Goal: Task Accomplishment & Management: Manage account settings

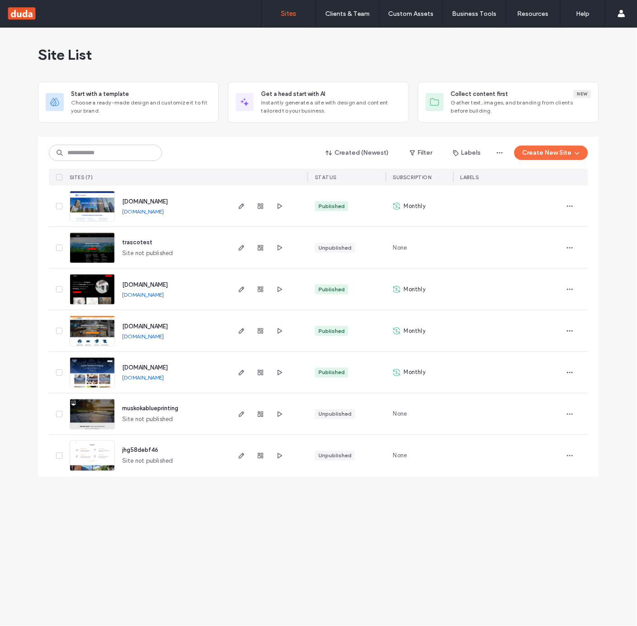
click at [157, 367] on span "www.eriprinting.com" at bounding box center [145, 368] width 46 height 7
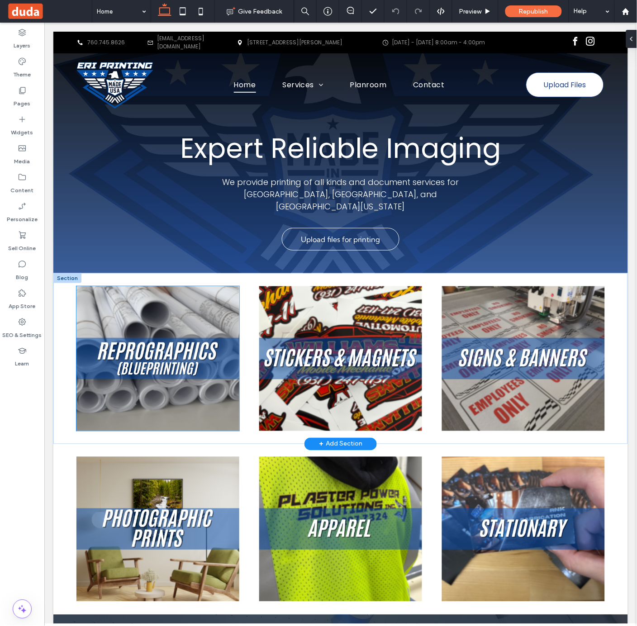
click at [124, 316] on img at bounding box center [157, 358] width 163 height 145
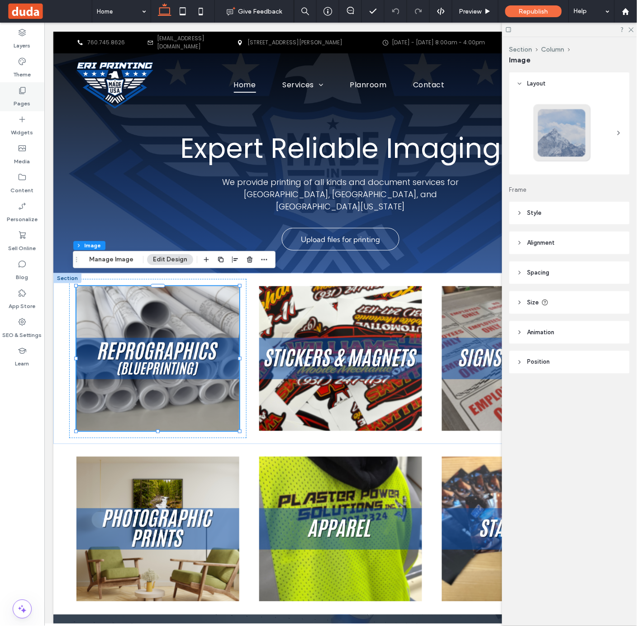
click at [27, 90] on div "Pages" at bounding box center [22, 96] width 44 height 29
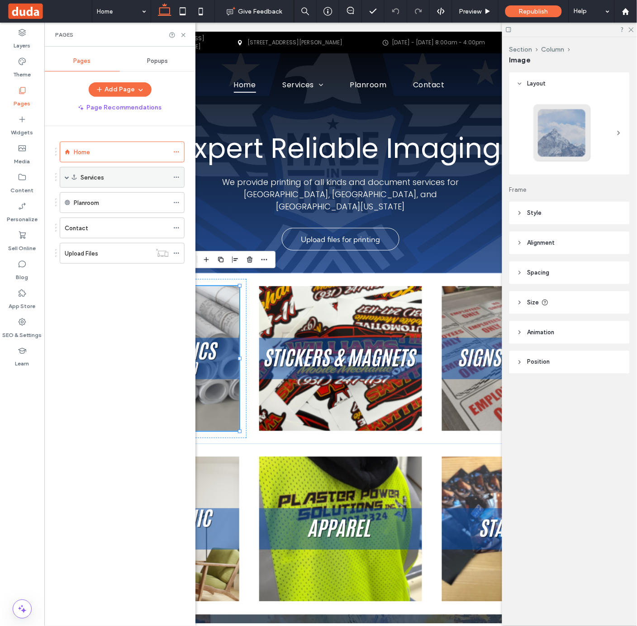
click at [89, 176] on label "Services" at bounding box center [93, 178] width 24 height 16
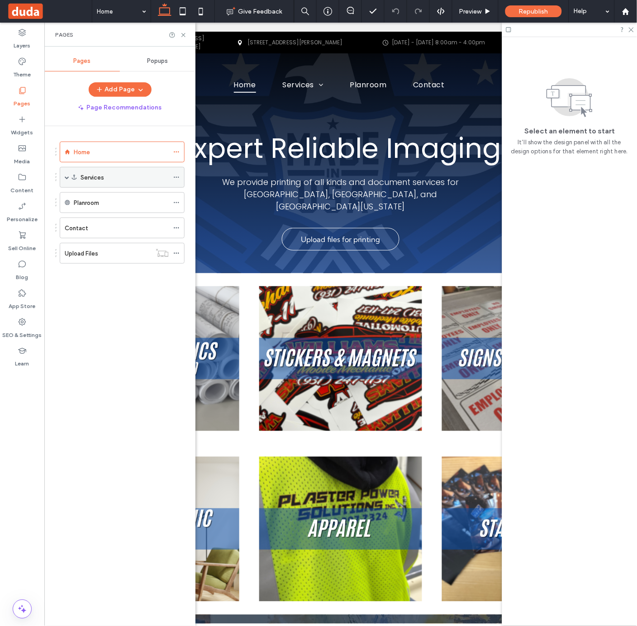
click at [69, 178] on span at bounding box center [67, 177] width 5 height 5
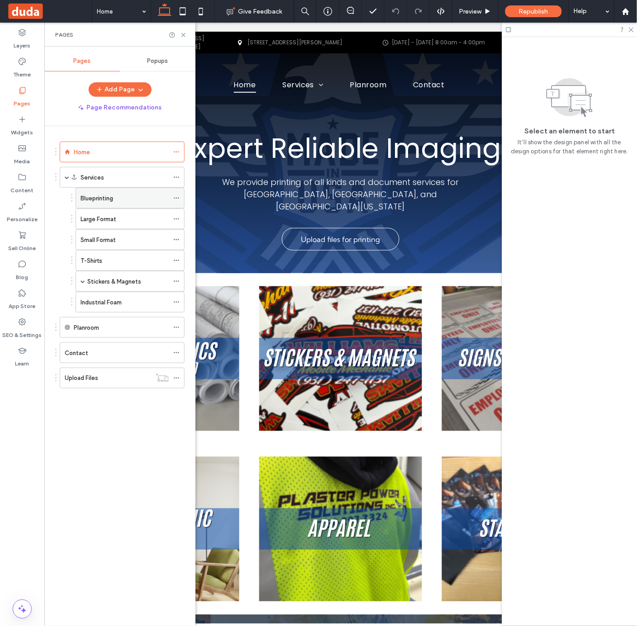
click at [109, 204] on div "Blueprinting" at bounding box center [125, 198] width 88 height 20
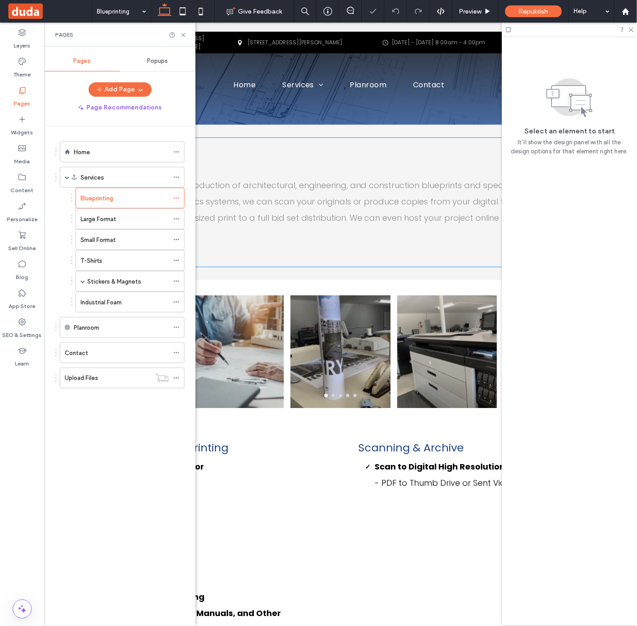
click at [318, 212] on span "We provide high-quality reproduction of architectural, engineering, and constru…" at bounding box center [337, 209] width 523 height 60
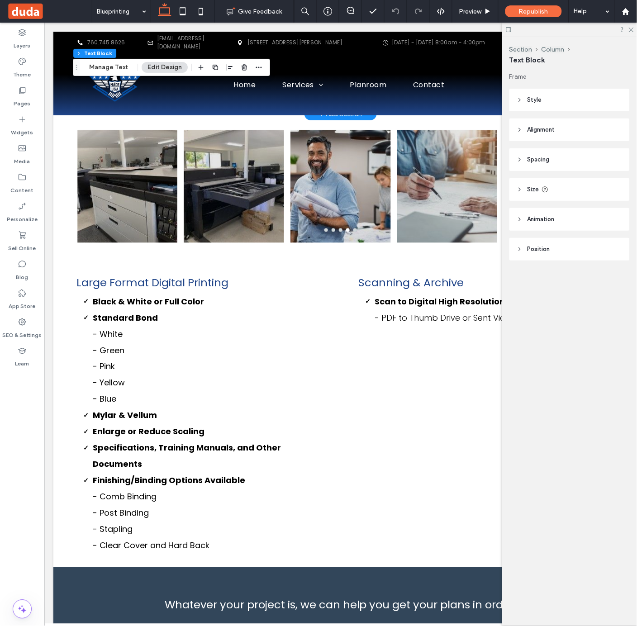
scroll to position [167, 0]
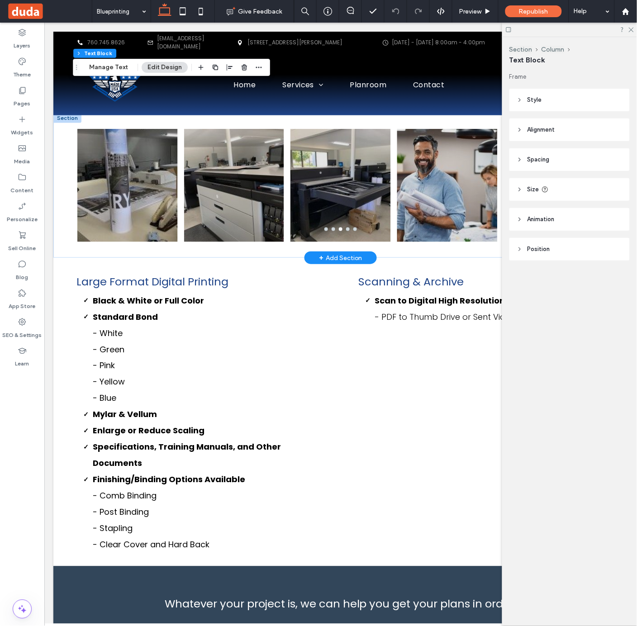
click at [205, 188] on div at bounding box center [234, 191] width 100 height 70
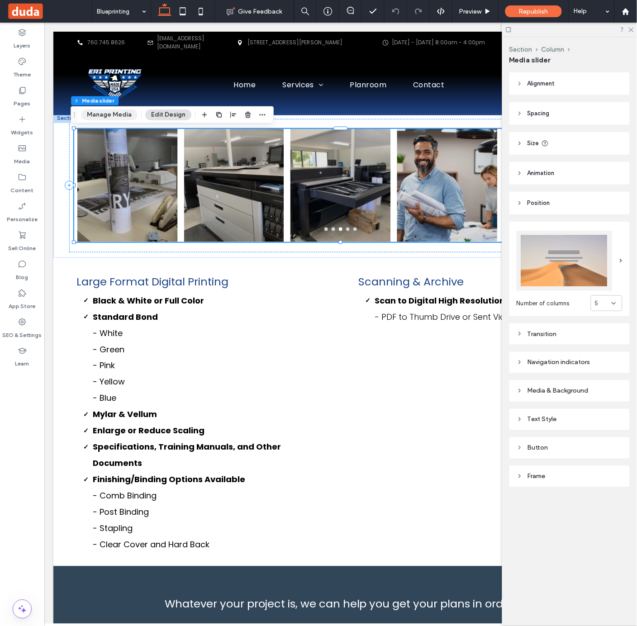
click at [108, 116] on button "Manage Media" at bounding box center [109, 115] width 57 height 11
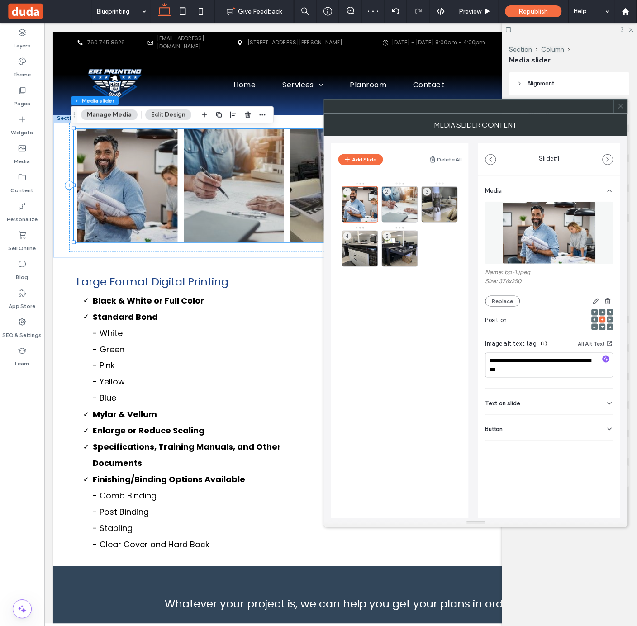
click at [618, 111] on span at bounding box center [621, 107] width 7 height 14
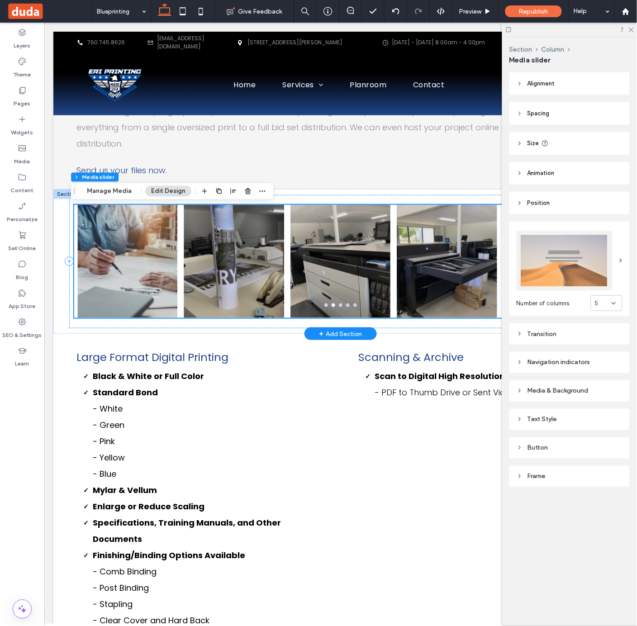
scroll to position [136, 0]
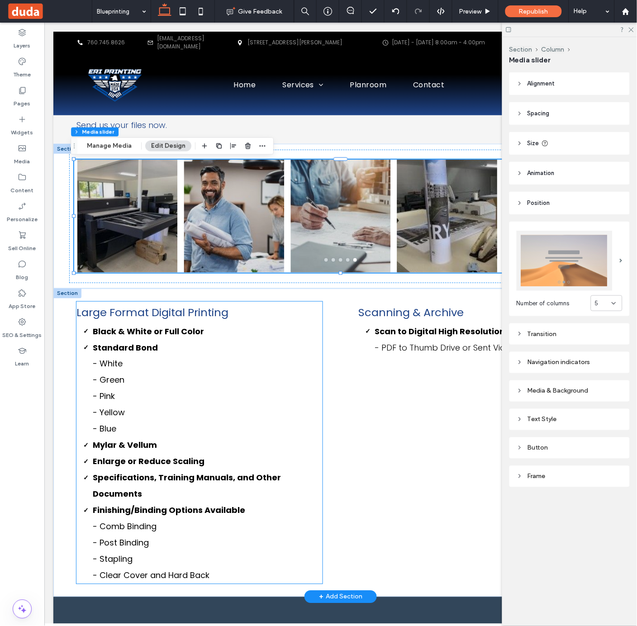
click at [94, 348] on strong "Standard Bond" at bounding box center [124, 347] width 65 height 11
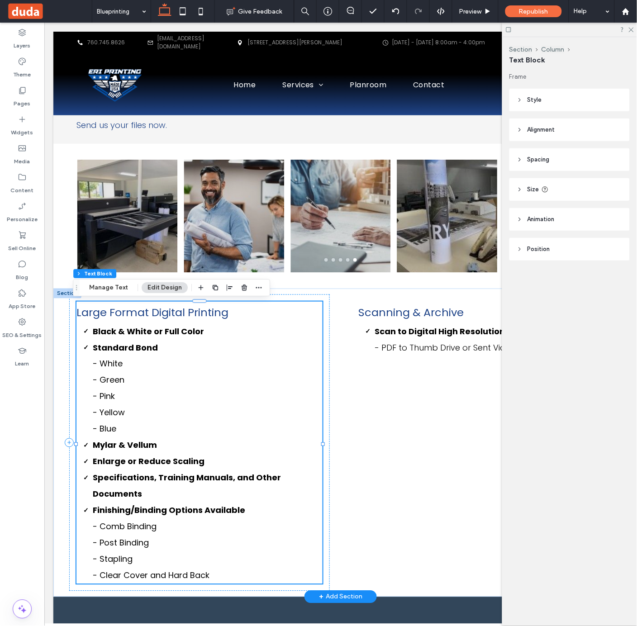
click at [102, 352] on strong "Standard Bond" at bounding box center [124, 347] width 65 height 11
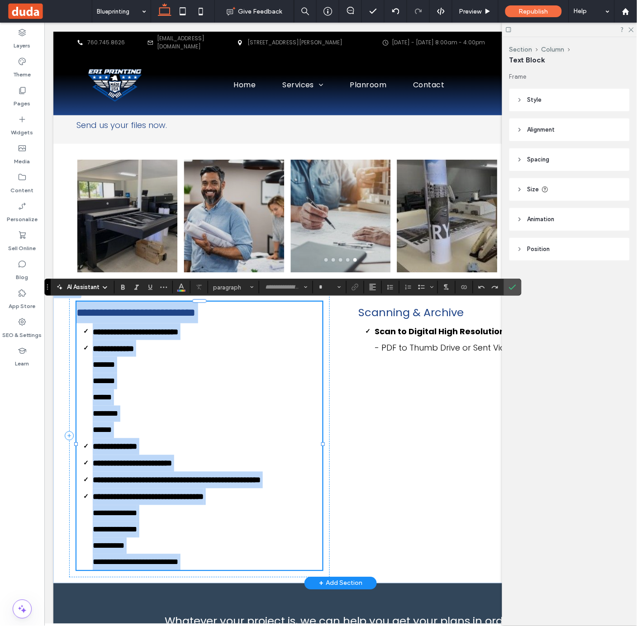
type input "*******"
click at [100, 350] on strong "**********" at bounding box center [112, 348] width 41 height 8
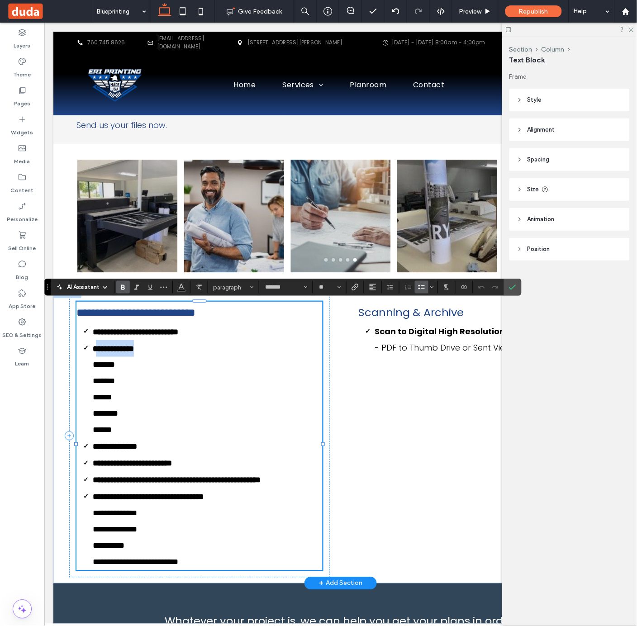
drag, startPoint x: 91, startPoint y: 350, endPoint x: 155, endPoint y: 351, distance: 63.8
click at [155, 351] on li "**********" at bounding box center [207, 389] width 230 height 98
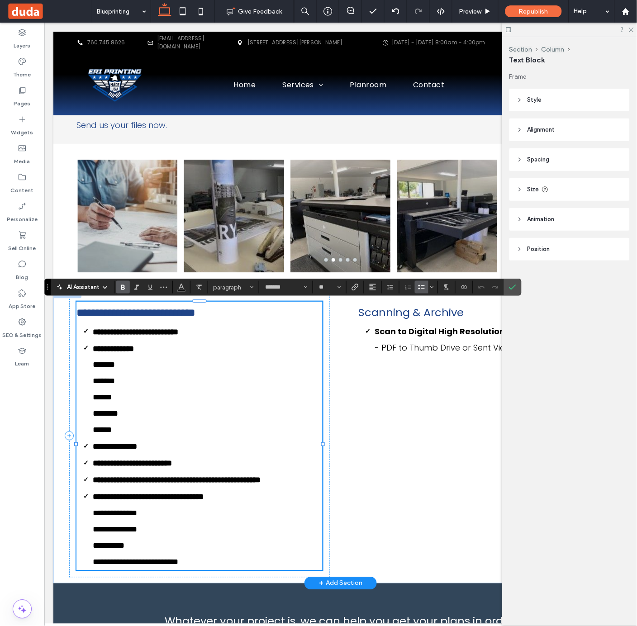
type input "**"
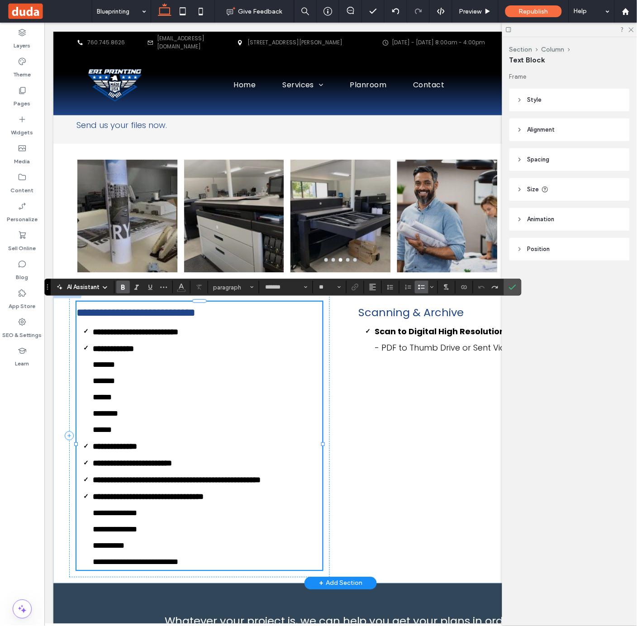
click at [133, 348] on strong "**********" at bounding box center [112, 348] width 41 height 8
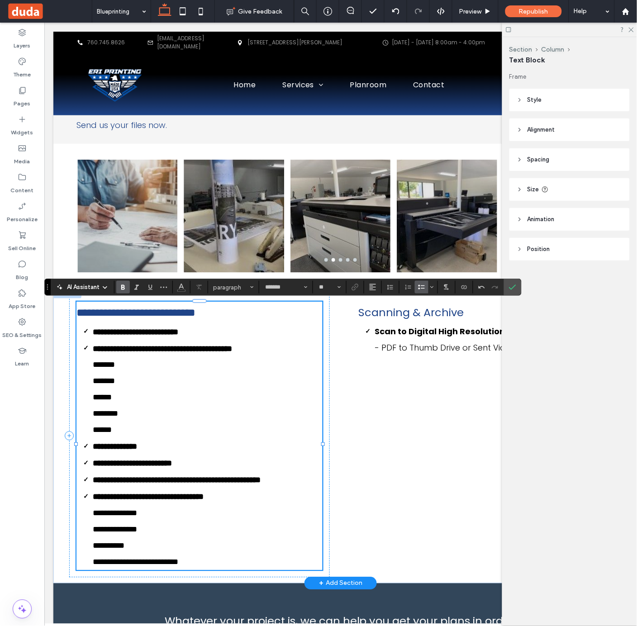
click at [178, 333] on strong "**********" at bounding box center [135, 332] width 86 height 8
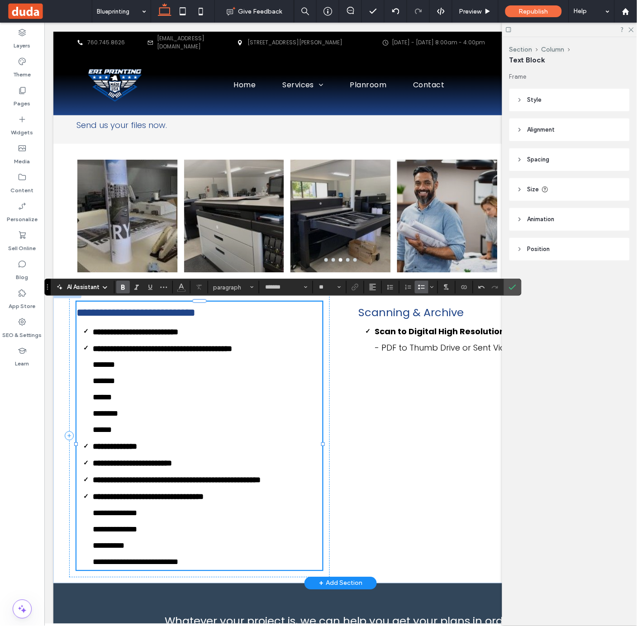
click at [202, 334] on li "**********" at bounding box center [207, 331] width 230 height 17
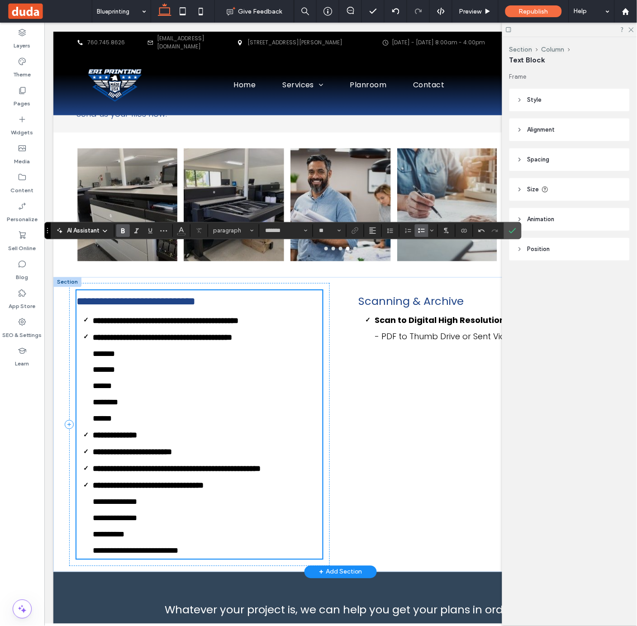
scroll to position [0, 0]
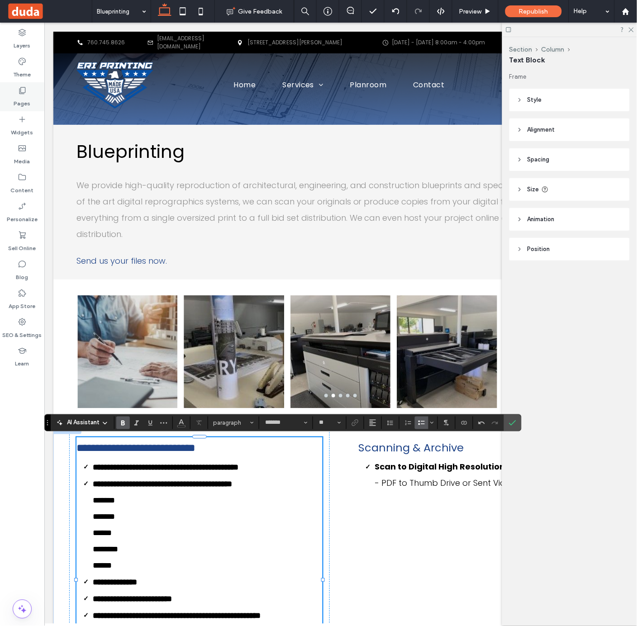
click at [29, 93] on div "Pages" at bounding box center [22, 96] width 44 height 29
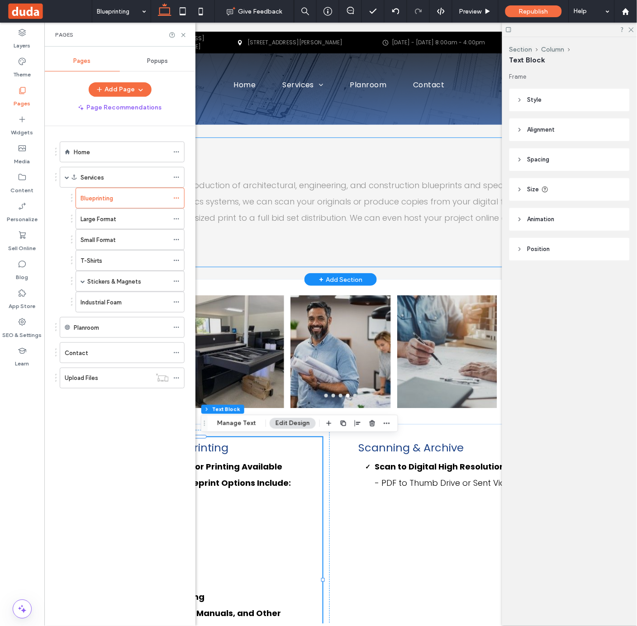
click at [438, 235] on p "We provide high-quality reproduction of architectural, engineering, and constru…" at bounding box center [340, 209] width 529 height 65
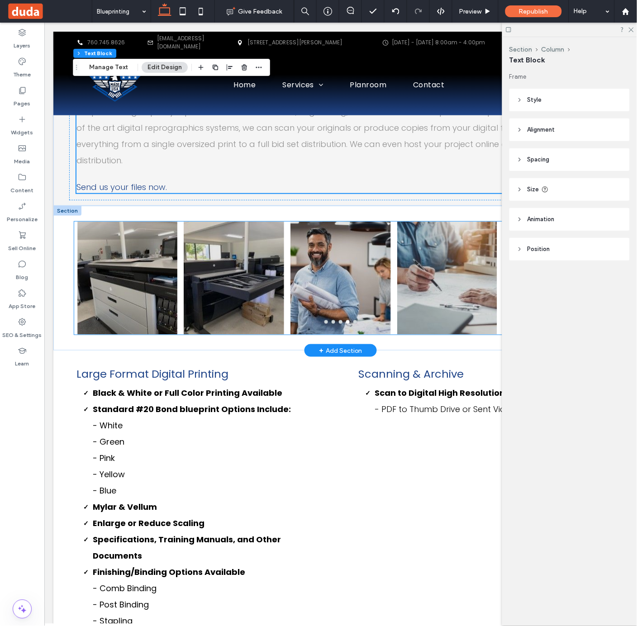
scroll to position [370, 0]
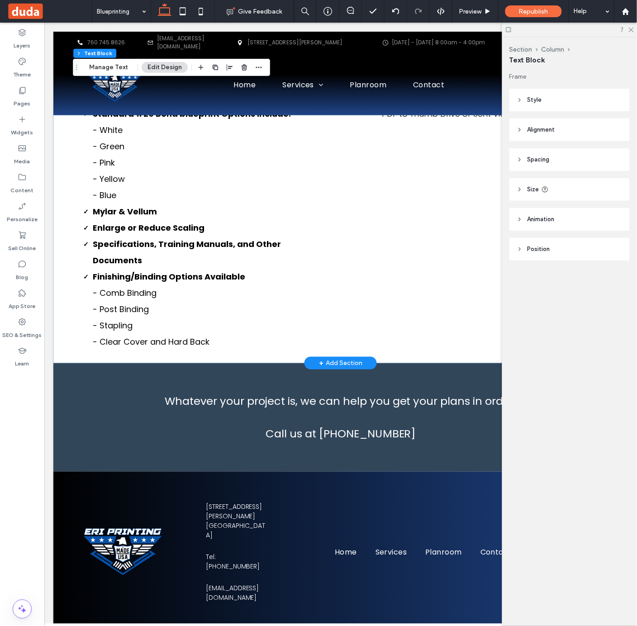
click at [337, 367] on div "+ Add Section" at bounding box center [340, 363] width 43 height 10
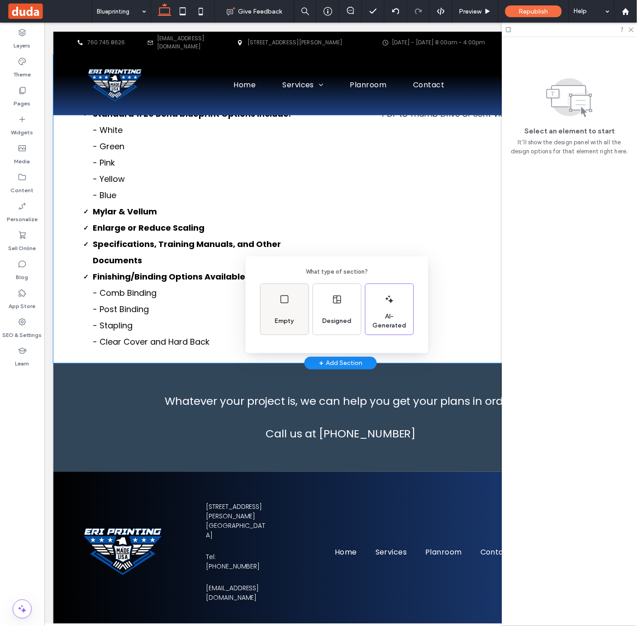
click at [284, 317] on span "Empty" at bounding box center [284, 321] width 26 height 9
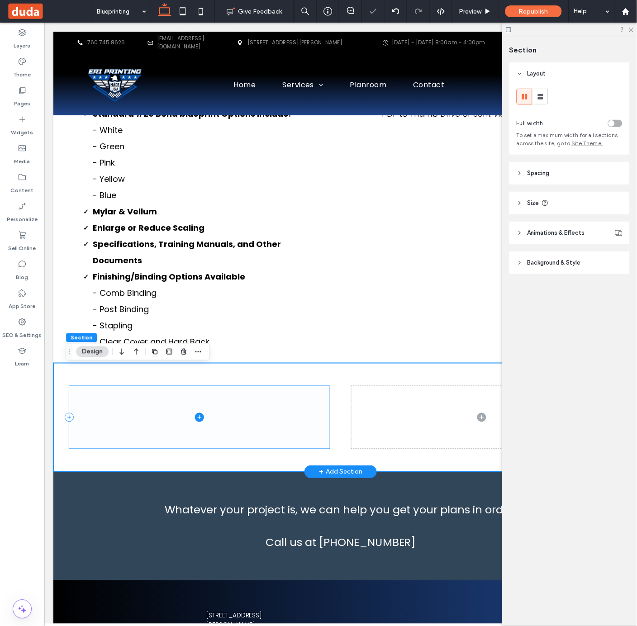
click at [199, 419] on icon at bounding box center [199, 417] width 9 height 9
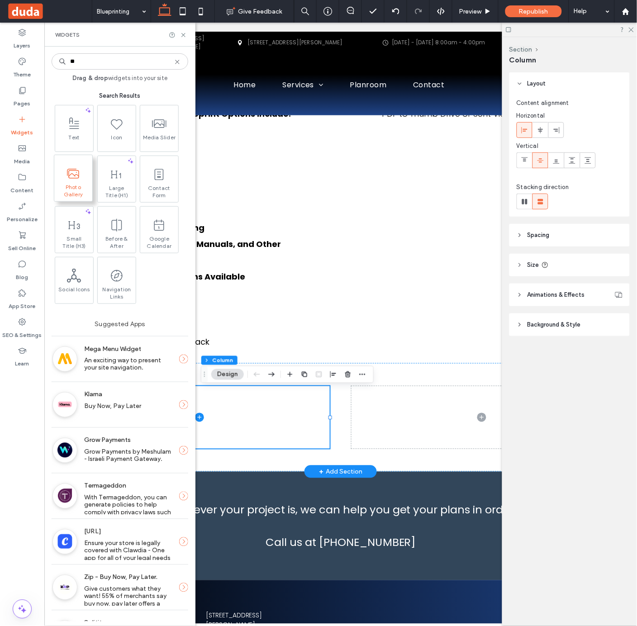
type input "**"
click at [81, 171] on span at bounding box center [73, 173] width 38 height 20
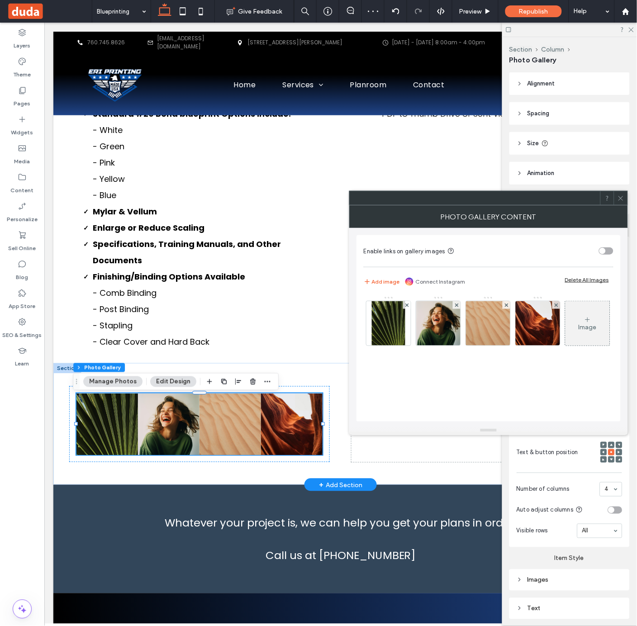
click at [566, 345] on div "Image" at bounding box center [588, 323] width 44 height 43
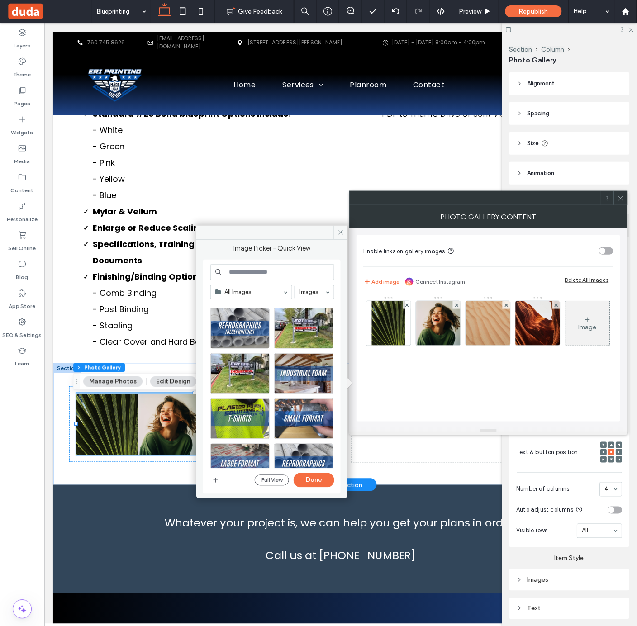
scroll to position [353, 0]
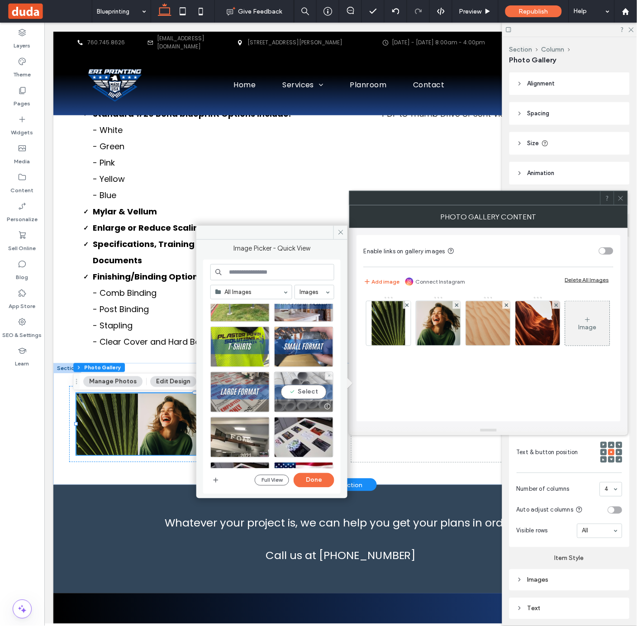
click at [304, 388] on div "Select" at bounding box center [303, 392] width 59 height 41
click at [311, 397] on div at bounding box center [303, 392] width 59 height 41
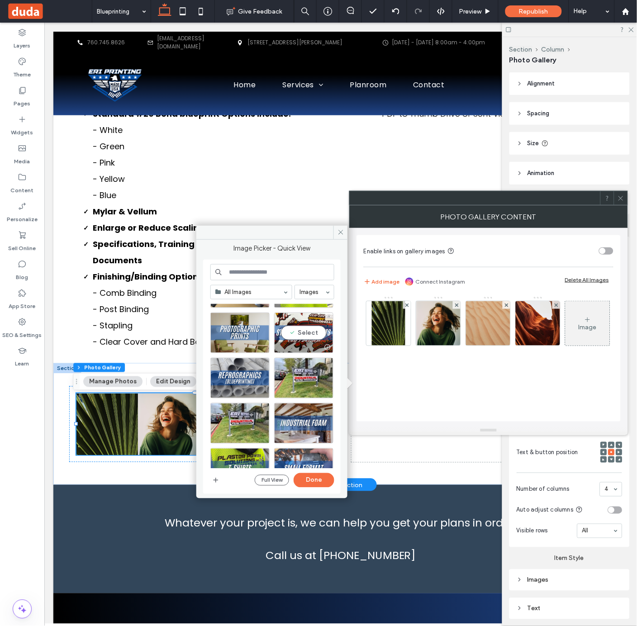
scroll to position [230, 0]
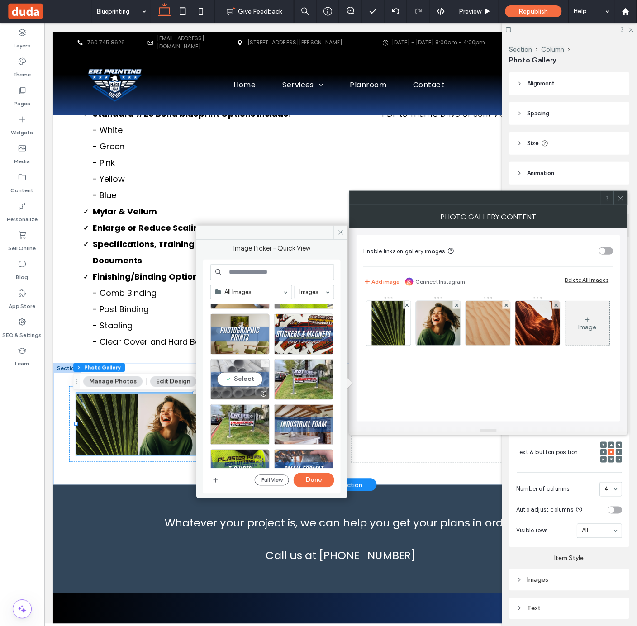
click at [229, 375] on div "Select" at bounding box center [239, 379] width 59 height 41
click at [316, 487] on button "Done" at bounding box center [314, 480] width 41 height 14
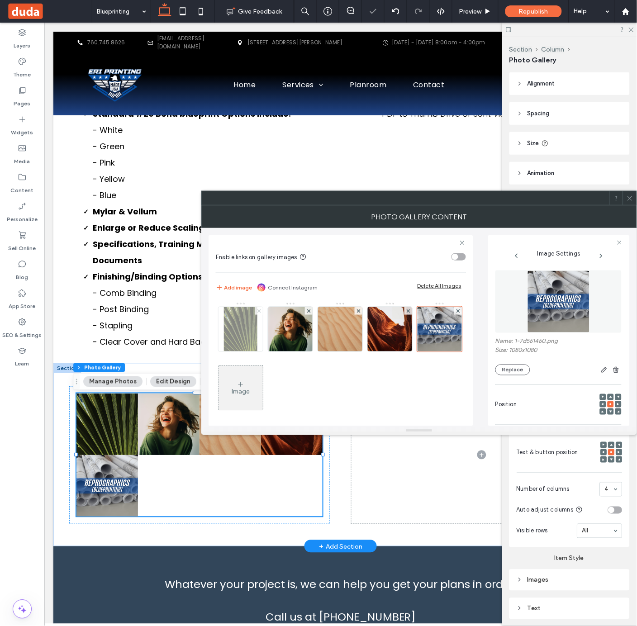
click at [259, 311] on use at bounding box center [259, 311] width 4 height 4
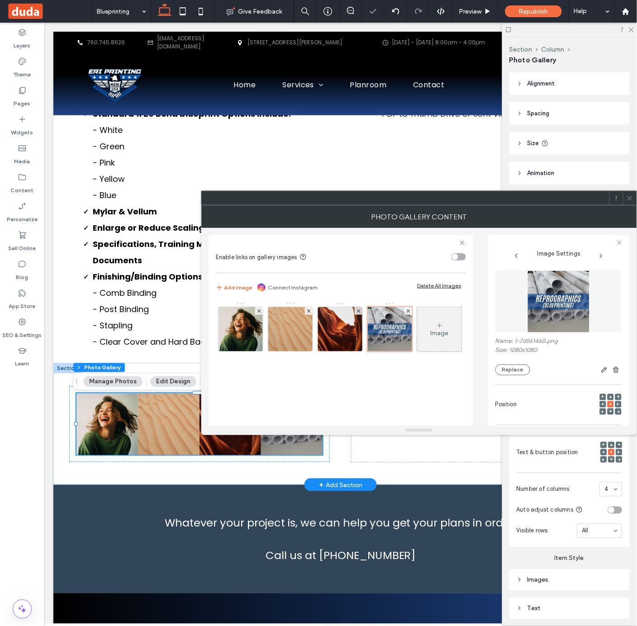
click at [259, 311] on use at bounding box center [259, 311] width 4 height 4
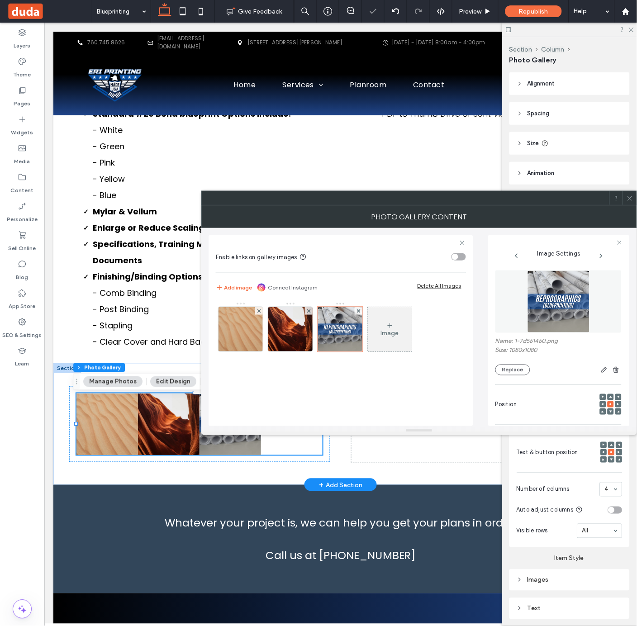
click at [259, 311] on use at bounding box center [259, 311] width 4 height 4
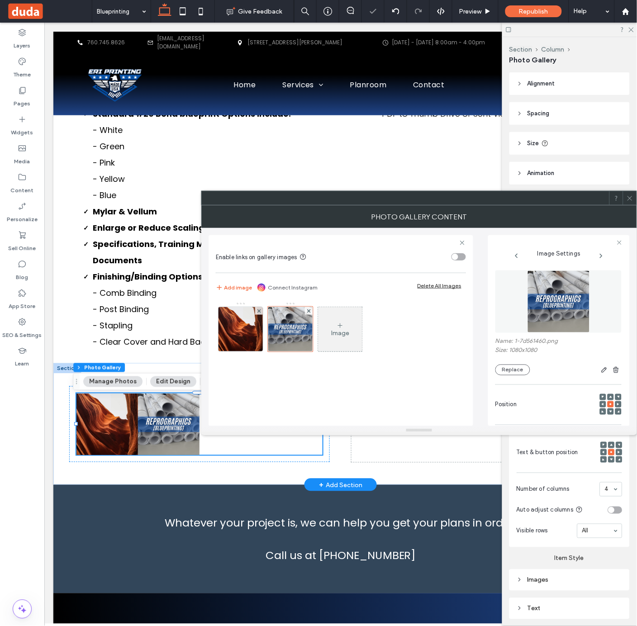
click at [259, 311] on use at bounding box center [259, 311] width 4 height 4
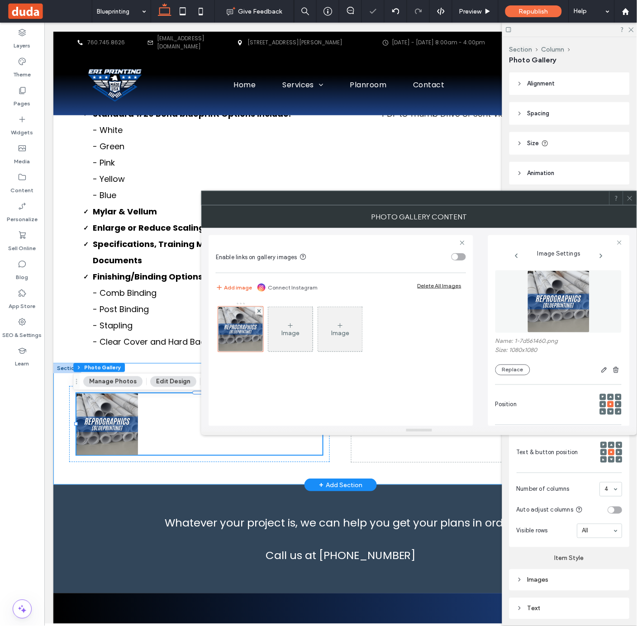
click at [417, 471] on div "Button" at bounding box center [340, 424] width 543 height 122
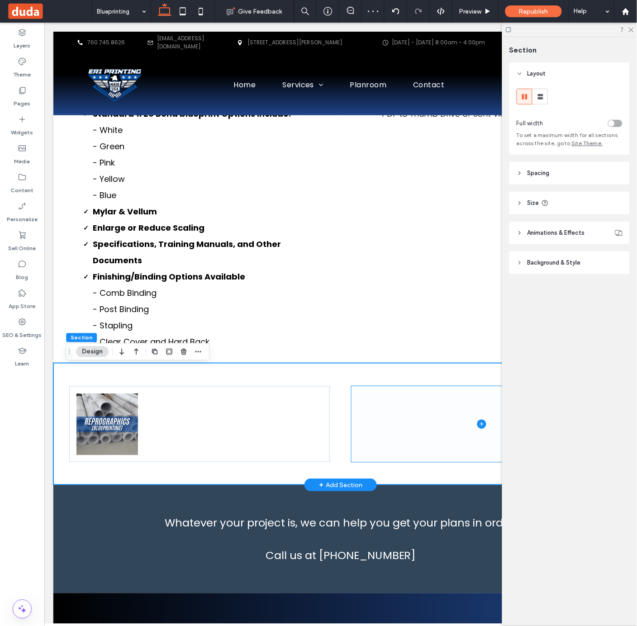
click at [416, 431] on span at bounding box center [481, 424] width 261 height 76
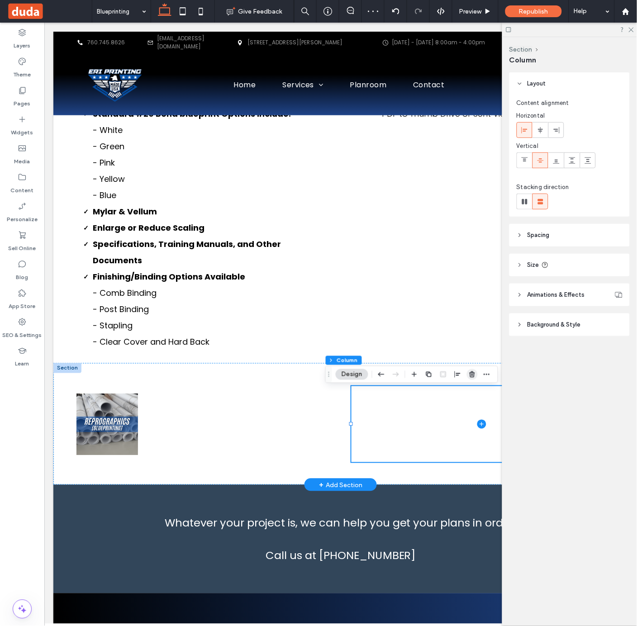
click at [473, 375] on icon "button" at bounding box center [472, 374] width 7 height 7
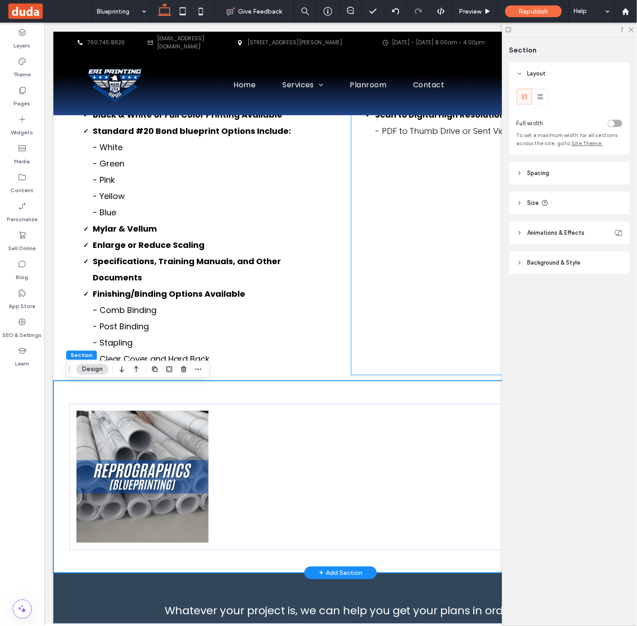
scroll to position [346, 0]
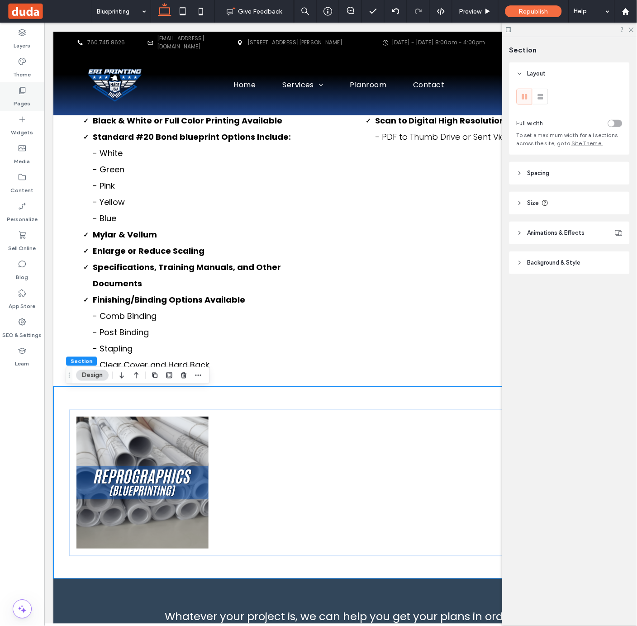
click at [18, 89] on icon at bounding box center [22, 90] width 9 height 9
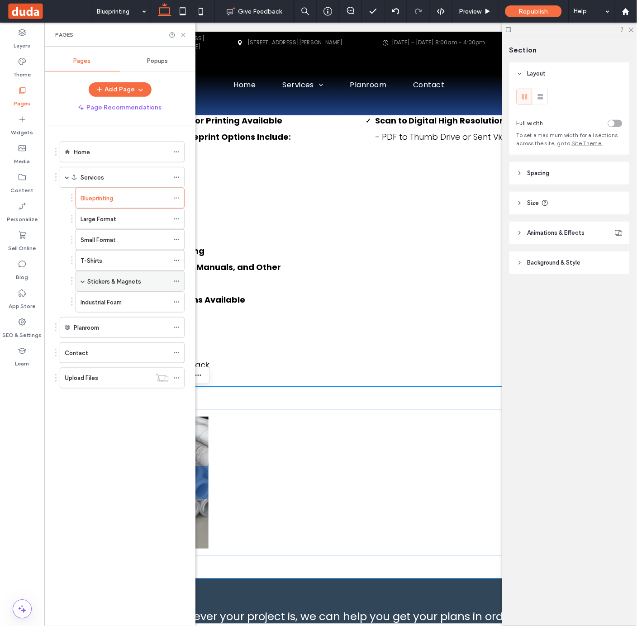
click at [127, 283] on label "Stickers & Magnets" at bounding box center [114, 282] width 54 height 16
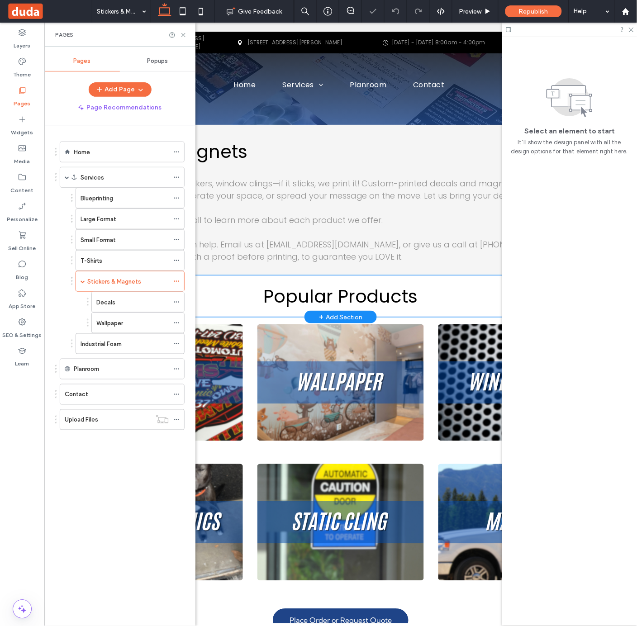
click at [281, 281] on div "Popular Products" at bounding box center [340, 296] width 520 height 42
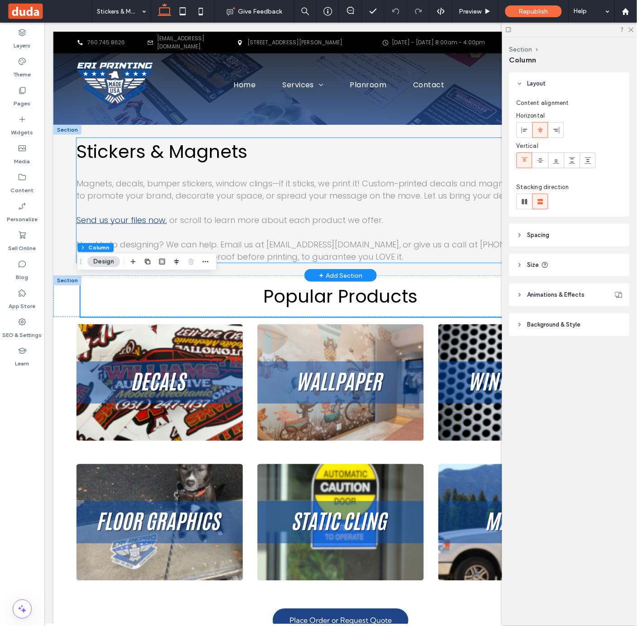
click at [263, 201] on p "Magnets, decals, bumper stickers, window clings—if it sticks, we print it! Cust…" at bounding box center [340, 189] width 529 height 24
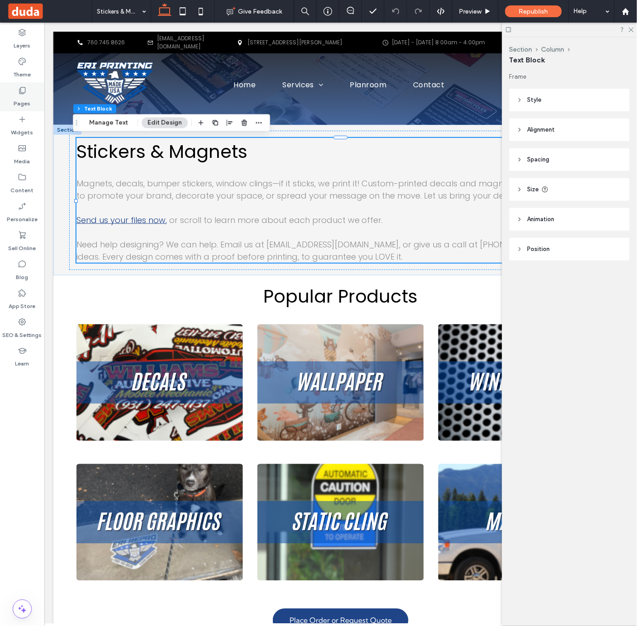
click at [24, 91] on icon at bounding box center [22, 90] width 9 height 9
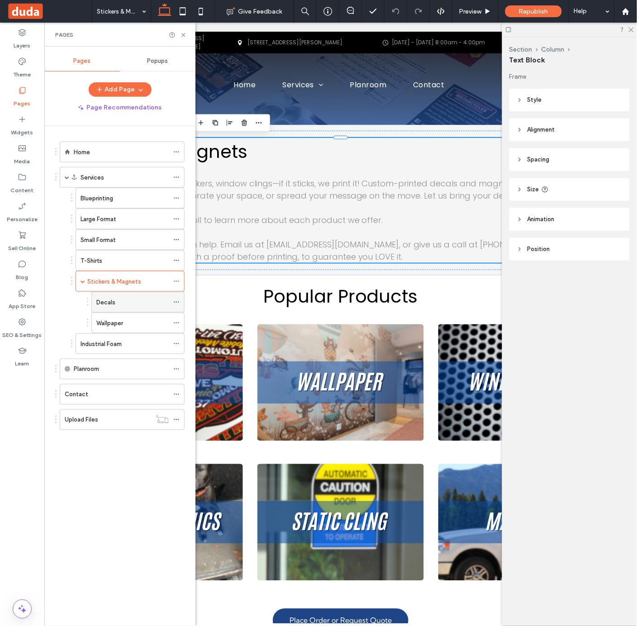
click at [125, 298] on div "Decals" at bounding box center [132, 302] width 72 height 20
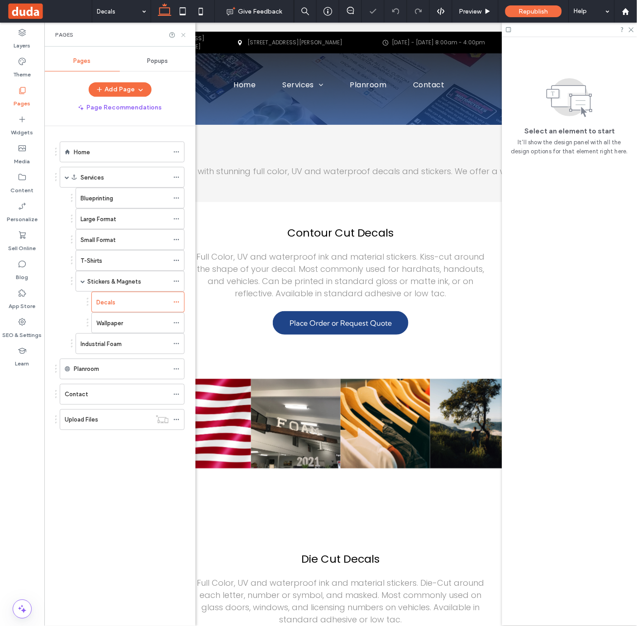
click at [183, 36] on icon at bounding box center [183, 35] width 7 height 7
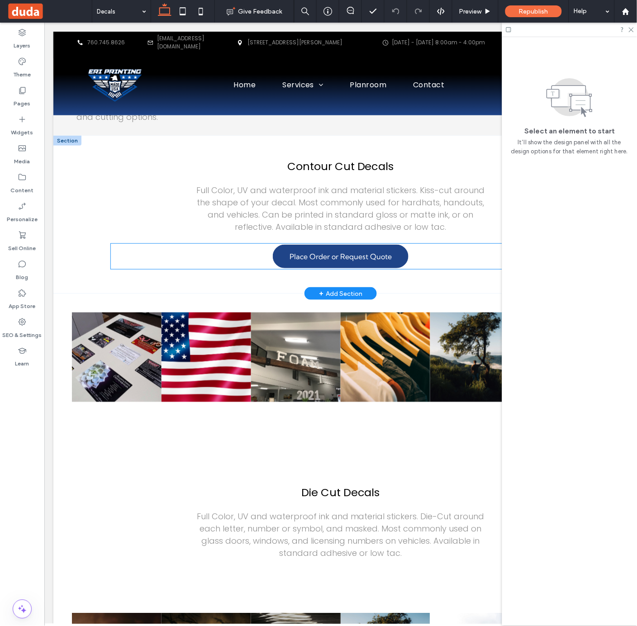
scroll to position [67, 0]
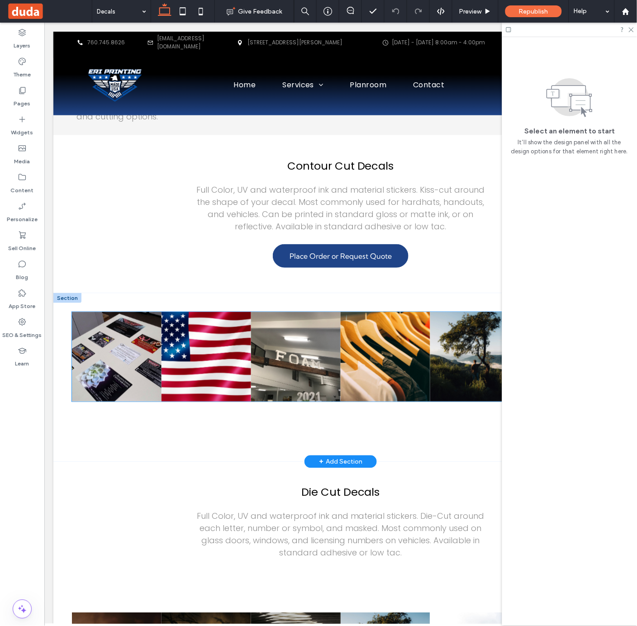
click at [250, 351] on link at bounding box center [295, 356] width 95 height 95
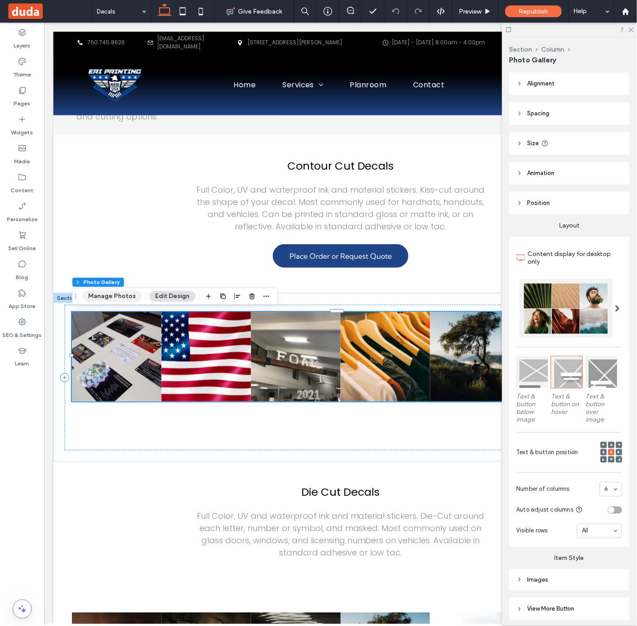
click at [112, 298] on button "Manage Photos" at bounding box center [111, 296] width 59 height 11
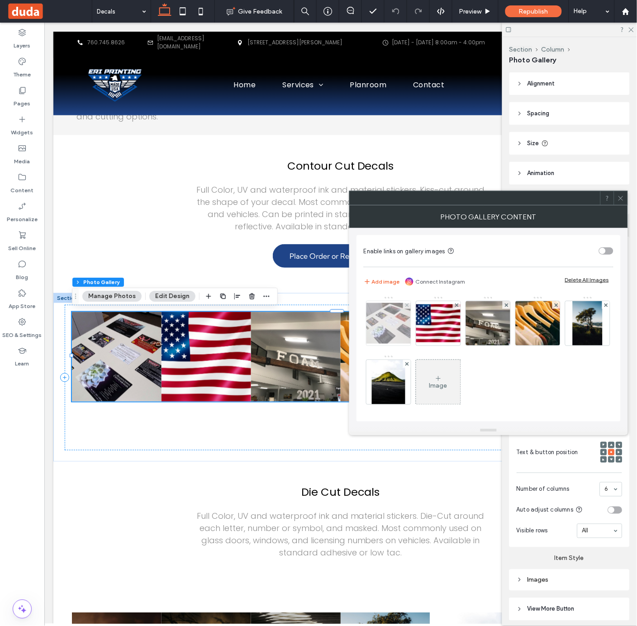
click at [380, 331] on img at bounding box center [388, 323] width 72 height 41
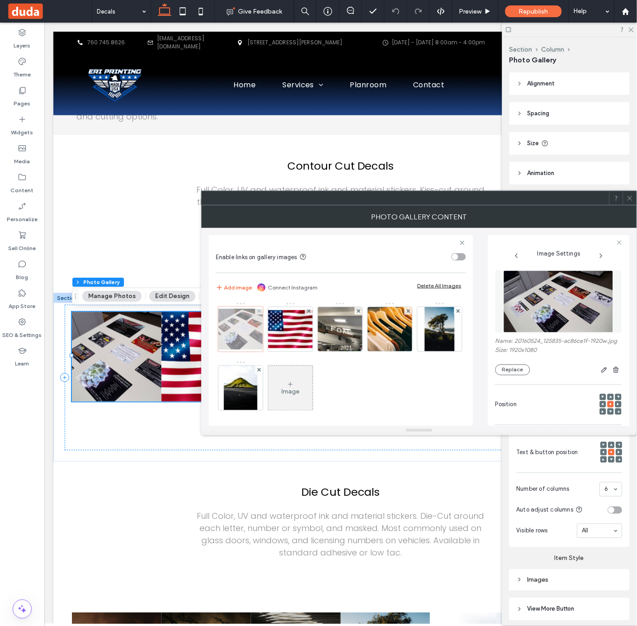
click at [262, 312] on div at bounding box center [259, 311] width 8 height 8
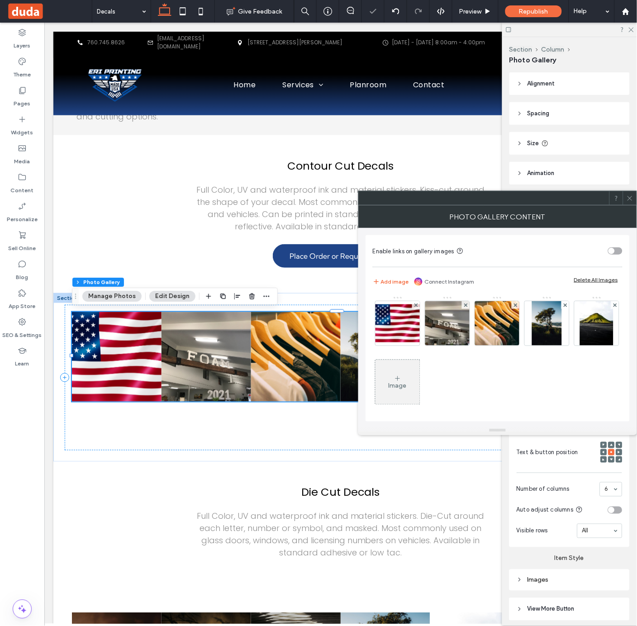
click at [420, 376] on div "Image" at bounding box center [398, 382] width 44 height 43
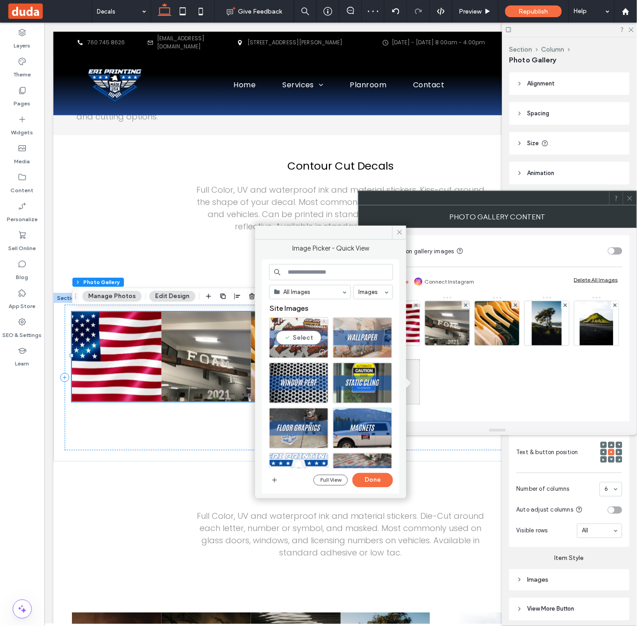
click at [288, 338] on div "Select" at bounding box center [298, 338] width 59 height 41
click at [475, 382] on div "Image" at bounding box center [497, 355] width 249 height 118
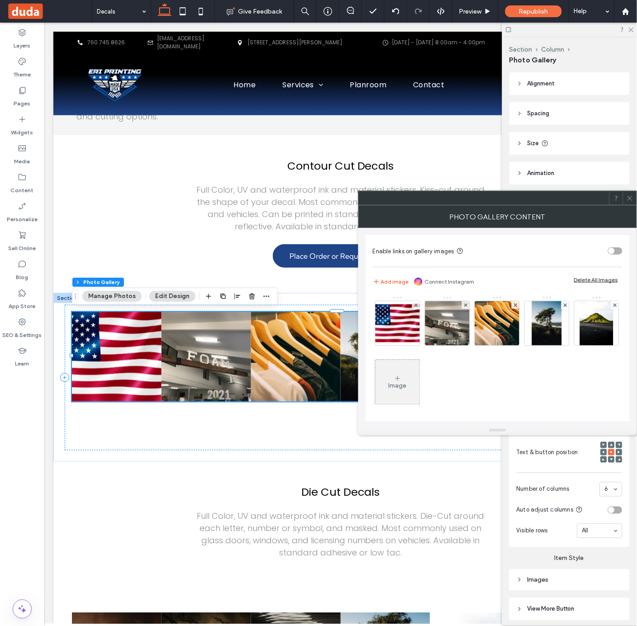
click at [420, 385] on div "Image" at bounding box center [398, 382] width 44 height 43
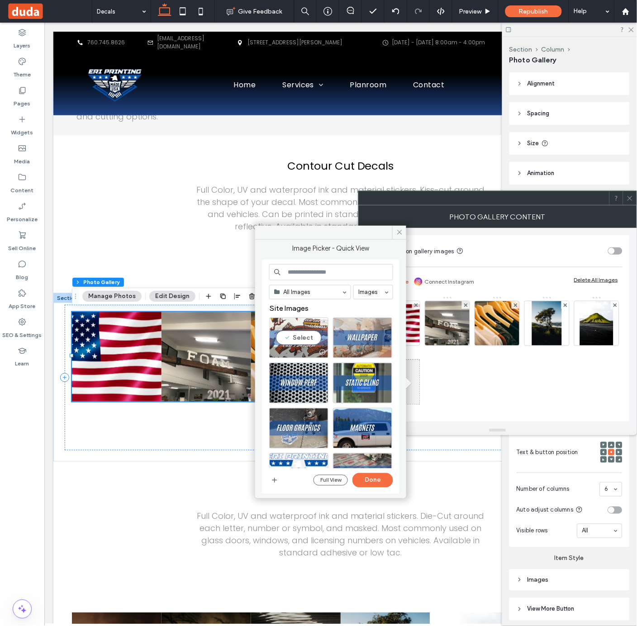
click at [295, 343] on div "Select" at bounding box center [298, 338] width 59 height 41
click at [384, 476] on button "Done" at bounding box center [372, 480] width 41 height 14
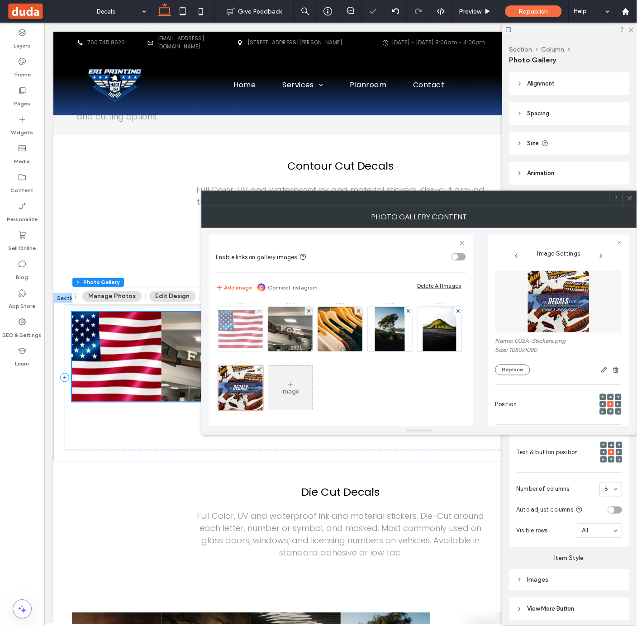
click at [259, 313] on span at bounding box center [259, 311] width 4 height 8
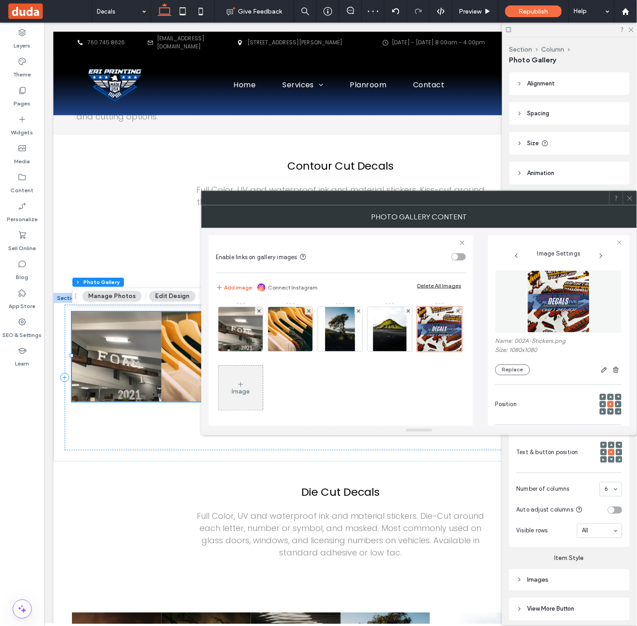
click at [259, 313] on span at bounding box center [259, 311] width 4 height 8
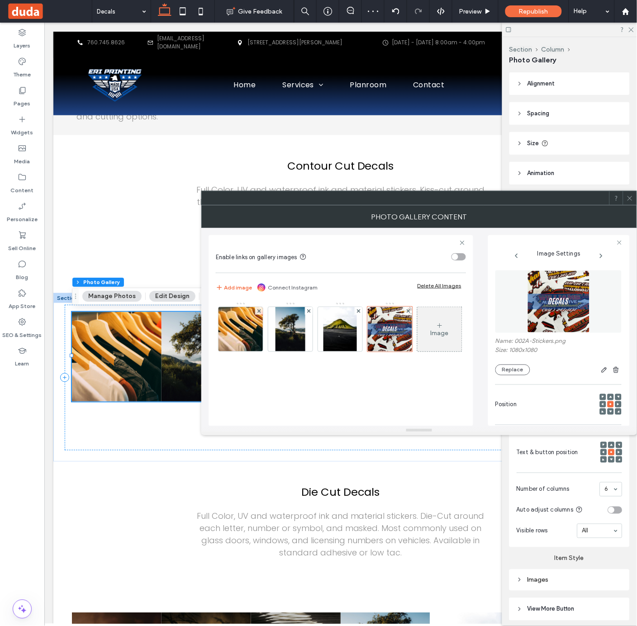
click at [259, 313] on span at bounding box center [259, 311] width 4 height 8
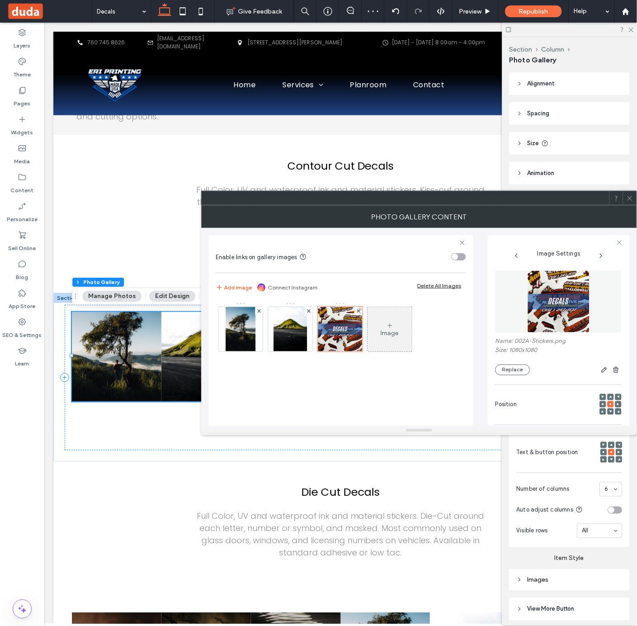
click at [259, 313] on span at bounding box center [259, 311] width 4 height 8
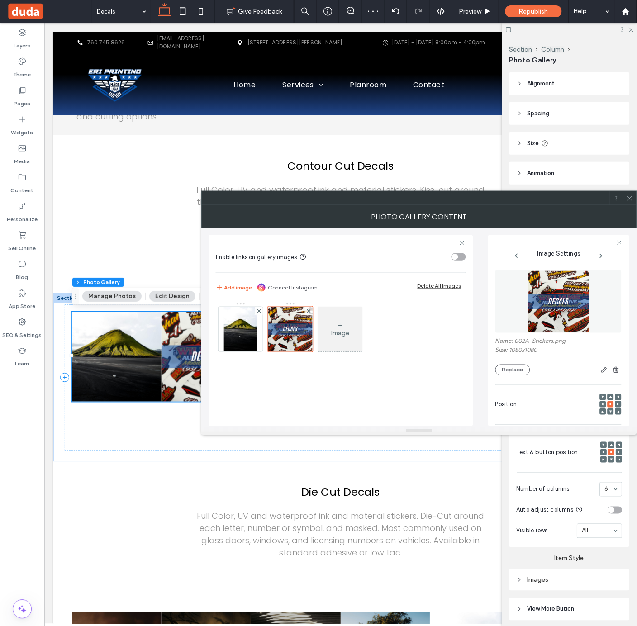
click at [259, 313] on span at bounding box center [259, 311] width 4 height 8
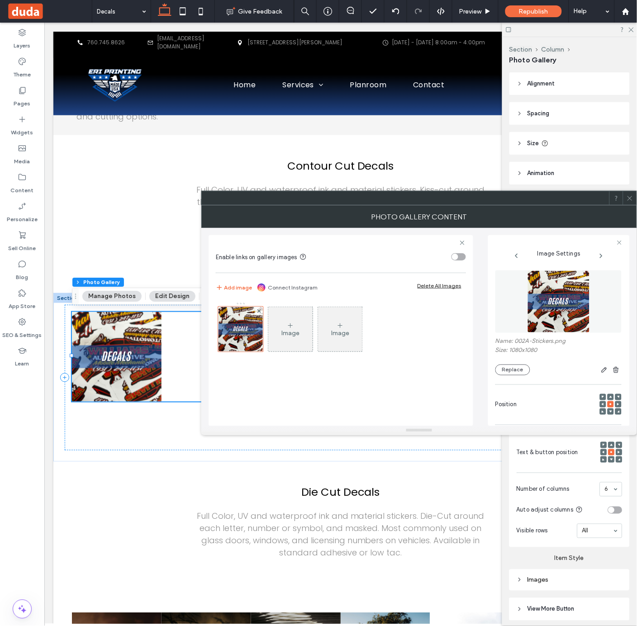
click at [635, 202] on div at bounding box center [630, 198] width 14 height 14
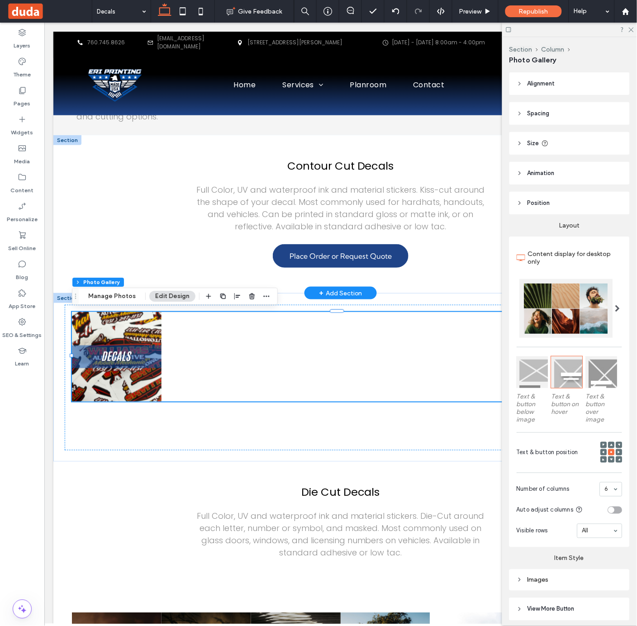
scroll to position [0, 0]
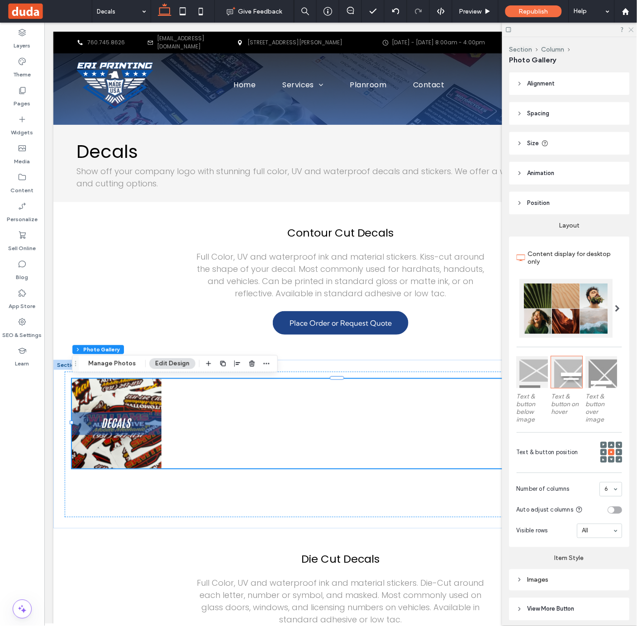
drag, startPoint x: 632, startPoint y: 29, endPoint x: 536, endPoint y: 151, distance: 156.0
click at [632, 29] on icon at bounding box center [631, 29] width 6 height 6
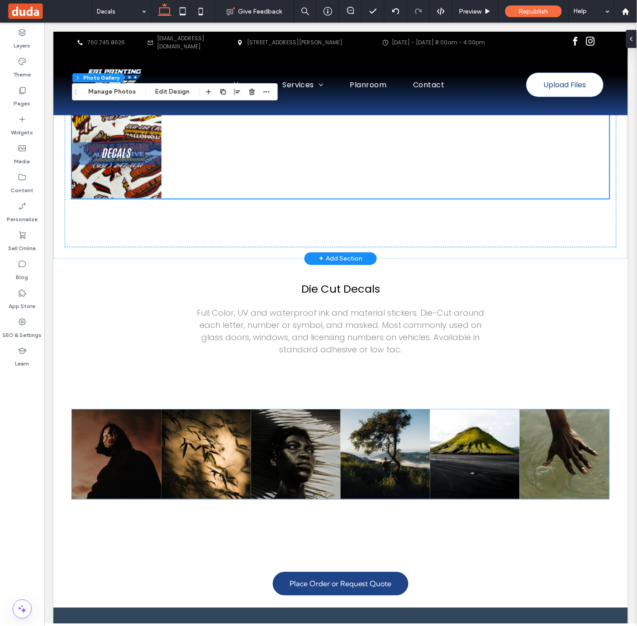
scroll to position [272, 0]
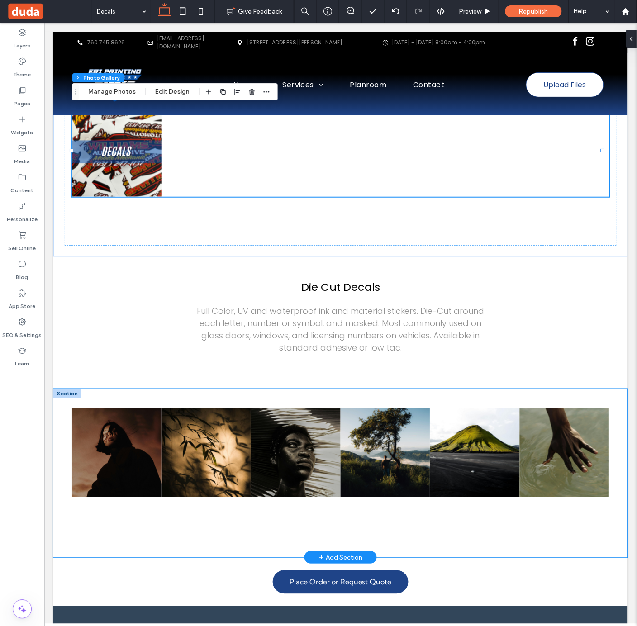
click at [354, 396] on div "Button Button Button Button Button Button View more" at bounding box center [340, 473] width 575 height 169
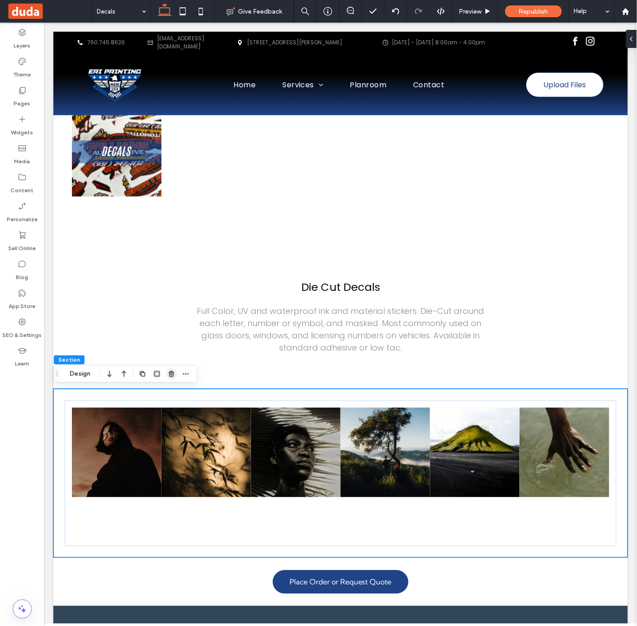
click at [170, 375] on use "button" at bounding box center [171, 374] width 5 height 6
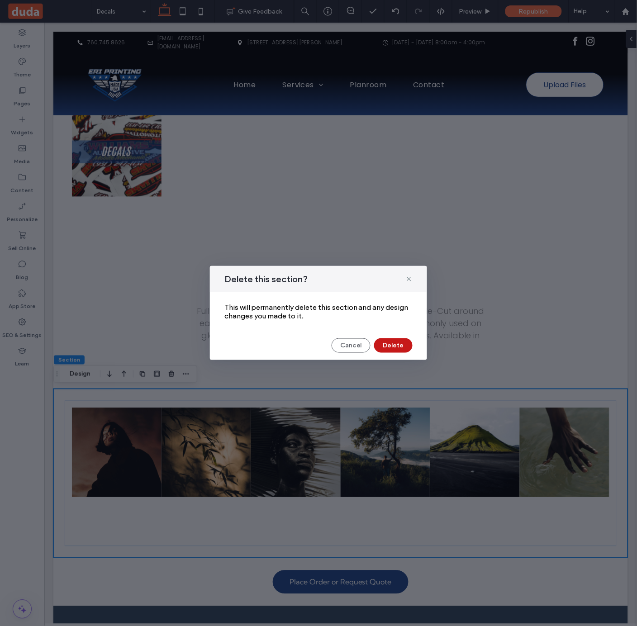
click at [400, 348] on button "Delete" at bounding box center [393, 345] width 38 height 14
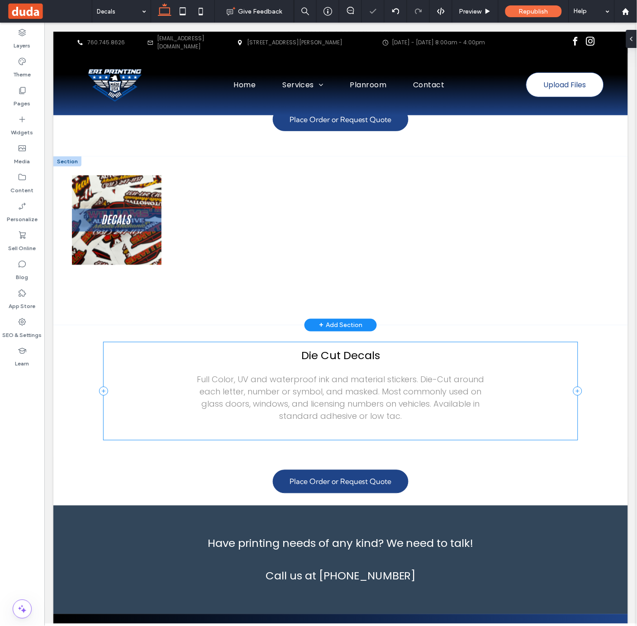
scroll to position [191, 0]
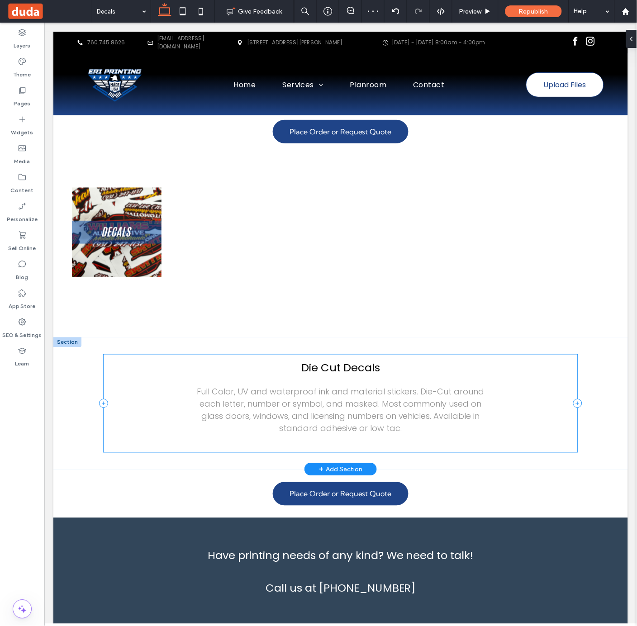
click at [350, 381] on div "Die Cut Decals Full Color, UV and waterproof ink and material stickers. Die-Cut…" at bounding box center [340, 403] width 474 height 98
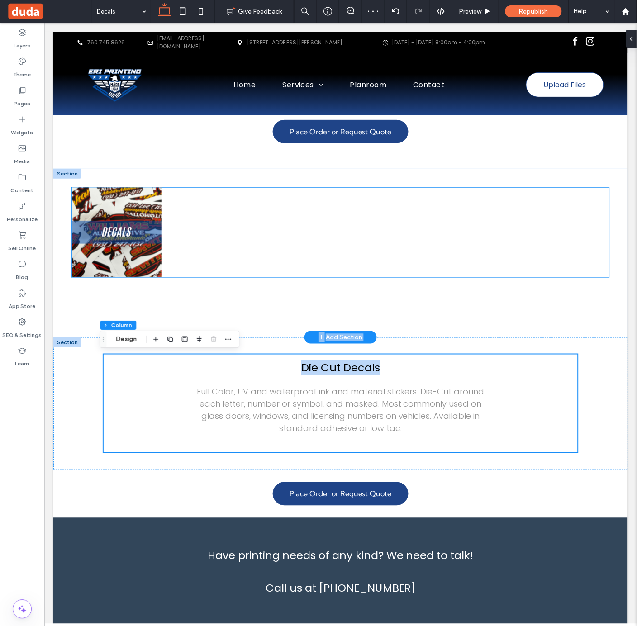
scroll to position [177, 0]
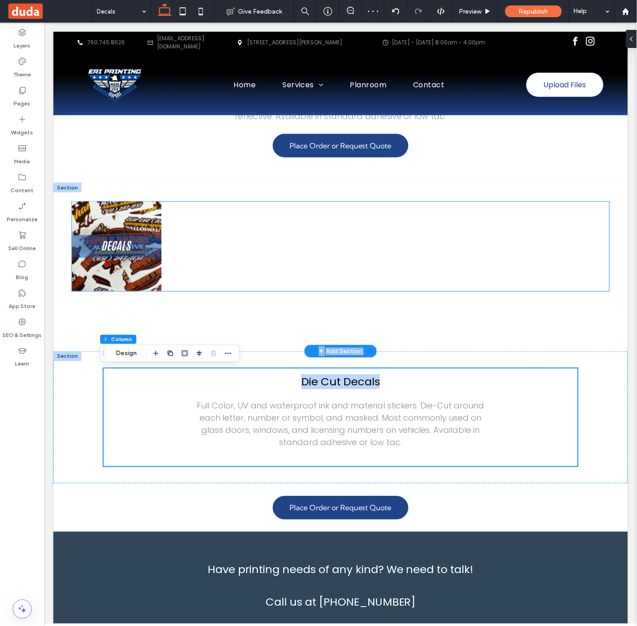
drag, startPoint x: 276, startPoint y: 381, endPoint x: 368, endPoint y: 305, distance: 119.9
click at [368, 305] on div "Section + Add Section Decals Show off your company logo with stunning full colo…" at bounding box center [340, 247] width 575 height 786
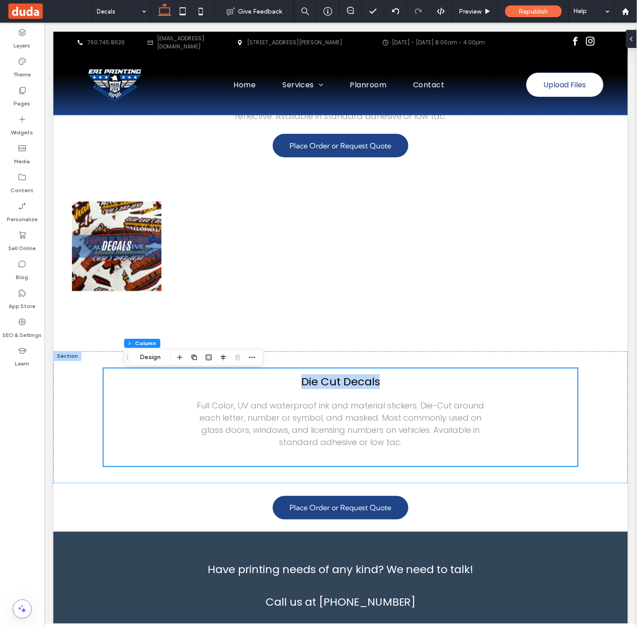
drag, startPoint x: 104, startPoint y: 355, endPoint x: 128, endPoint y: 359, distance: 24.3
click at [128, 359] on icon "Drag" at bounding box center [127, 357] width 7 height 6
click at [250, 358] on icon "button" at bounding box center [251, 357] width 7 height 7
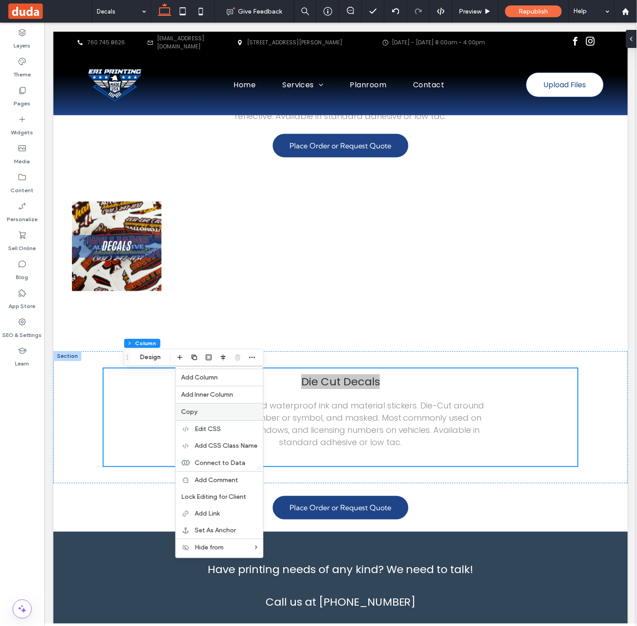
click at [232, 412] on label "Copy" at bounding box center [219, 412] width 76 height 8
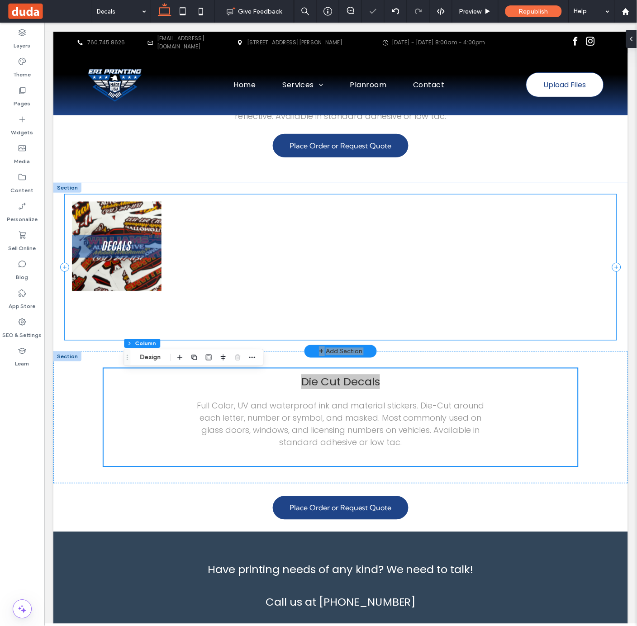
scroll to position [0, 0]
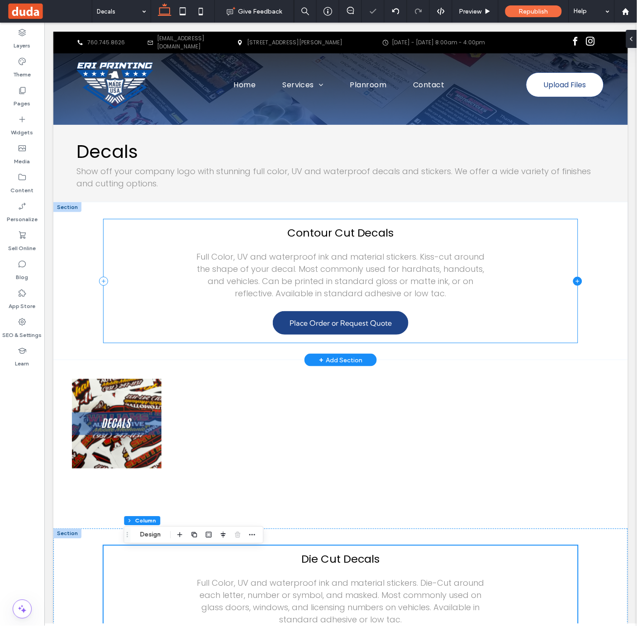
click at [576, 279] on icon at bounding box center [577, 280] width 9 height 9
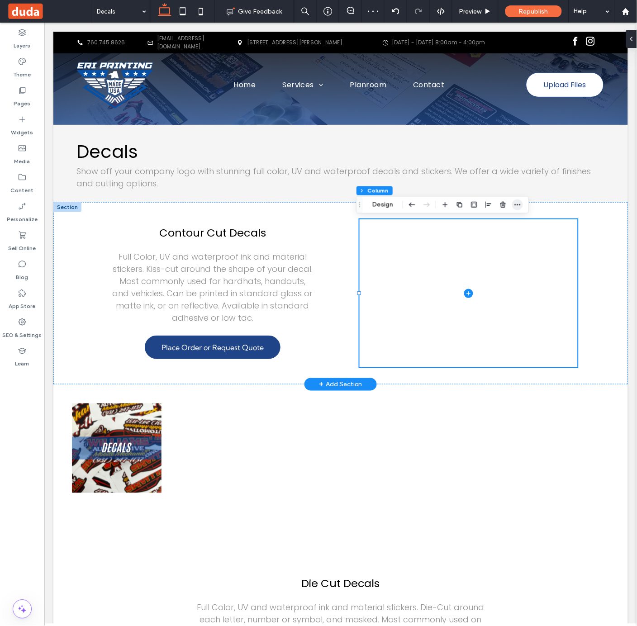
click at [523, 205] on span "button" at bounding box center [517, 205] width 11 height 11
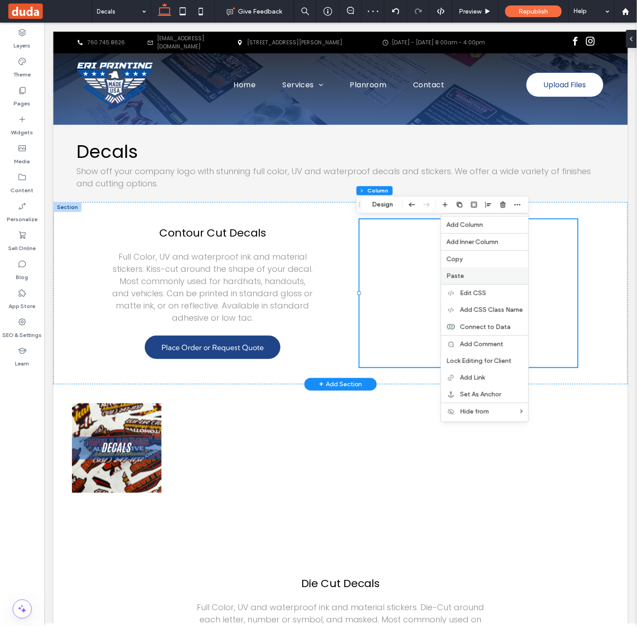
click at [488, 277] on label "Paste" at bounding box center [485, 276] width 76 height 8
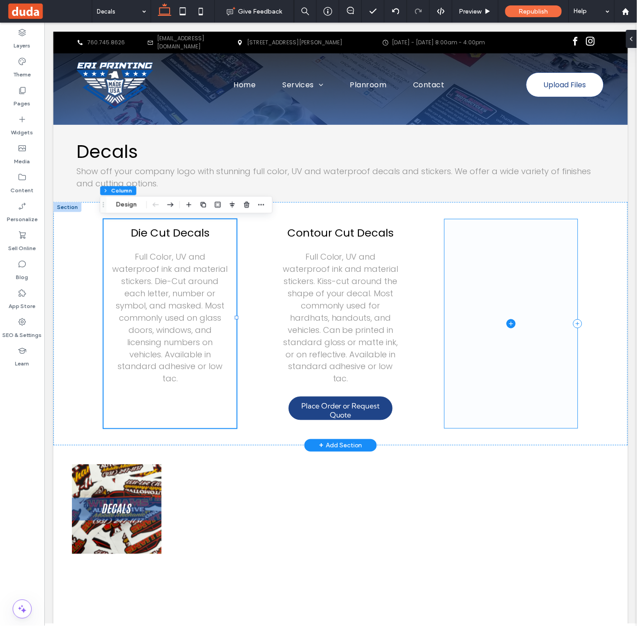
click at [547, 255] on span at bounding box center [510, 323] width 133 height 209
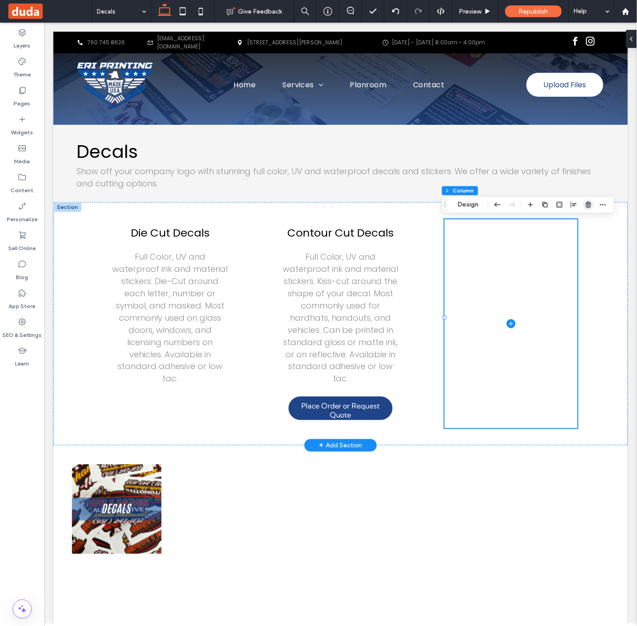
click at [586, 203] on use "button" at bounding box center [588, 205] width 5 height 6
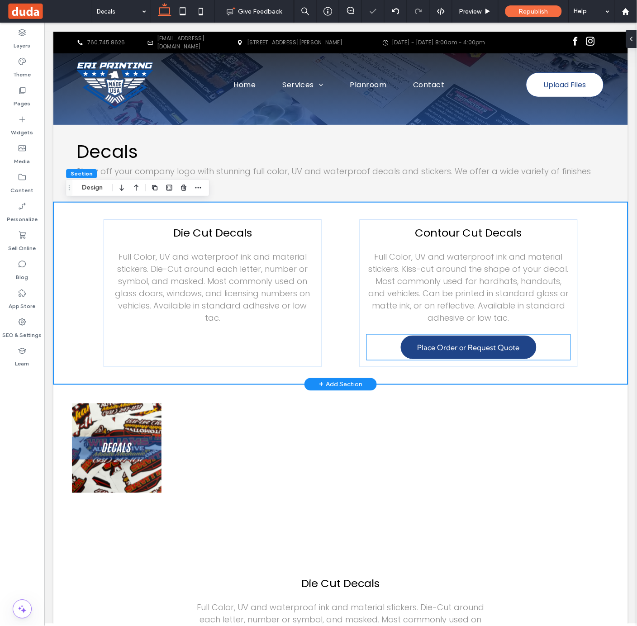
click at [556, 349] on div "Place Order or Request Quote" at bounding box center [469, 346] width 204 height 25
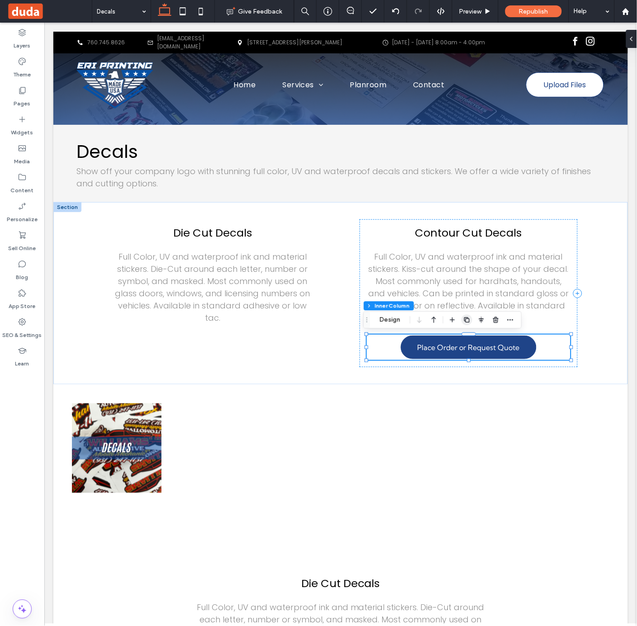
click at [469, 319] on use "button" at bounding box center [466, 319] width 5 height 5
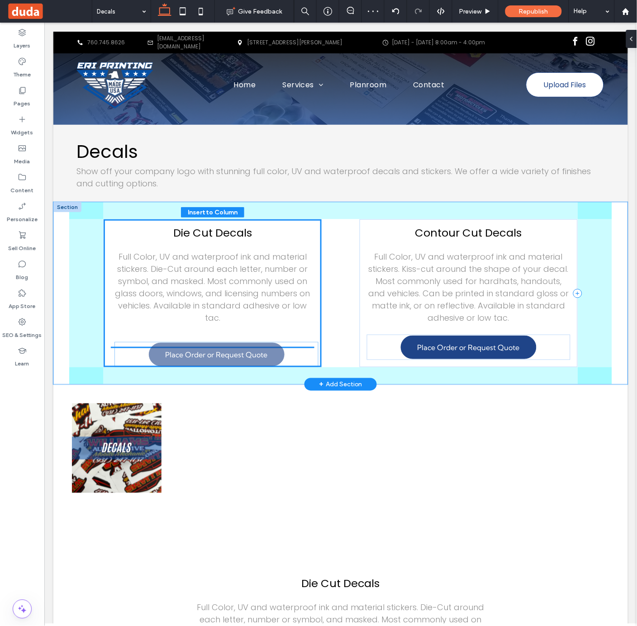
drag, startPoint x: 385, startPoint y: 376, endPoint x: 136, endPoint y: 348, distance: 250.5
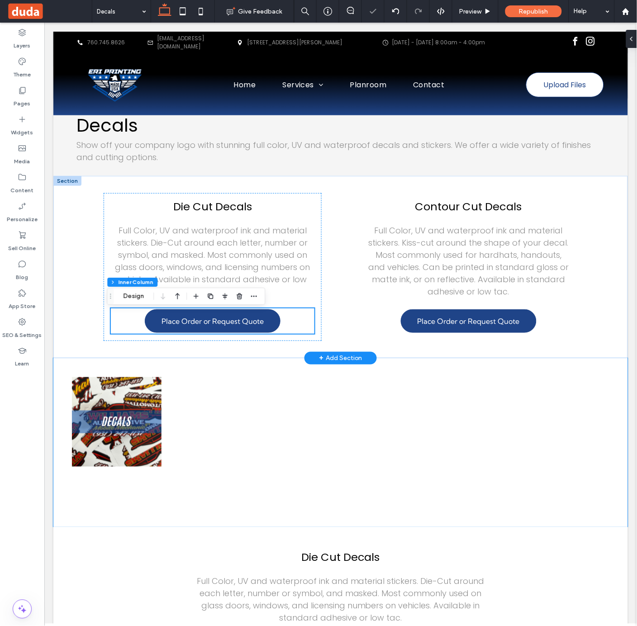
scroll to position [38, 0]
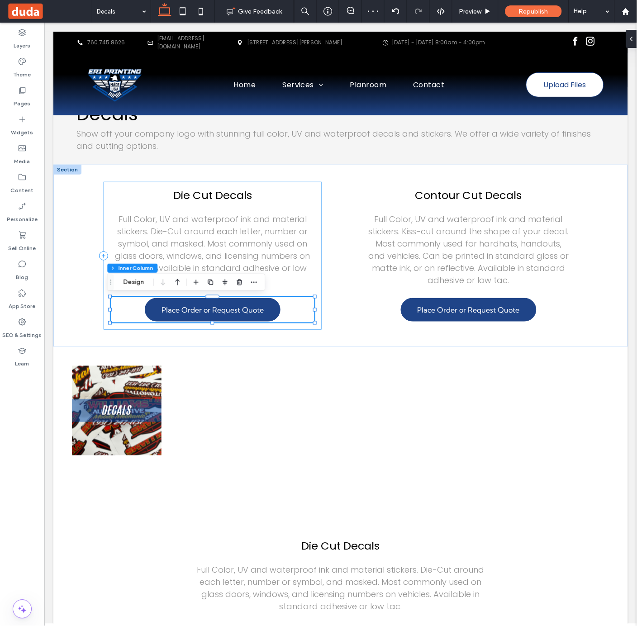
click at [313, 190] on div "Die Cut Decals Full Color, UV and waterproof ink and material stickers. Die-Cut…" at bounding box center [212, 255] width 218 height 148
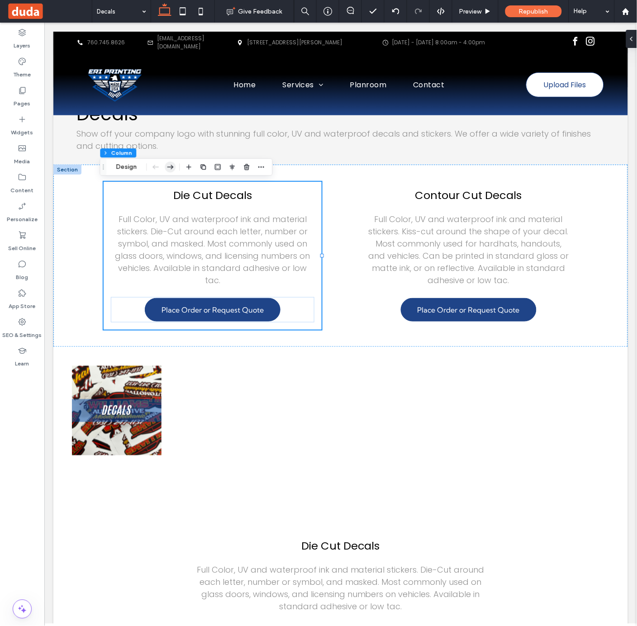
click at [171, 171] on icon "button" at bounding box center [170, 167] width 11 height 16
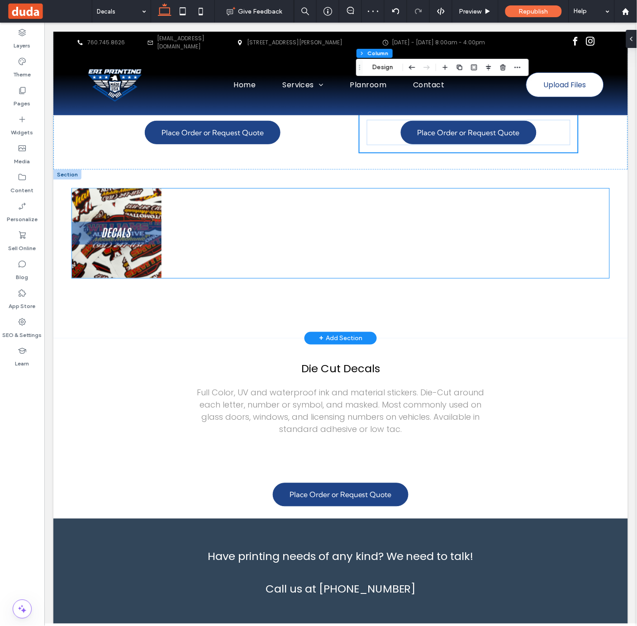
scroll to position [267, 0]
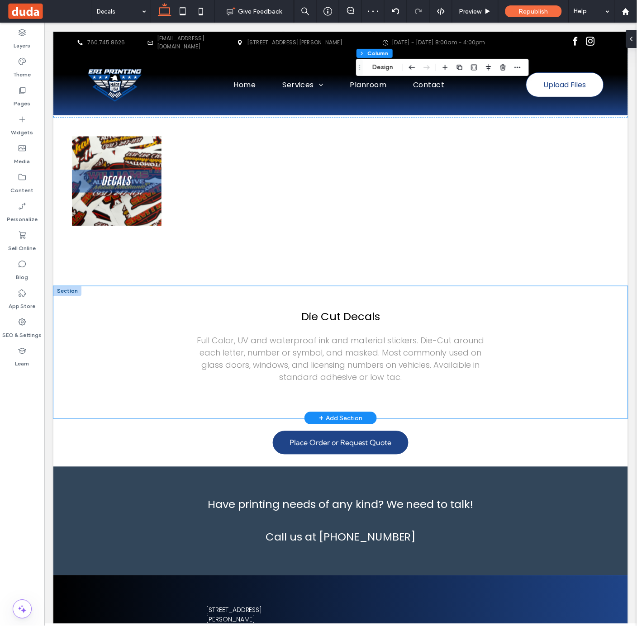
click at [540, 290] on div "Die Cut Decals Full Color, UV and waterproof ink and material stickers. Die-Cut…" at bounding box center [340, 352] width 543 height 132
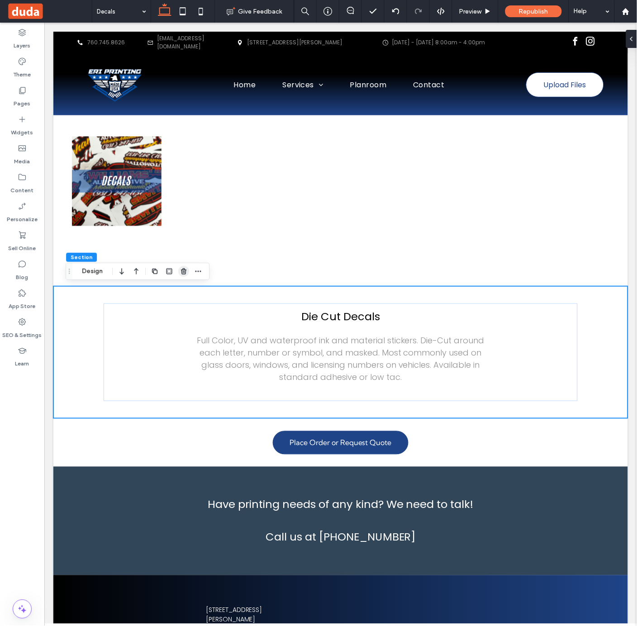
click at [184, 271] on use "button" at bounding box center [183, 271] width 5 height 6
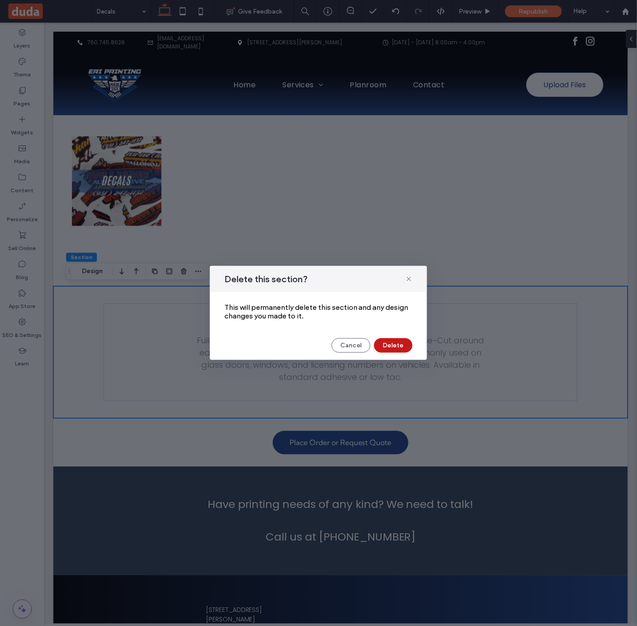
click at [404, 352] on button "Delete" at bounding box center [393, 345] width 38 height 14
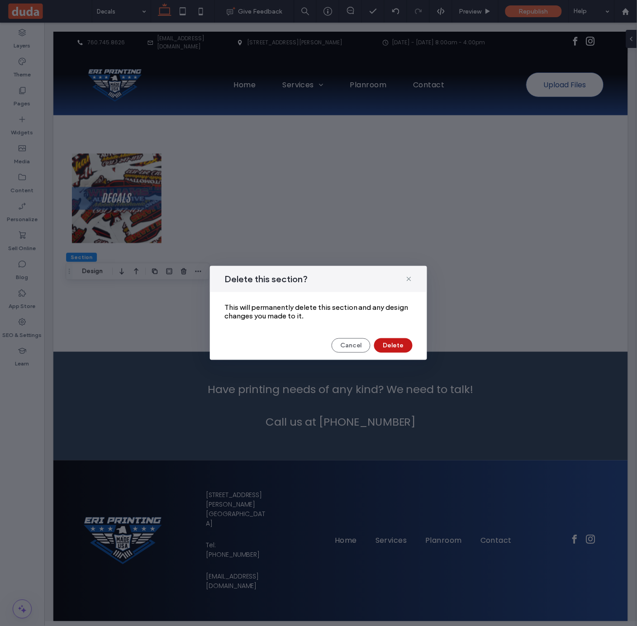
scroll to position [227, 0]
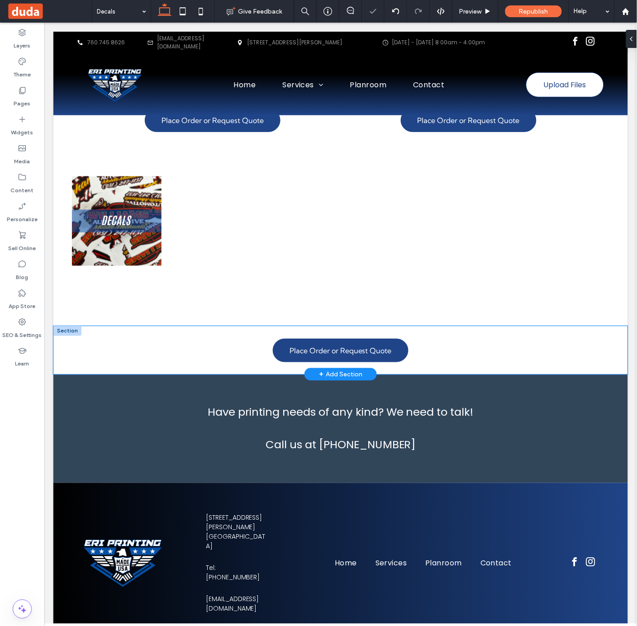
click at [601, 331] on div "Place Order or Request Quote" at bounding box center [340, 350] width 543 height 48
click at [186, 311] on icon "button" at bounding box center [183, 311] width 7 height 7
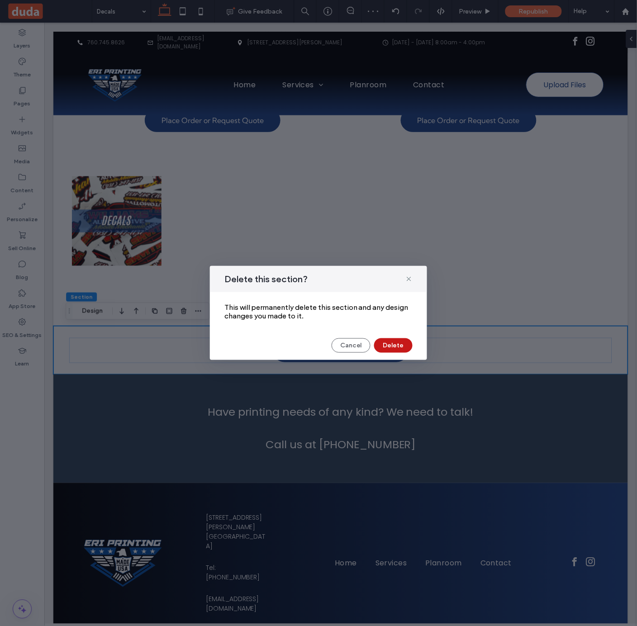
click at [407, 347] on button "Delete" at bounding box center [393, 345] width 38 height 14
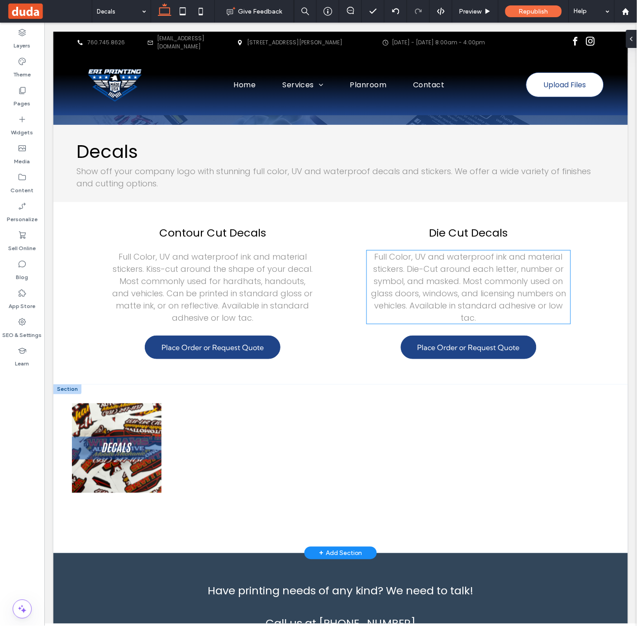
scroll to position [65, 0]
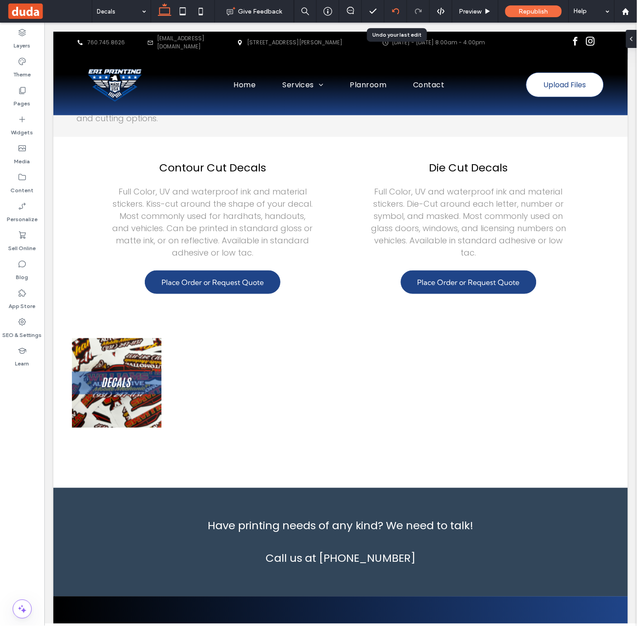
click at [390, 11] on div at bounding box center [396, 11] width 22 height 7
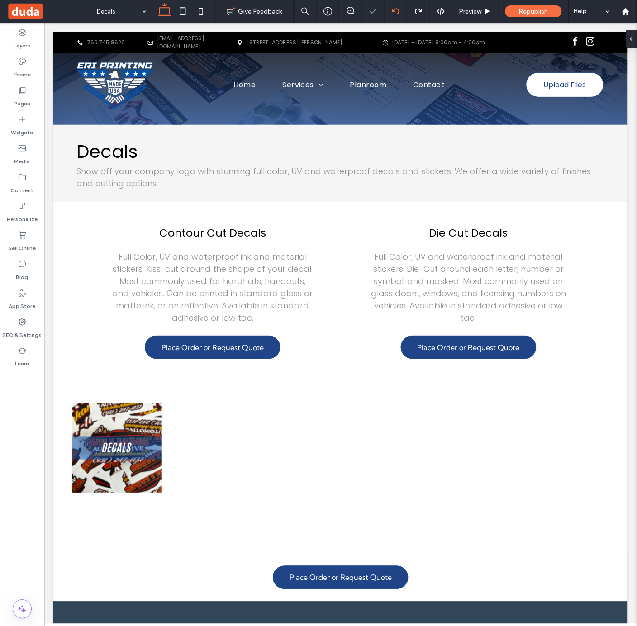
scroll to position [0, 0]
click at [26, 86] on icon at bounding box center [22, 90] width 9 height 9
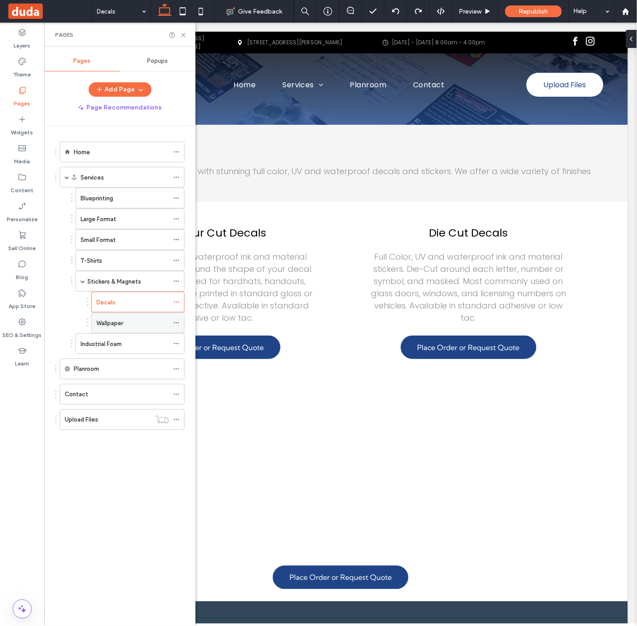
click at [135, 318] on div "Wallpaper" at bounding box center [132, 323] width 72 height 20
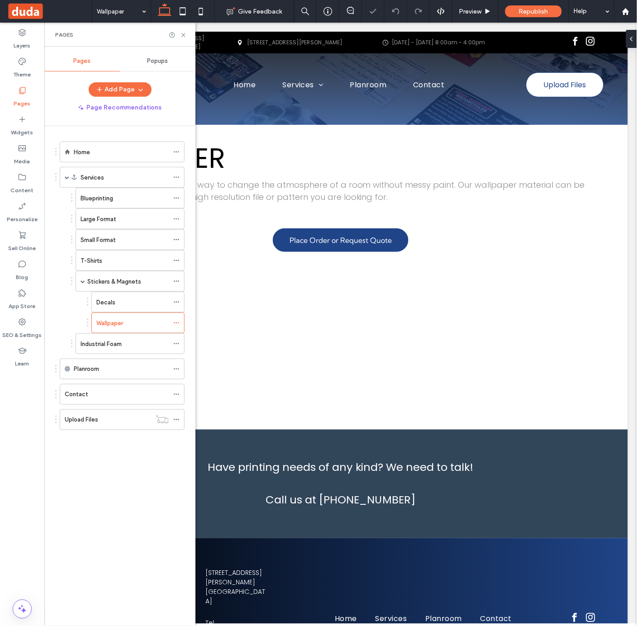
click at [176, 36] on div at bounding box center [178, 35] width 18 height 7
click at [183, 33] on icon at bounding box center [183, 35] width 7 height 7
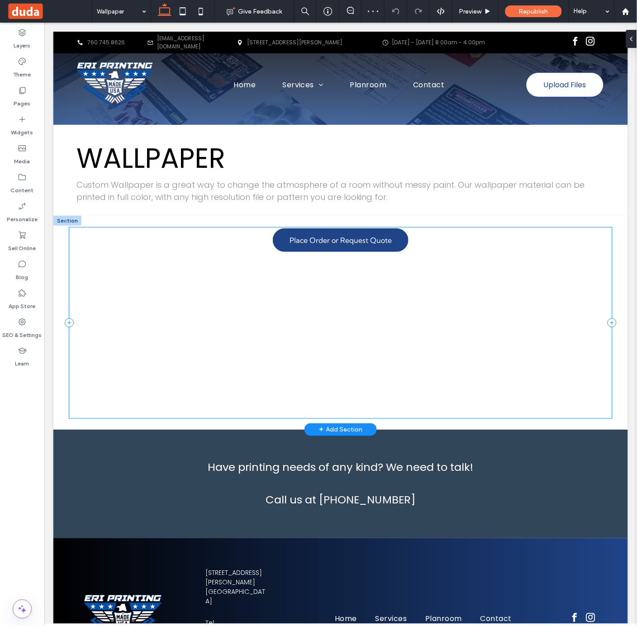
click at [200, 325] on div "Place Order or Request Quote" at bounding box center [340, 322] width 543 height 191
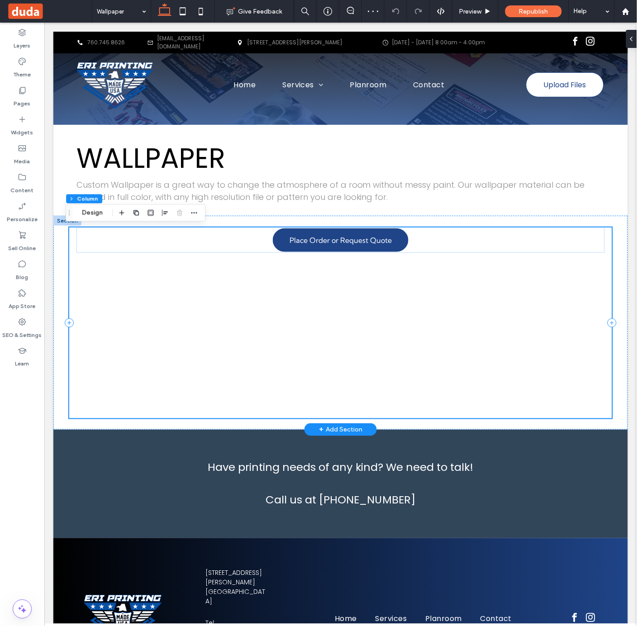
click at [157, 350] on div "Place Order or Request Quote" at bounding box center [340, 322] width 543 height 191
click at [472, 244] on div "Place Order or Request Quote" at bounding box center [340, 239] width 529 height 25
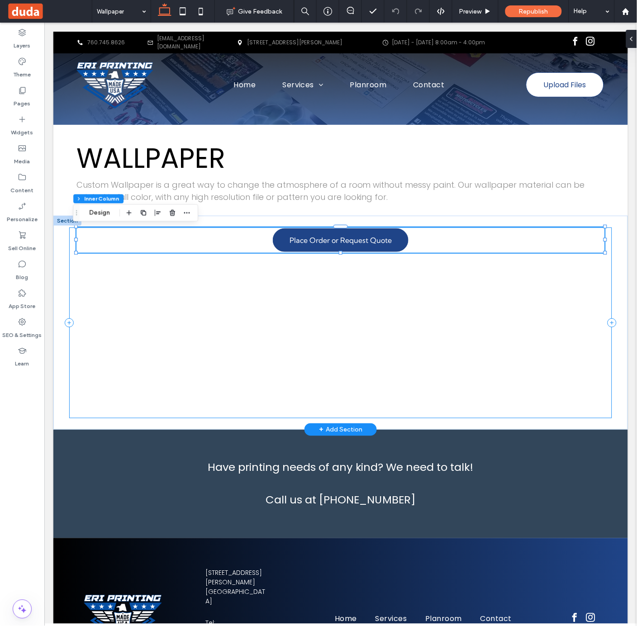
click at [293, 333] on div "Place Order or Request Quote" at bounding box center [340, 322] width 543 height 191
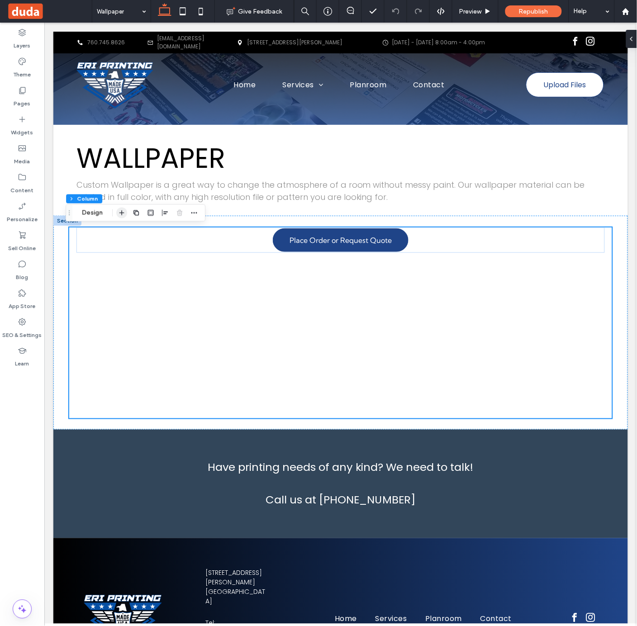
click at [127, 215] on span "button" at bounding box center [121, 213] width 11 height 11
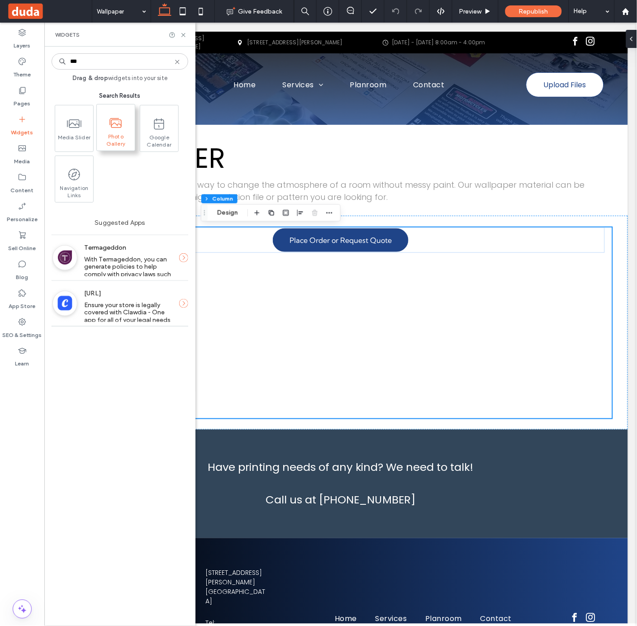
type input "***"
click at [125, 125] on span at bounding box center [116, 123] width 38 height 20
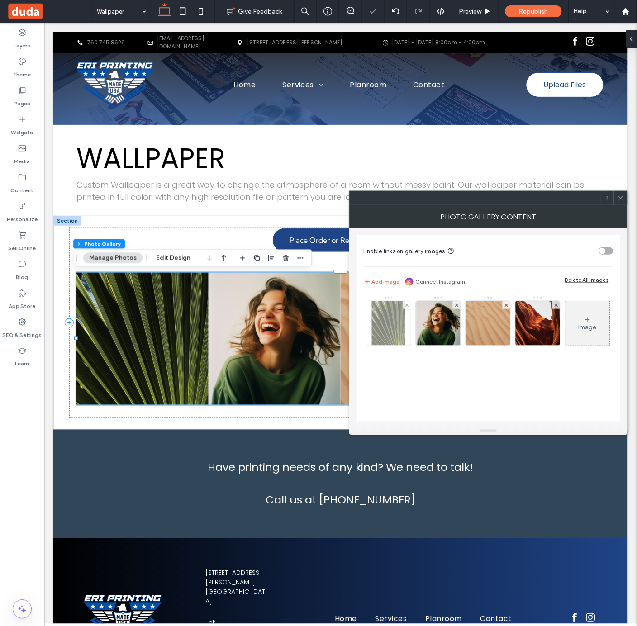
click at [404, 307] on div at bounding box center [407, 305] width 8 height 8
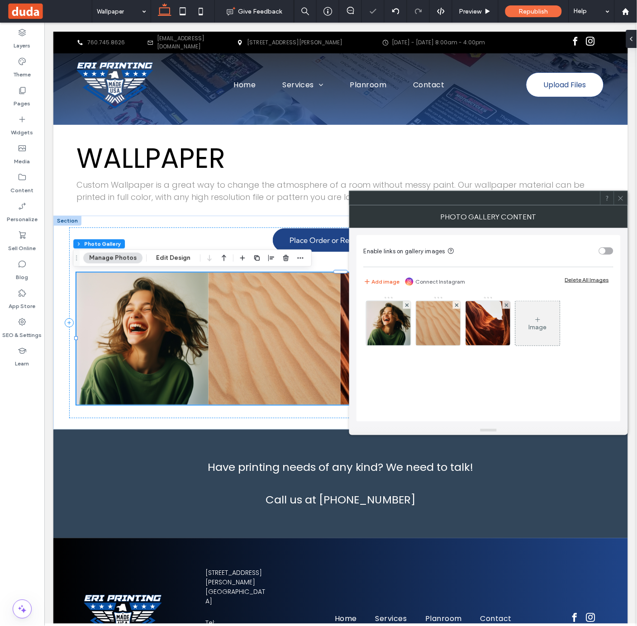
click at [404, 307] on div at bounding box center [407, 305] width 8 height 8
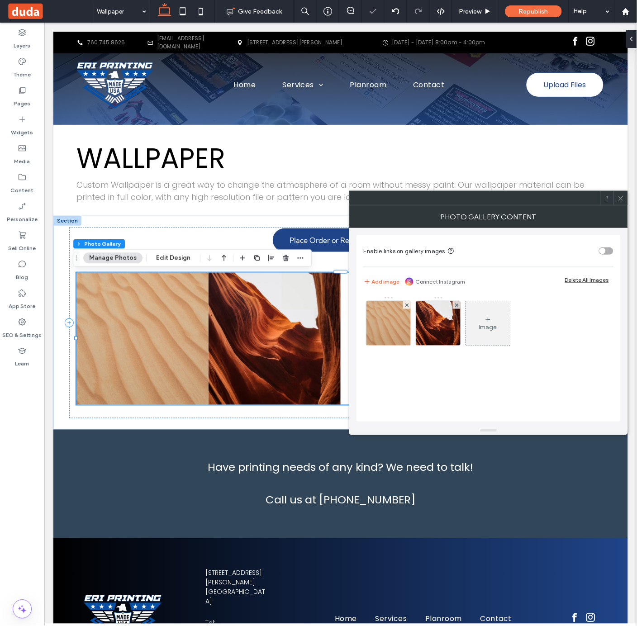
click at [404, 307] on div at bounding box center [407, 305] width 8 height 8
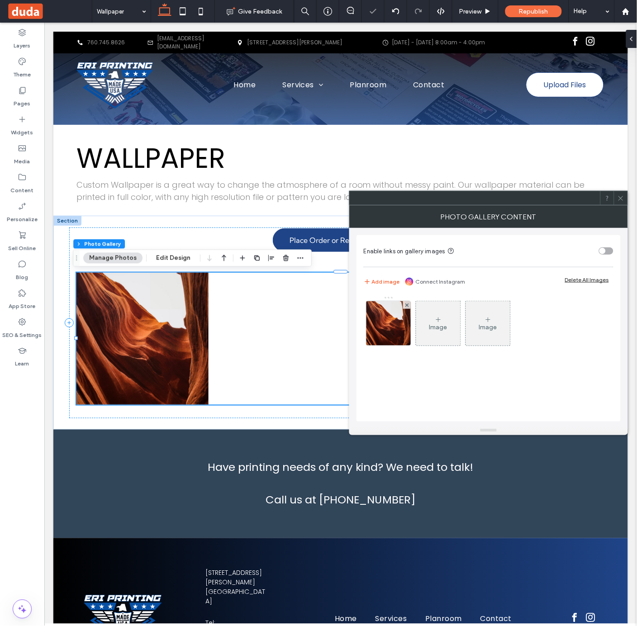
click at [404, 307] on div at bounding box center [407, 305] width 8 height 8
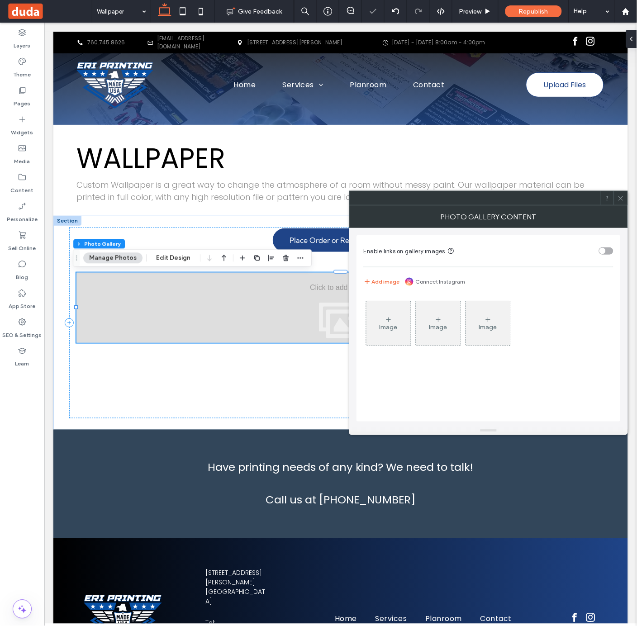
click at [404, 307] on div "Image" at bounding box center [389, 323] width 44 height 43
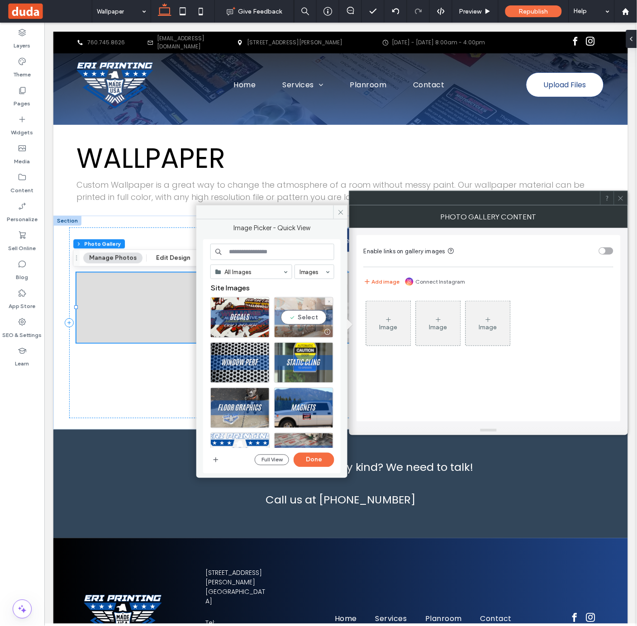
click at [292, 310] on div "Select" at bounding box center [303, 317] width 59 height 41
click at [325, 467] on button "Done" at bounding box center [314, 460] width 41 height 14
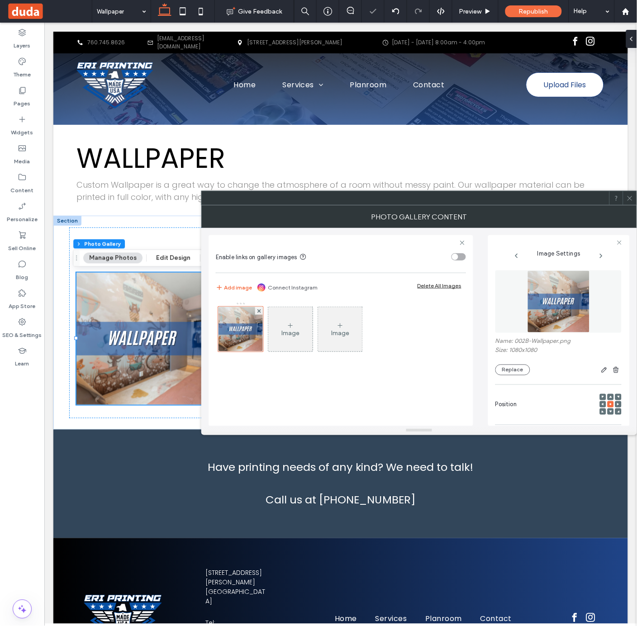
click at [629, 196] on icon at bounding box center [630, 198] width 7 height 7
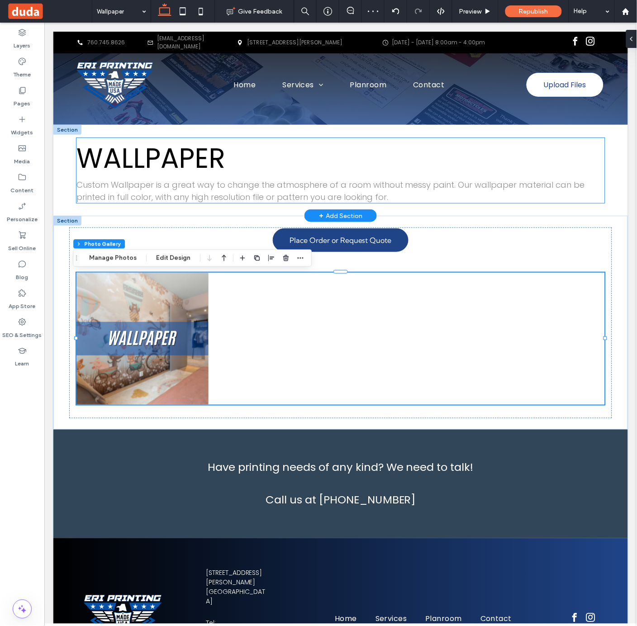
click at [505, 157] on h2 "WALLPAPER" at bounding box center [340, 158] width 529 height 41
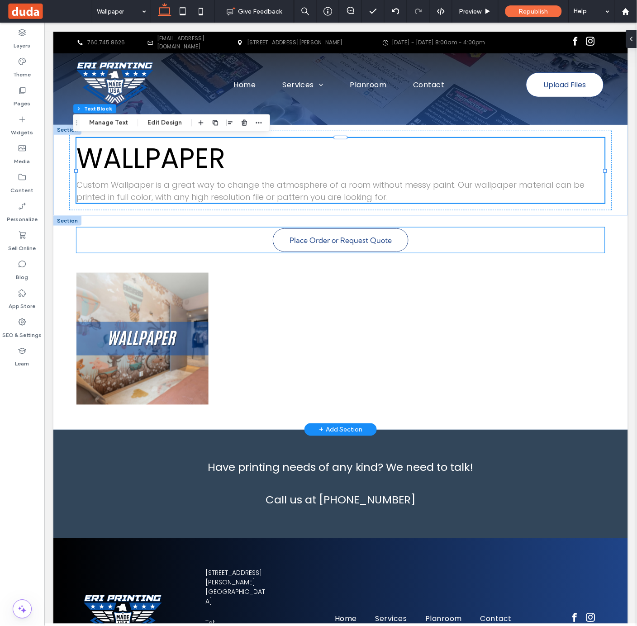
click at [366, 232] on span "Place Order or Request Quote" at bounding box center [340, 240] width 102 height 18
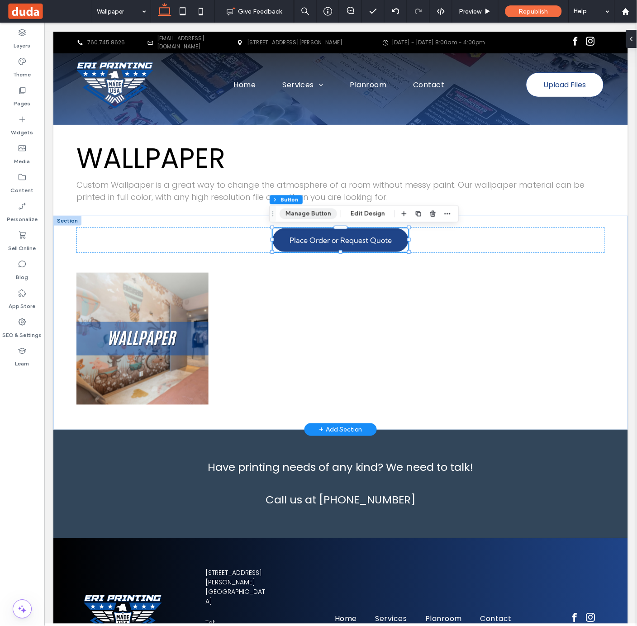
click at [320, 210] on button "Manage Button" at bounding box center [308, 214] width 57 height 11
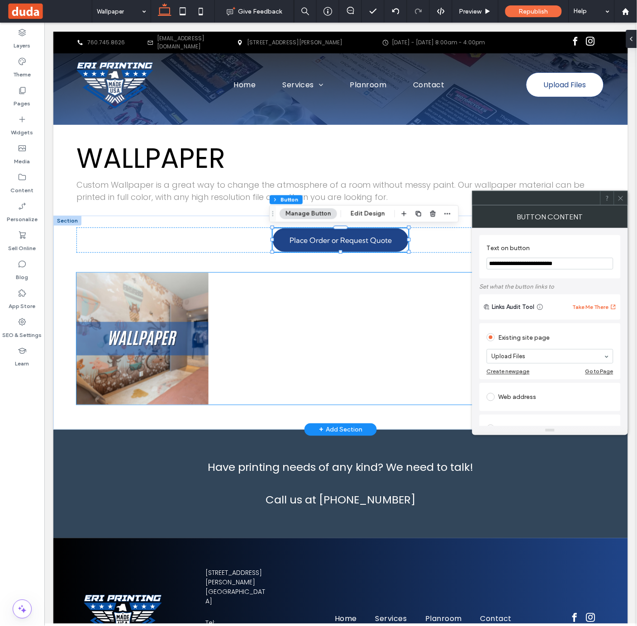
click at [340, 319] on div at bounding box center [406, 338] width 132 height 132
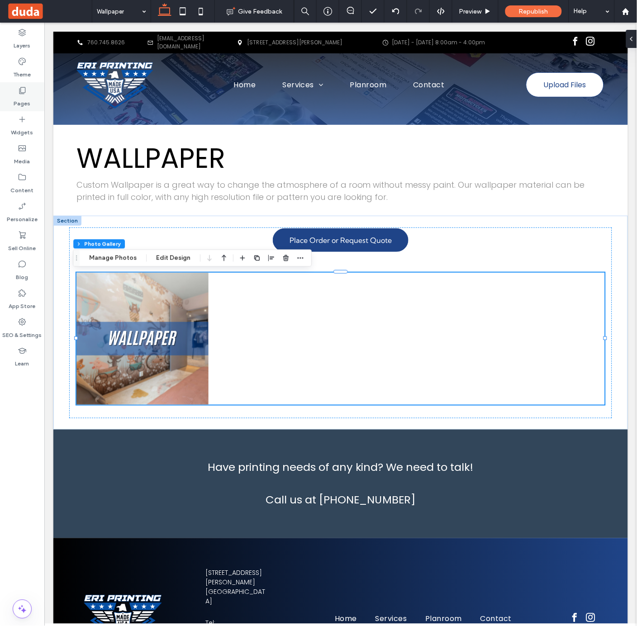
click at [18, 88] on icon at bounding box center [22, 90] width 9 height 9
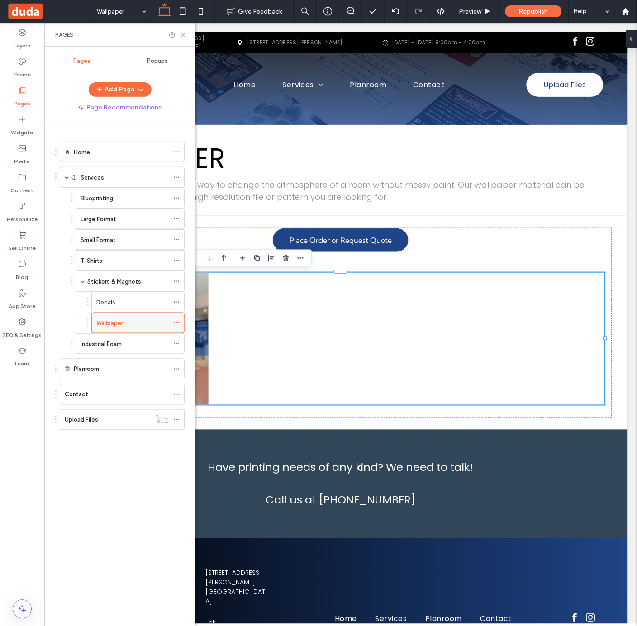
click at [180, 324] on div at bounding box center [178, 323] width 11 height 14
click at [179, 321] on icon at bounding box center [176, 323] width 6 height 6
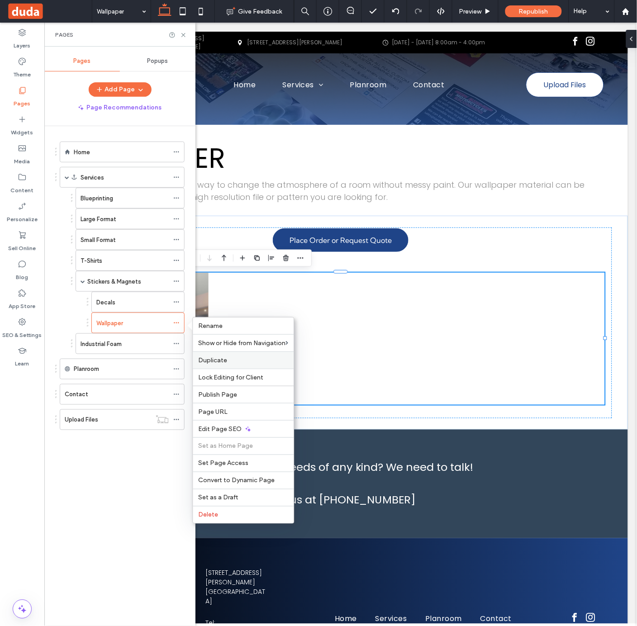
click at [250, 357] on label "Duplicate" at bounding box center [244, 361] width 90 height 8
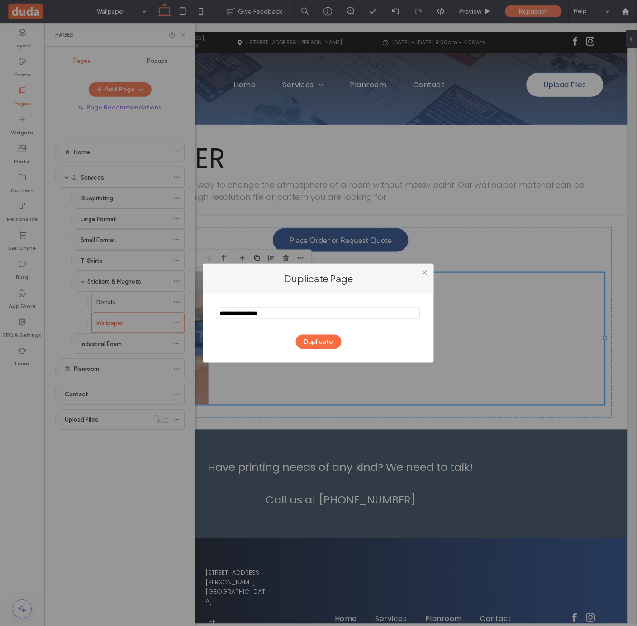
click at [274, 310] on input "notEmpty" at bounding box center [319, 314] width 204 height 12
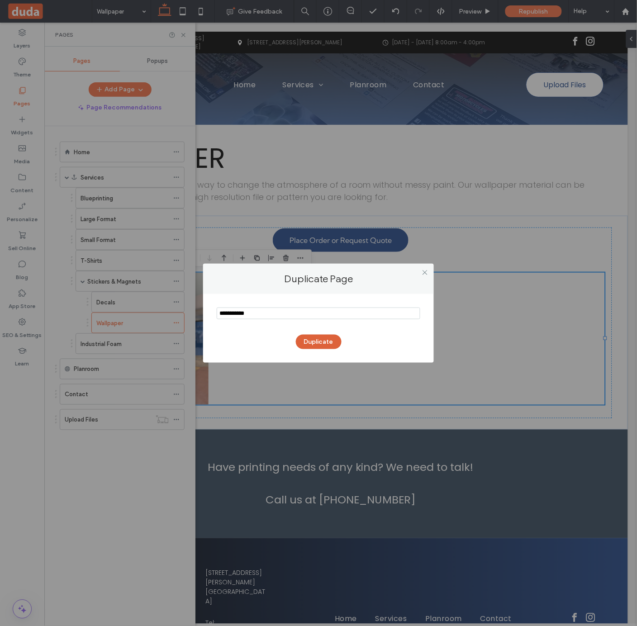
type input "**********"
click at [320, 344] on button "Duplicate" at bounding box center [319, 342] width 46 height 14
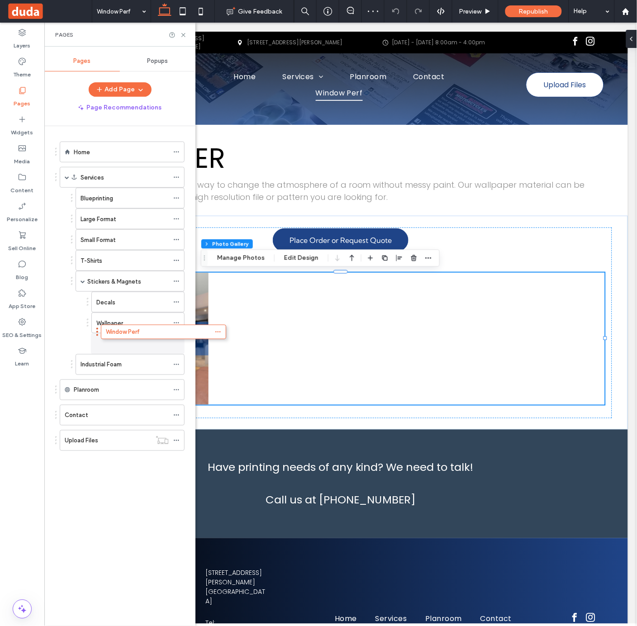
drag, startPoint x: 56, startPoint y: 445, endPoint x: 97, endPoint y: 334, distance: 118.7
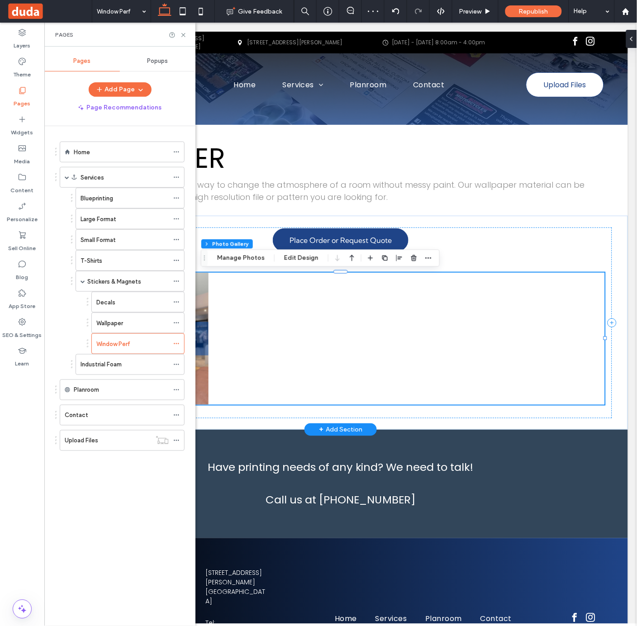
click at [330, 331] on div at bounding box center [274, 338] width 132 height 132
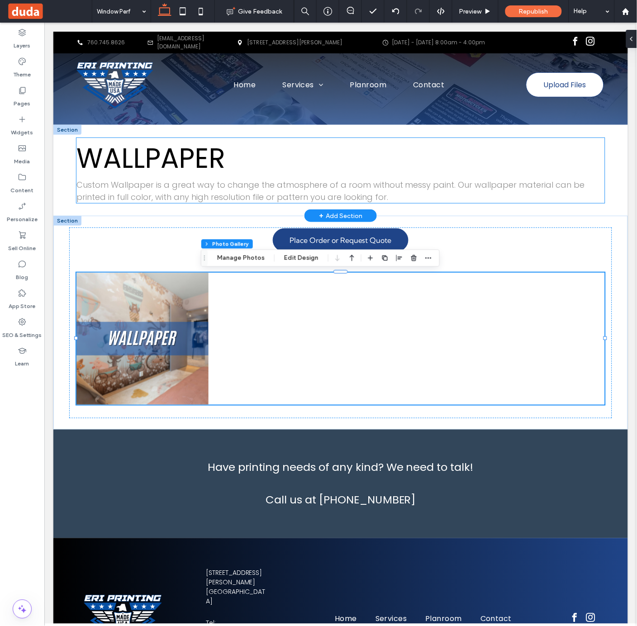
click at [145, 186] on span "Custom Wallpaper is a great way to change the atmosphere of a room without mess…" at bounding box center [330, 191] width 509 height 24
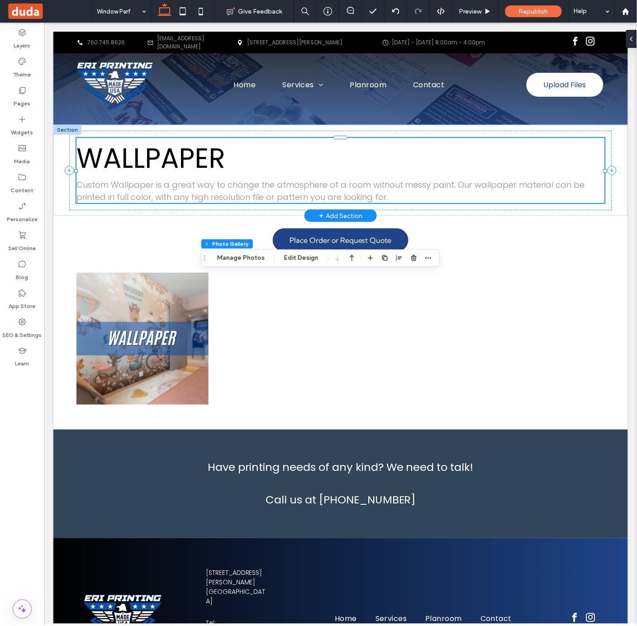
click at [145, 186] on div "WALLPAPER Custom Wallpaper is a great way to change the atmosphere of a room wi…" at bounding box center [340, 170] width 529 height 65
type input "*******"
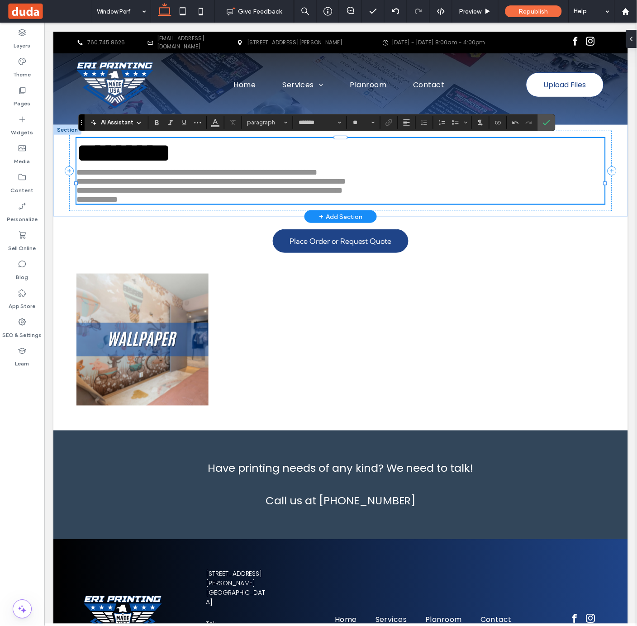
type input "**"
click at [427, 176] on p "**********" at bounding box center [340, 171] width 529 height 9
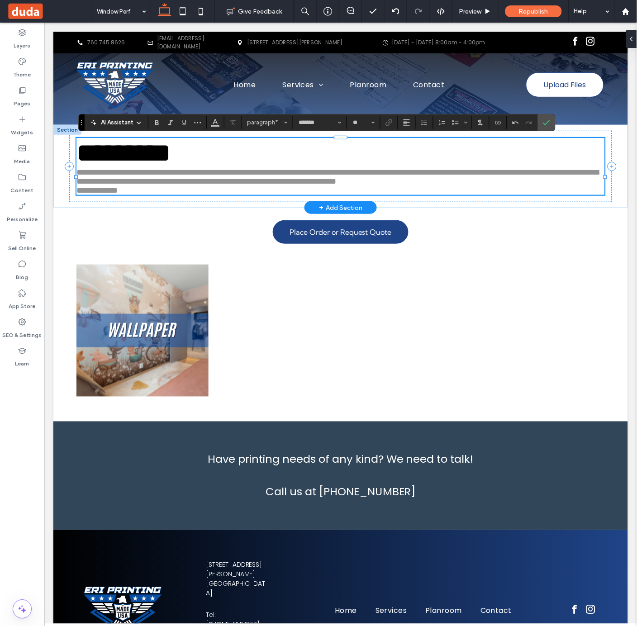
click at [499, 185] on span "**********" at bounding box center [337, 176] width 523 height 17
click at [522, 186] on p "**********" at bounding box center [340, 176] width 529 height 18
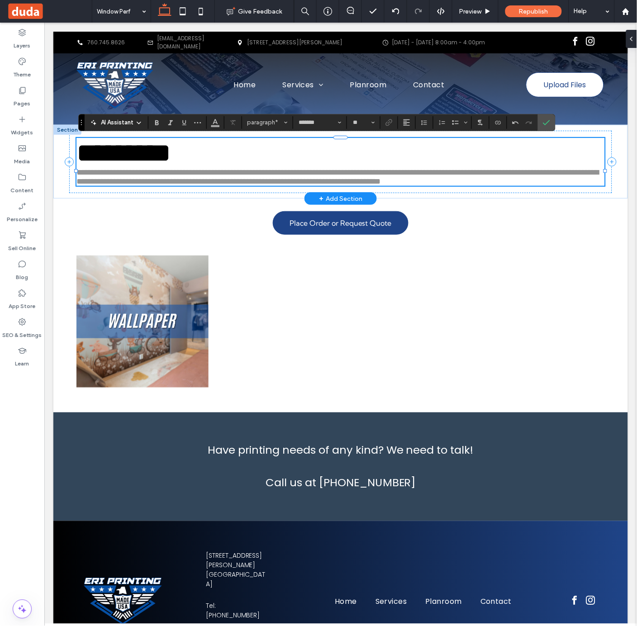
type input "**"
click at [122, 152] on span "*********" at bounding box center [123, 152] width 95 height 27
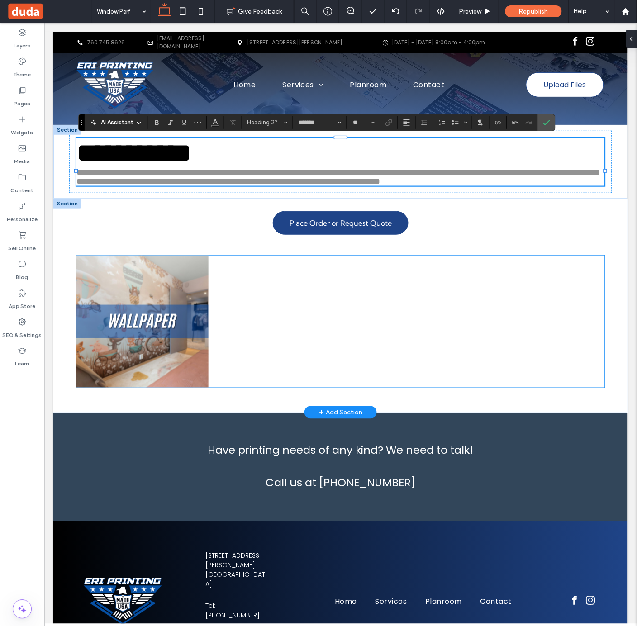
click at [148, 310] on link at bounding box center [142, 321] width 132 height 132
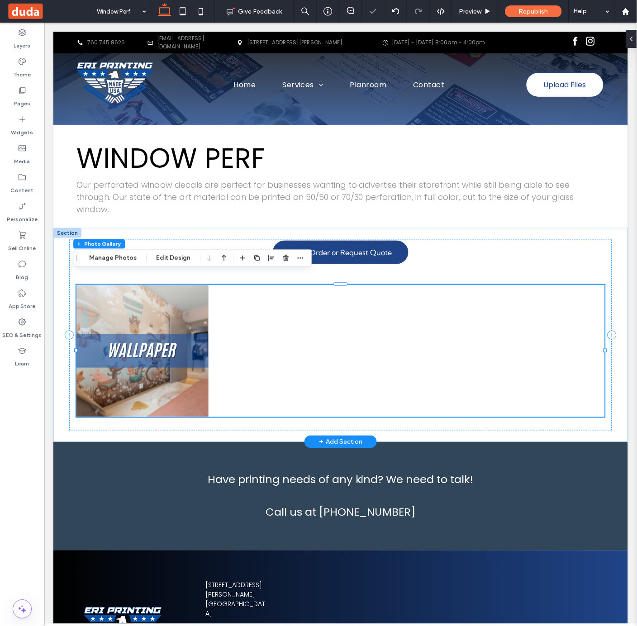
click at [164, 328] on link at bounding box center [142, 351] width 132 height 132
click at [128, 260] on button "Manage Photos" at bounding box center [112, 258] width 59 height 11
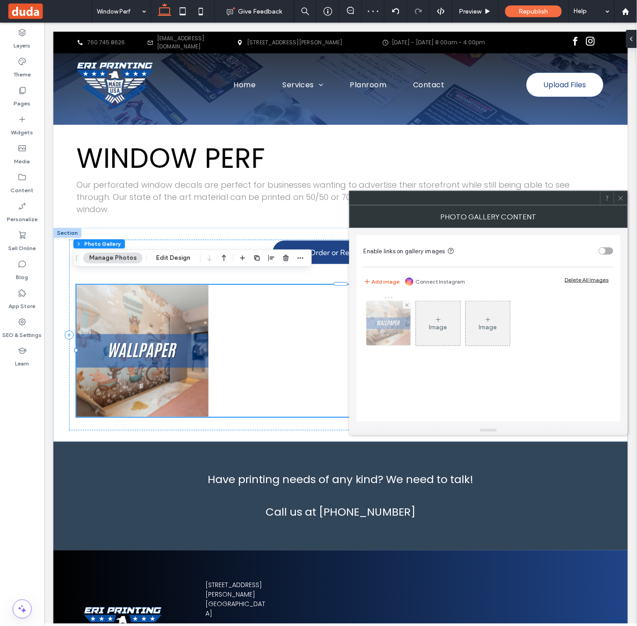
click at [378, 326] on img at bounding box center [389, 323] width 44 height 44
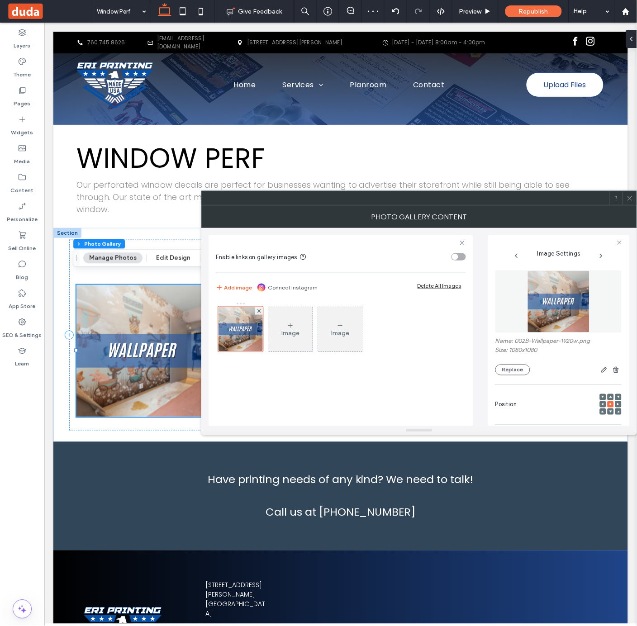
click at [302, 322] on div "Image" at bounding box center [290, 329] width 44 height 43
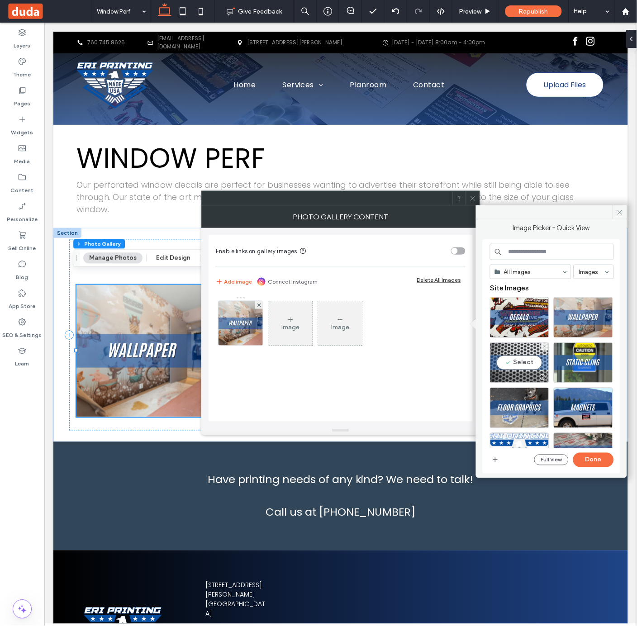
click at [524, 356] on div "Select" at bounding box center [519, 363] width 59 height 41
click at [593, 461] on button "Done" at bounding box center [593, 460] width 41 height 14
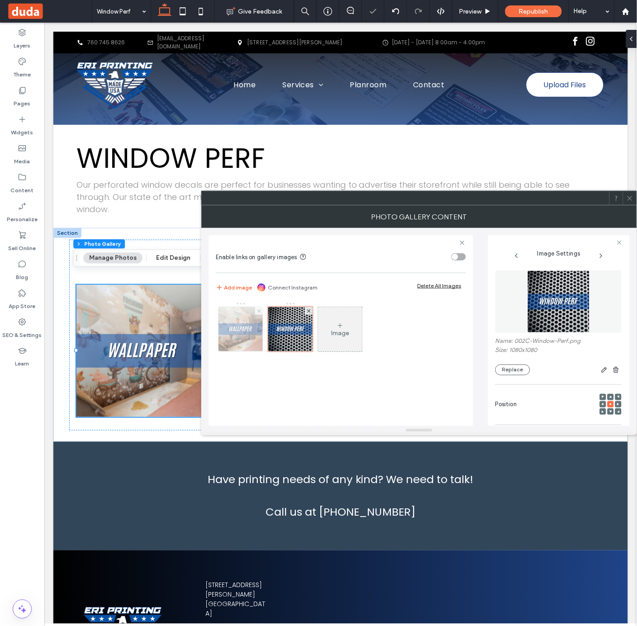
click at [259, 310] on icon at bounding box center [259, 312] width 4 height 4
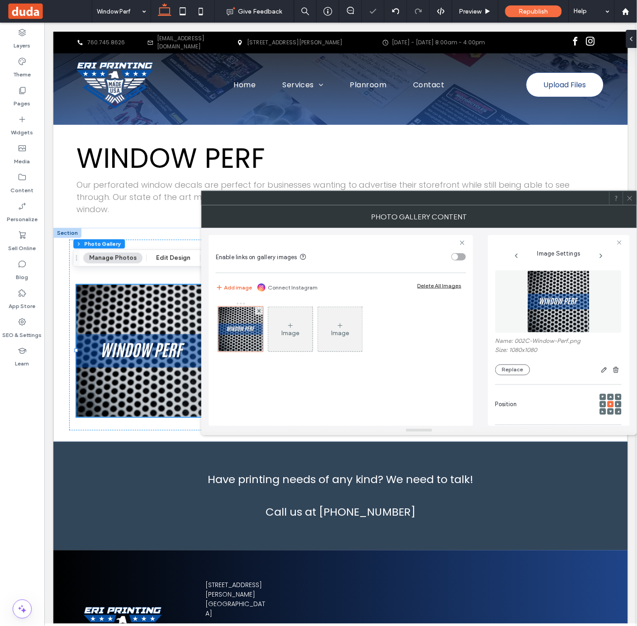
click at [629, 200] on icon at bounding box center [630, 198] width 7 height 7
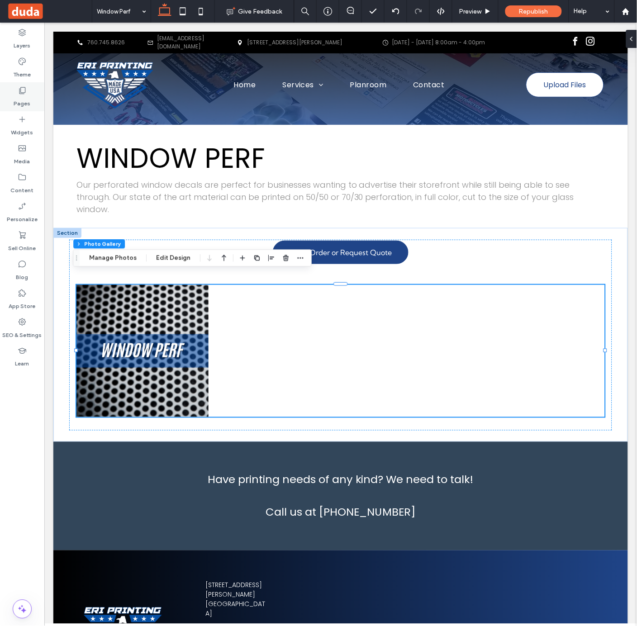
click at [19, 92] on use at bounding box center [22, 90] width 6 height 7
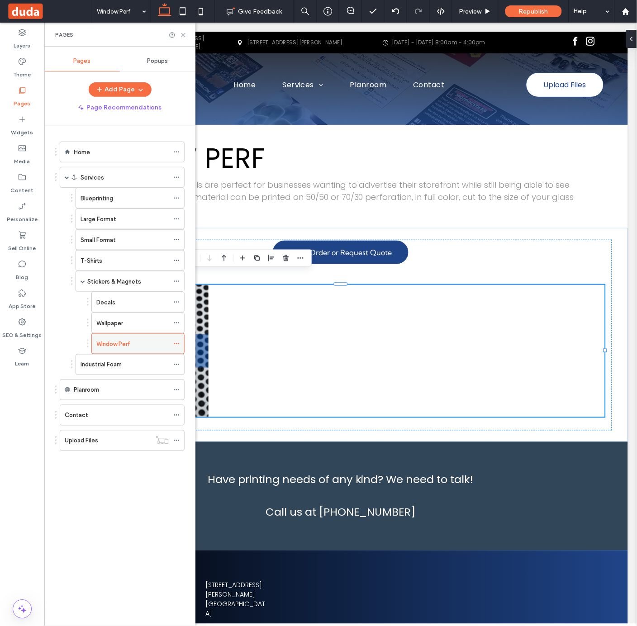
click at [177, 342] on icon at bounding box center [176, 344] width 6 height 6
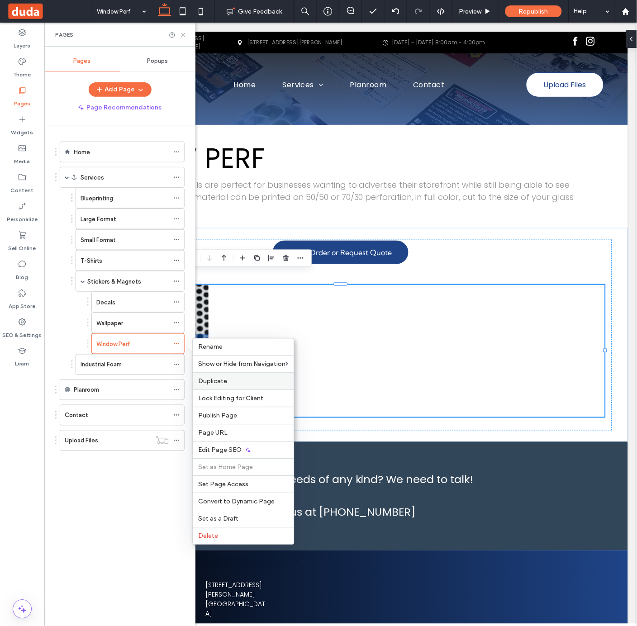
click at [257, 383] on label "Duplicate" at bounding box center [244, 382] width 90 height 8
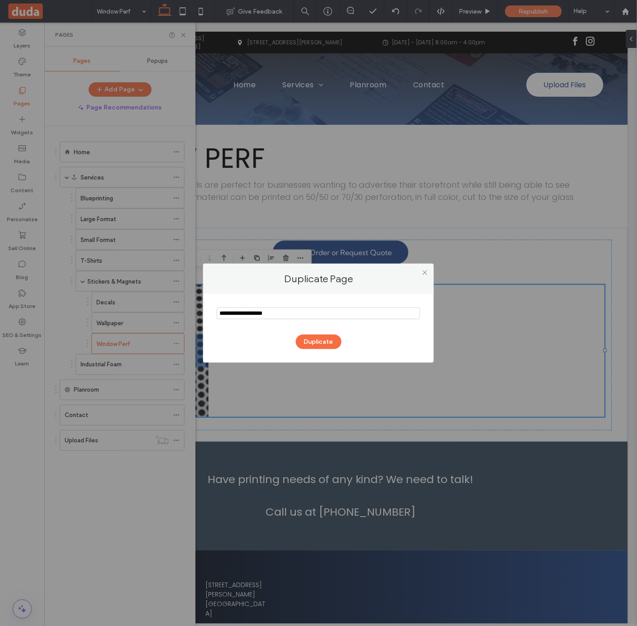
click at [252, 315] on input "notEmpty" at bounding box center [319, 314] width 204 height 12
type input "**********"
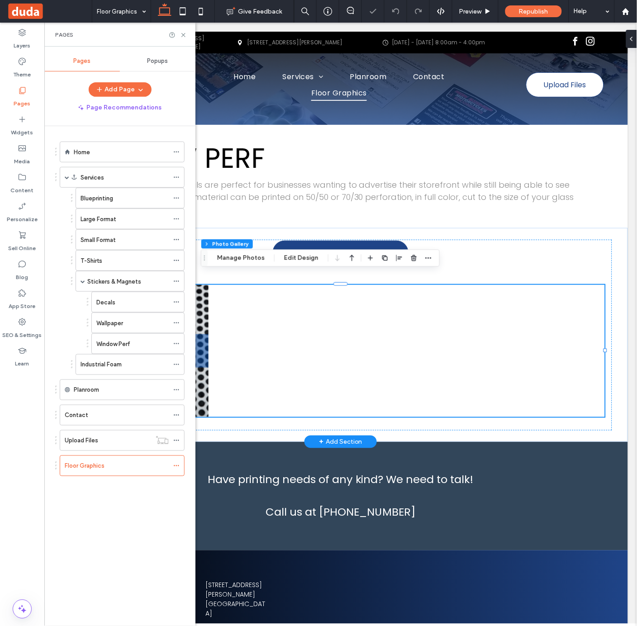
click at [281, 322] on div at bounding box center [274, 351] width 132 height 132
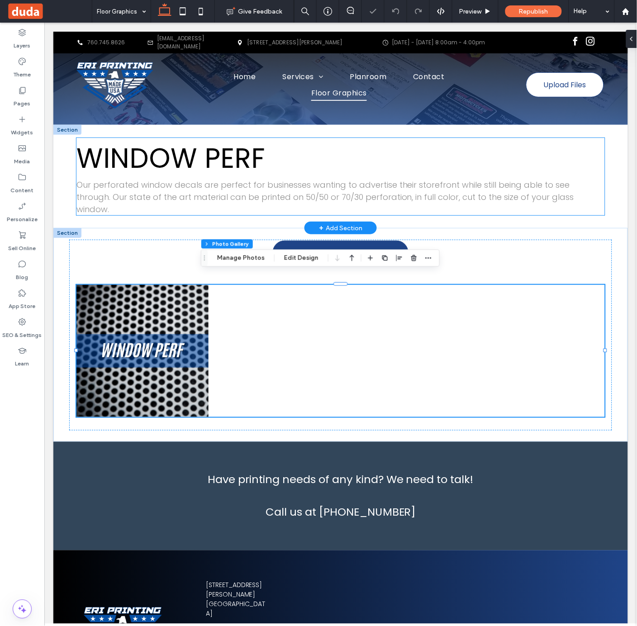
click at [157, 164] on span "WINDOW PERF" at bounding box center [170, 158] width 188 height 38
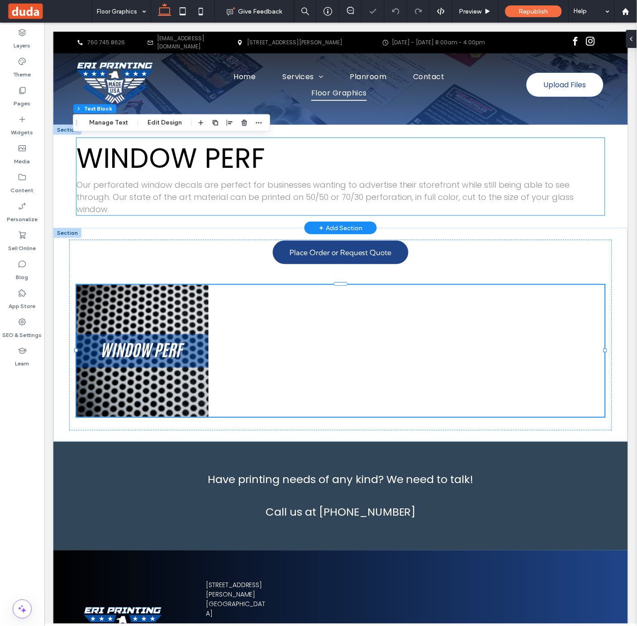
click at [157, 164] on span "WINDOW PERF" at bounding box center [170, 158] width 188 height 38
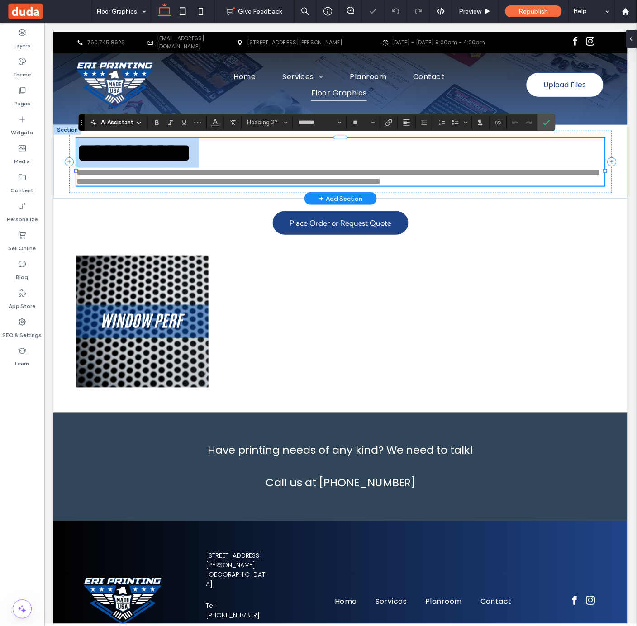
click at [157, 164] on span "**********" at bounding box center [133, 152] width 115 height 27
type input "**"
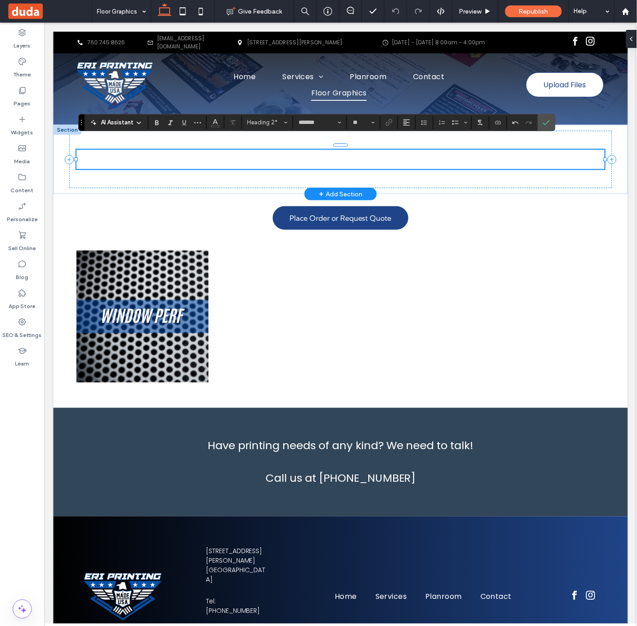
type input "**"
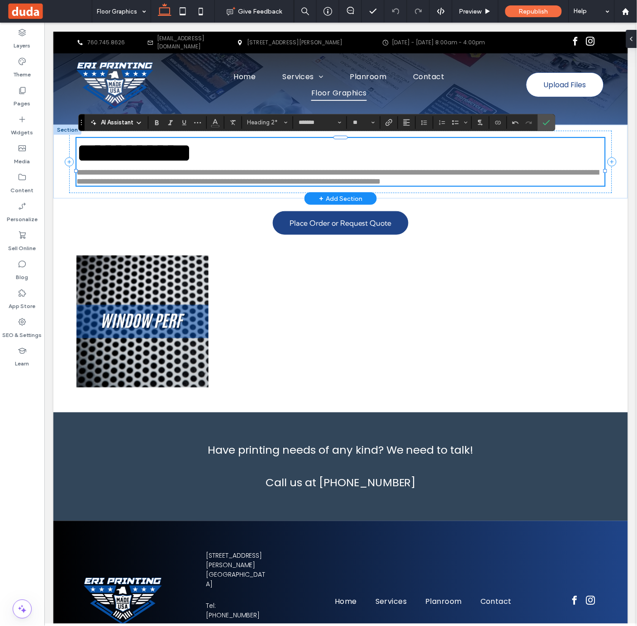
click at [191, 163] on span "**********" at bounding box center [133, 152] width 115 height 27
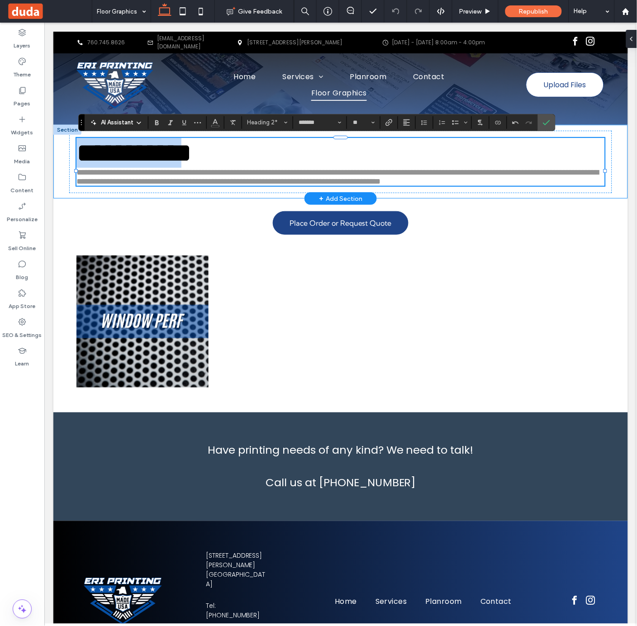
drag, startPoint x: 249, startPoint y: 158, endPoint x: 60, endPoint y: 157, distance: 189.1
click at [60, 157] on div "**********" at bounding box center [340, 161] width 575 height 74
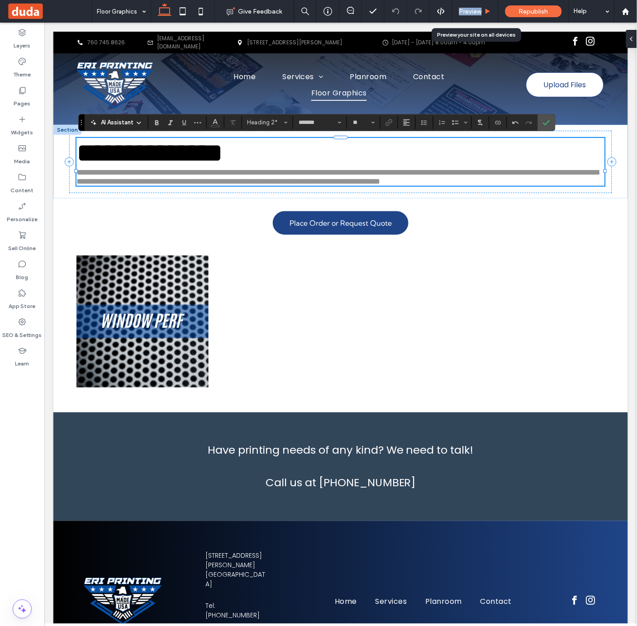
click at [472, 11] on span "Preview" at bounding box center [470, 12] width 23 height 8
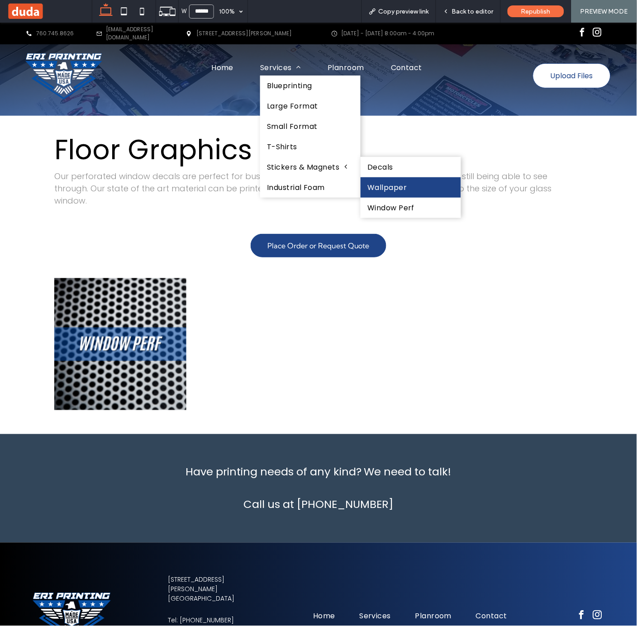
click at [395, 177] on link "Wallpaper" at bounding box center [411, 187] width 100 height 20
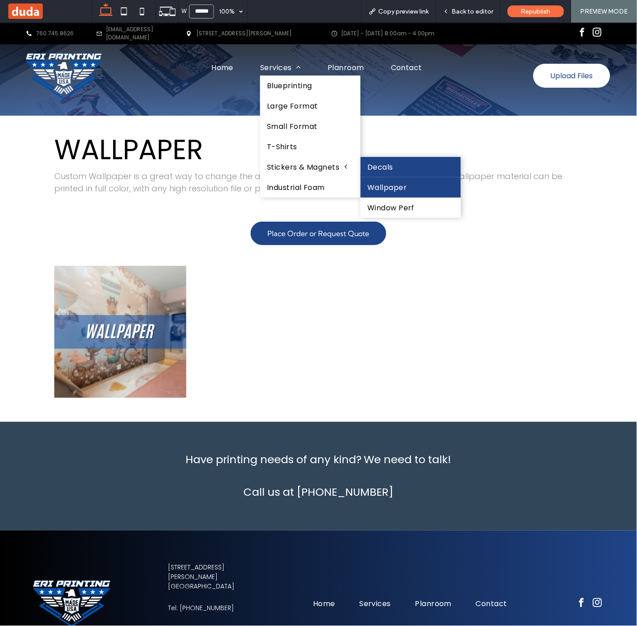
click at [414, 165] on link "Decals" at bounding box center [411, 167] width 100 height 20
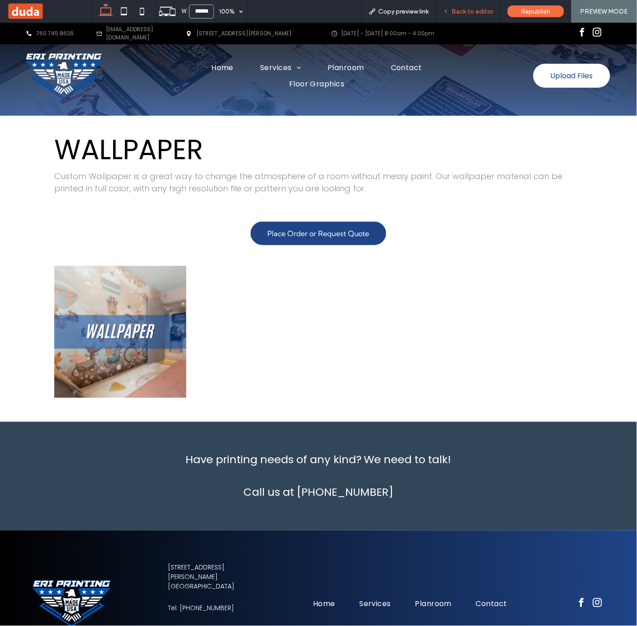
click at [470, 12] on span "Back to editor" at bounding box center [473, 12] width 42 height 8
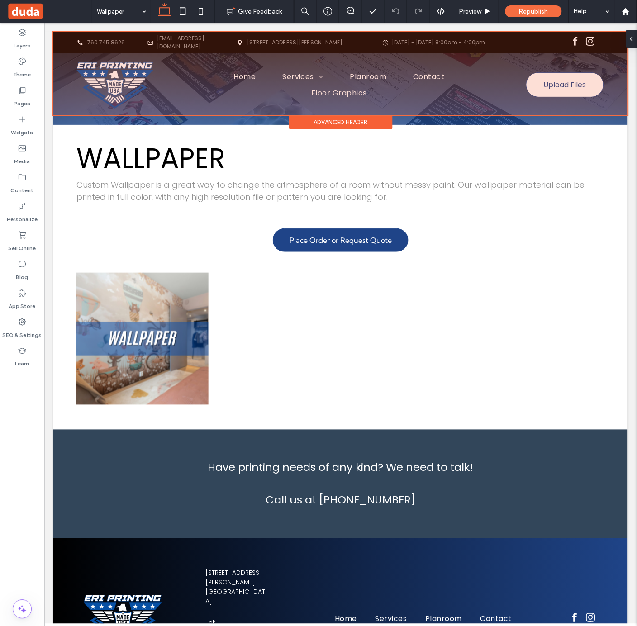
click at [303, 72] on div at bounding box center [340, 73] width 575 height 84
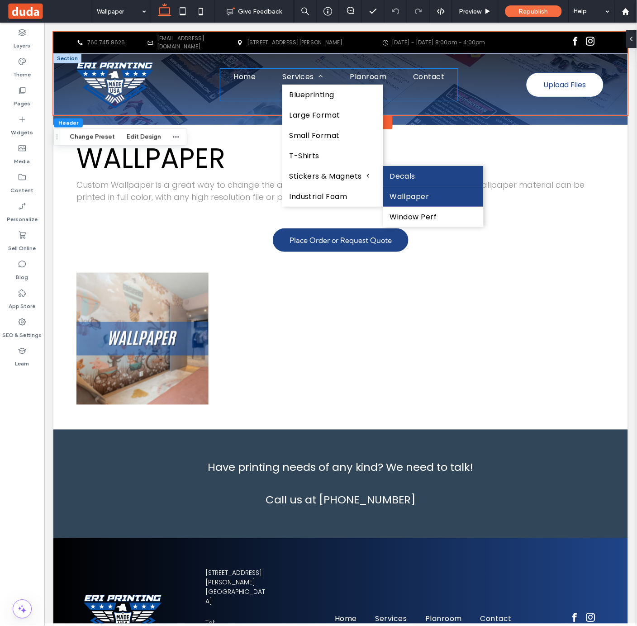
click at [418, 171] on link "Decals" at bounding box center [433, 176] width 100 height 20
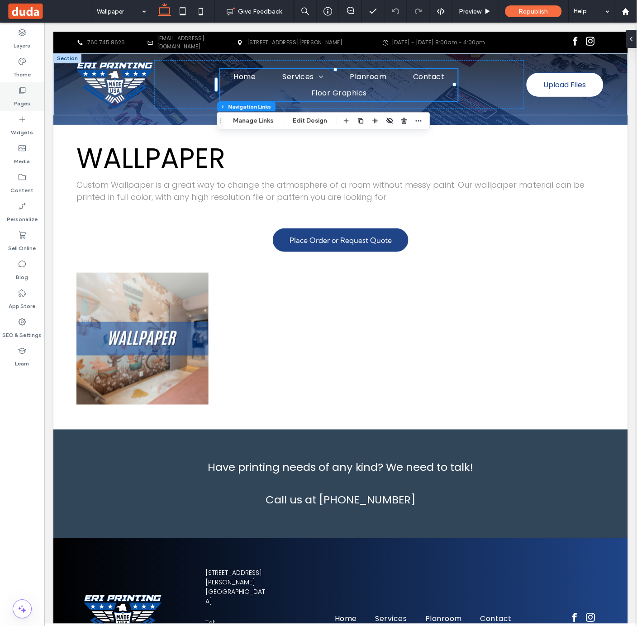
click at [27, 94] on div "Pages" at bounding box center [22, 96] width 44 height 29
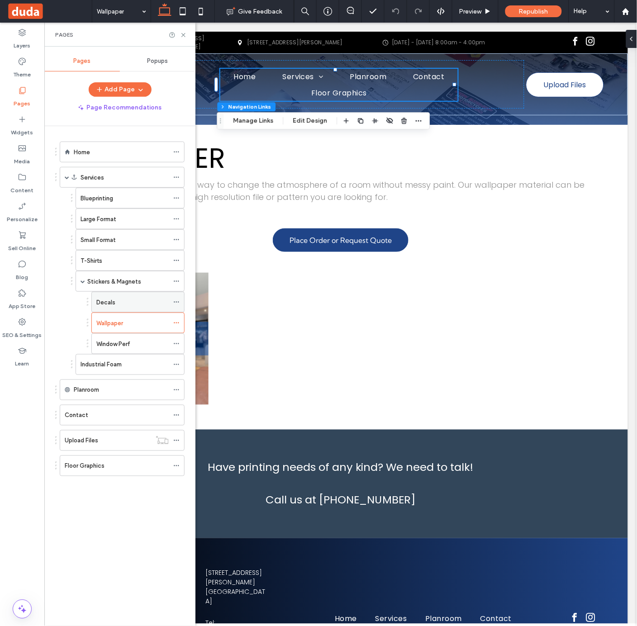
click at [144, 305] on div "Decals" at bounding box center [132, 303] width 72 height 10
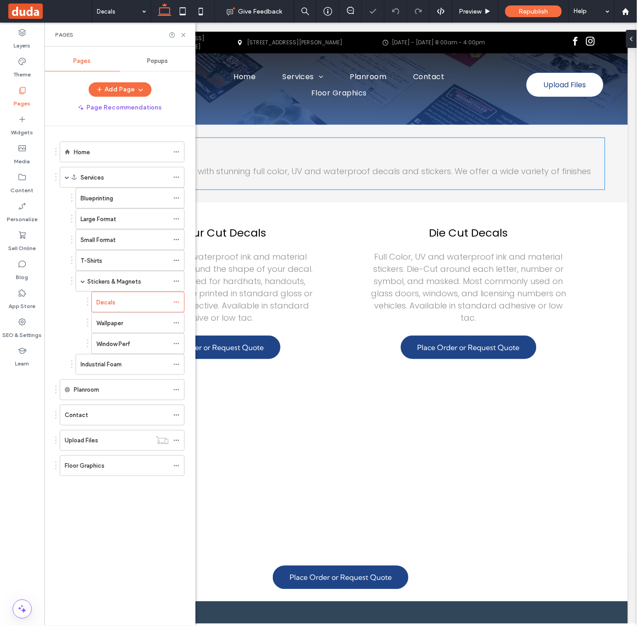
click at [318, 184] on p "Show off your company logo with stunning full color, UV and waterproof decals a…" at bounding box center [340, 177] width 529 height 24
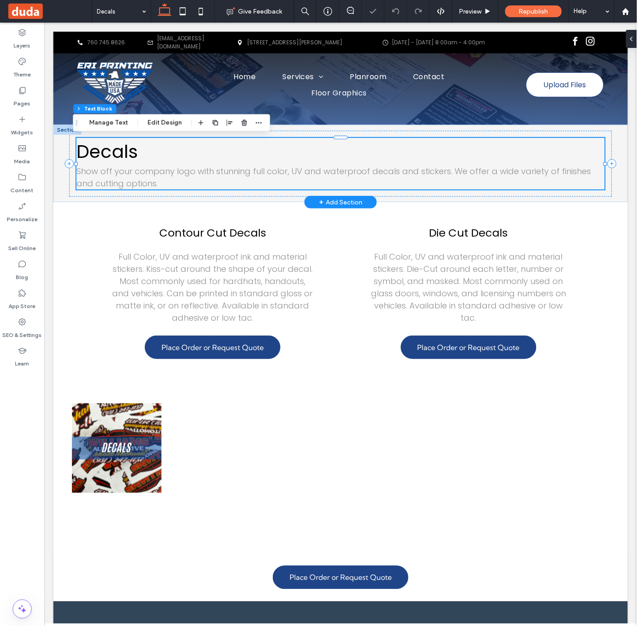
click at [92, 152] on span "Decals" at bounding box center [107, 150] width 62 height 25
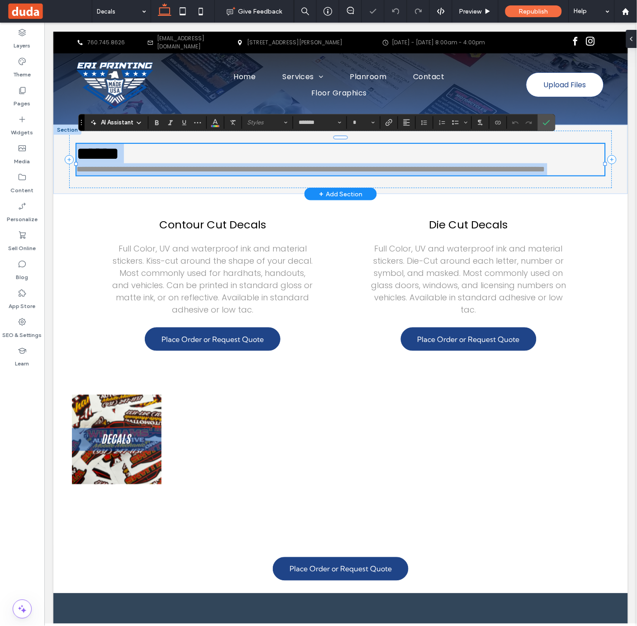
click at [92, 152] on span "******" at bounding box center [97, 153] width 43 height 18
click at [117, 152] on span "******" at bounding box center [97, 153] width 43 height 18
type input "**"
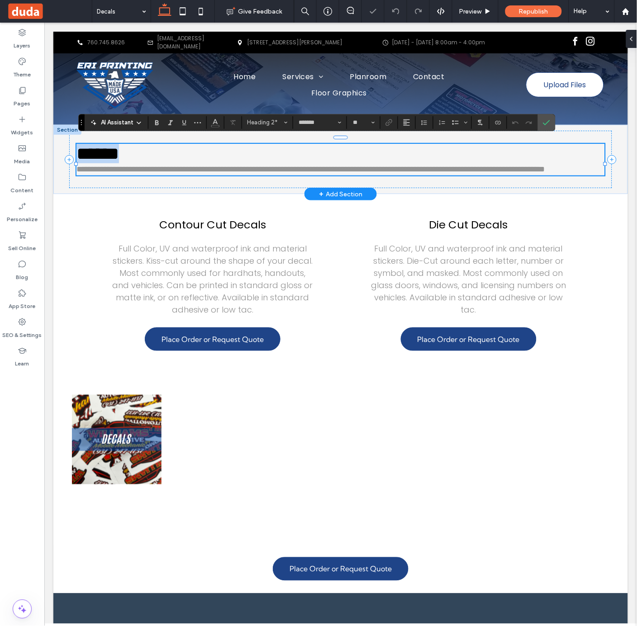
click at [117, 152] on span "******" at bounding box center [97, 153] width 43 height 18
click at [553, 123] on label "Confirm" at bounding box center [547, 122] width 14 height 16
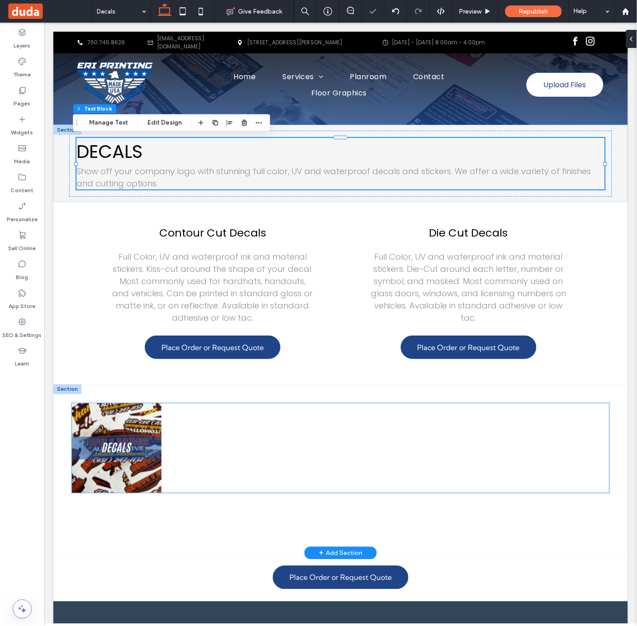
click at [170, 475] on div at bounding box center [206, 448] width 90 height 90
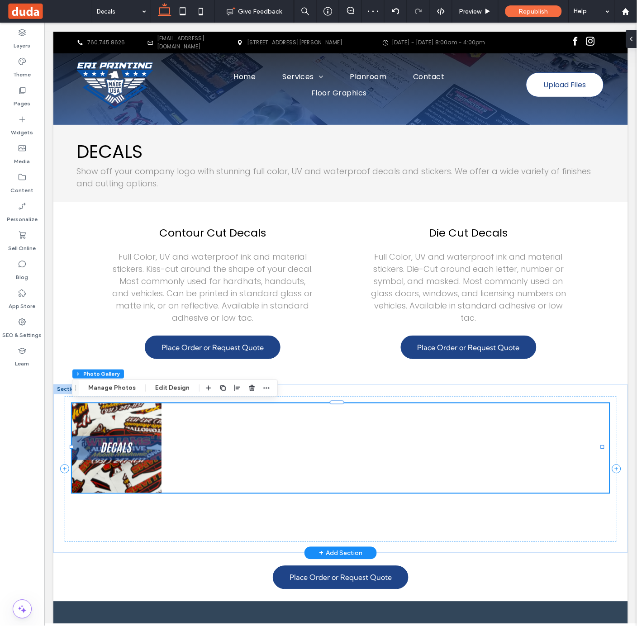
click at [143, 485] on link at bounding box center [116, 447] width 95 height 95
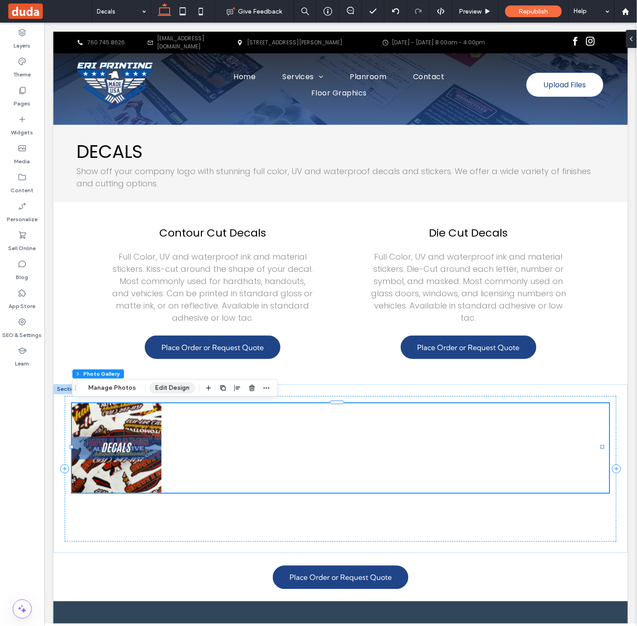
click at [187, 392] on button "Edit Design" at bounding box center [172, 388] width 46 height 11
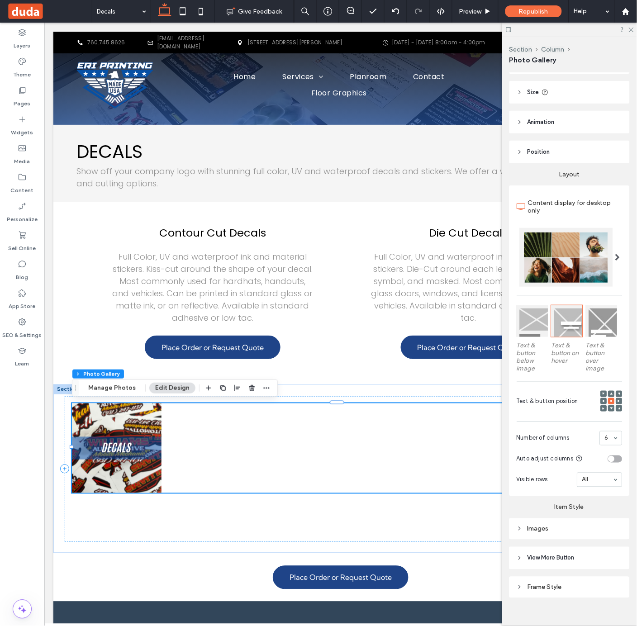
scroll to position [52, 0]
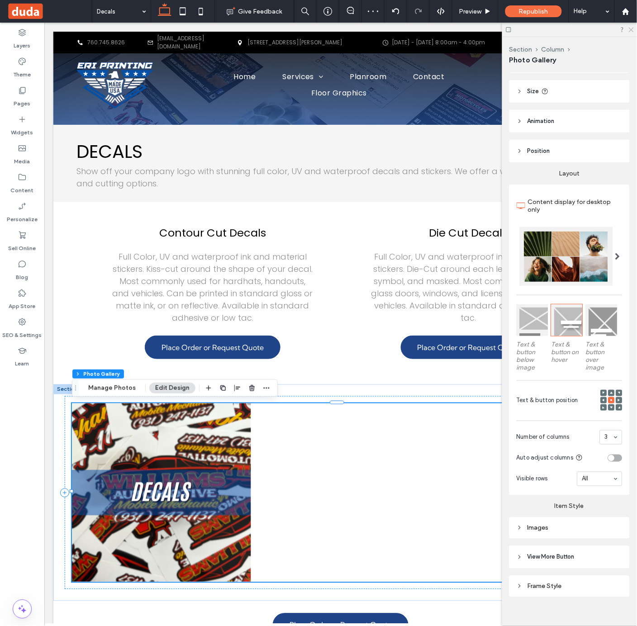
click at [633, 30] on icon at bounding box center [631, 29] width 6 height 6
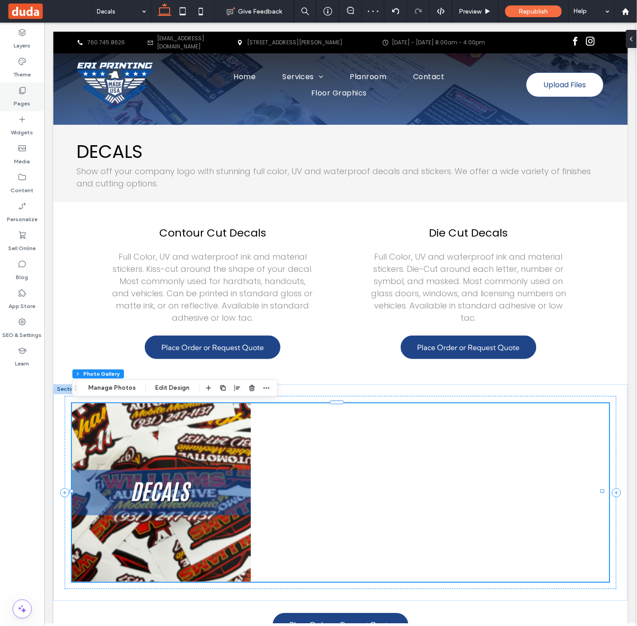
click at [23, 94] on icon at bounding box center [22, 90] width 9 height 9
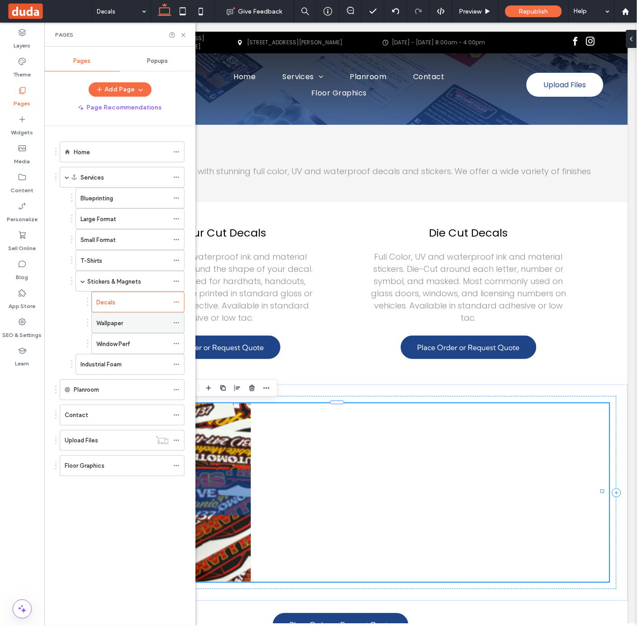
click at [129, 332] on div "Wallpaper" at bounding box center [132, 323] width 72 height 20
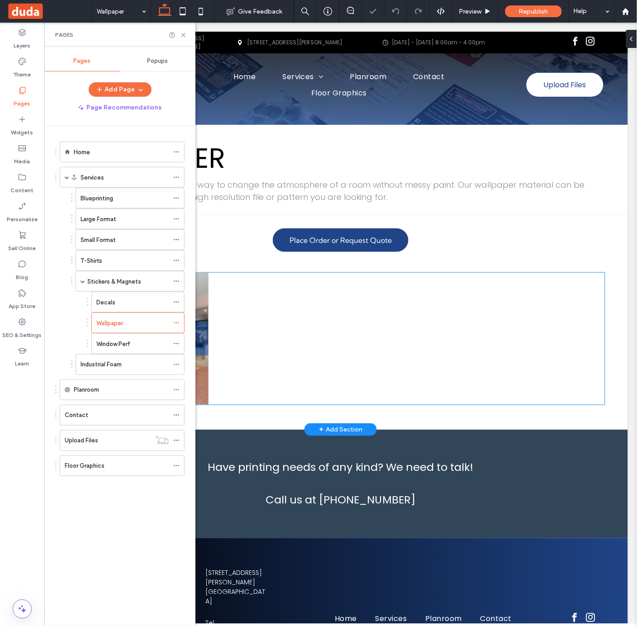
click at [326, 336] on div at bounding box center [274, 338] width 132 height 132
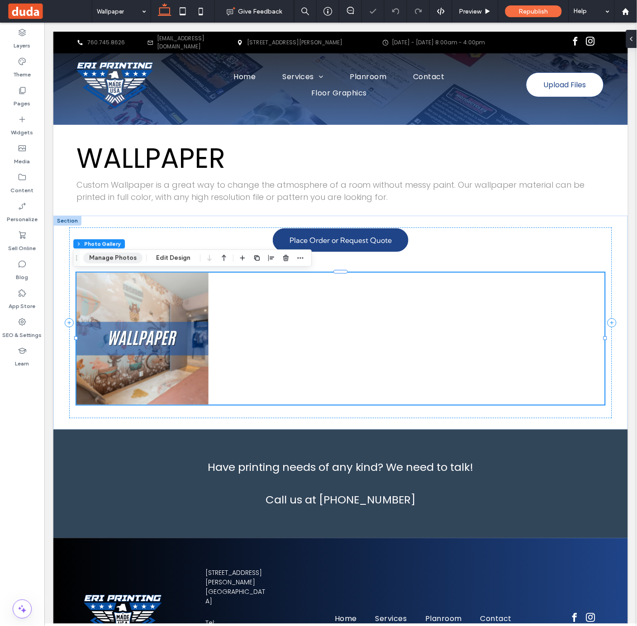
click at [105, 263] on button "Manage Photos" at bounding box center [112, 258] width 59 height 11
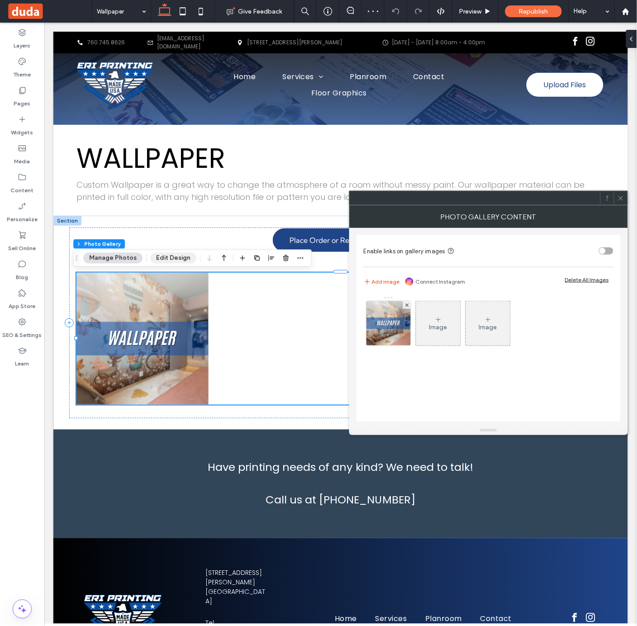
click at [166, 258] on button "Edit Design" at bounding box center [173, 258] width 46 height 11
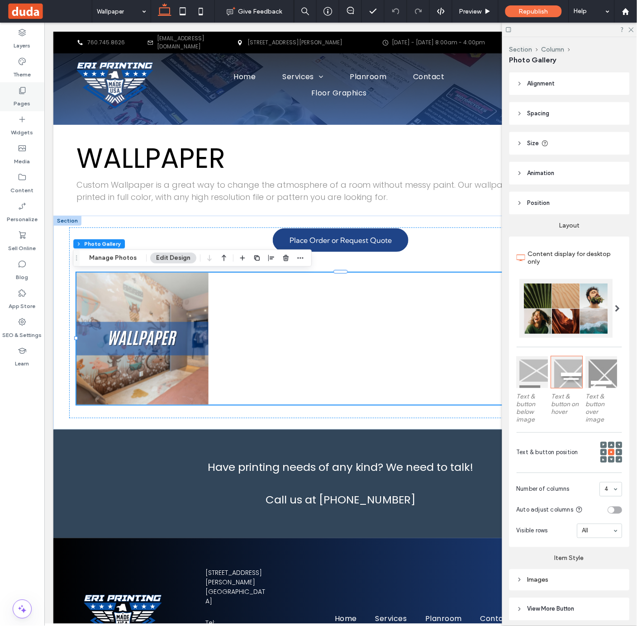
click at [29, 94] on div "Pages" at bounding box center [22, 96] width 44 height 29
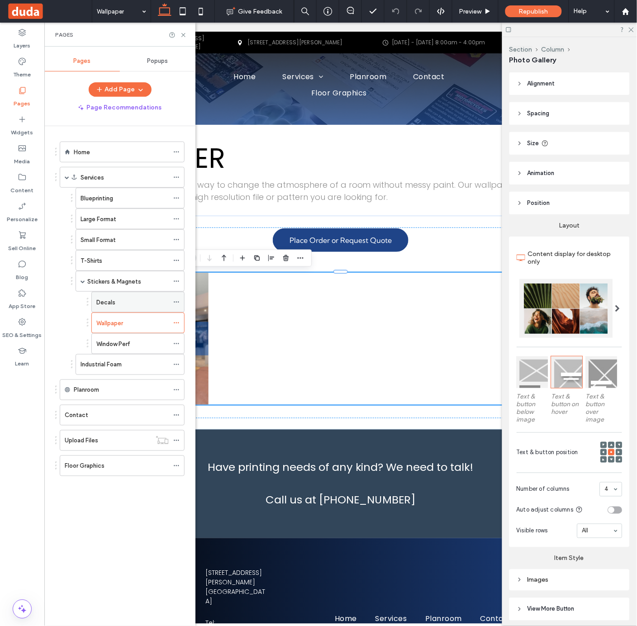
click at [133, 293] on div "Decals" at bounding box center [132, 302] width 72 height 20
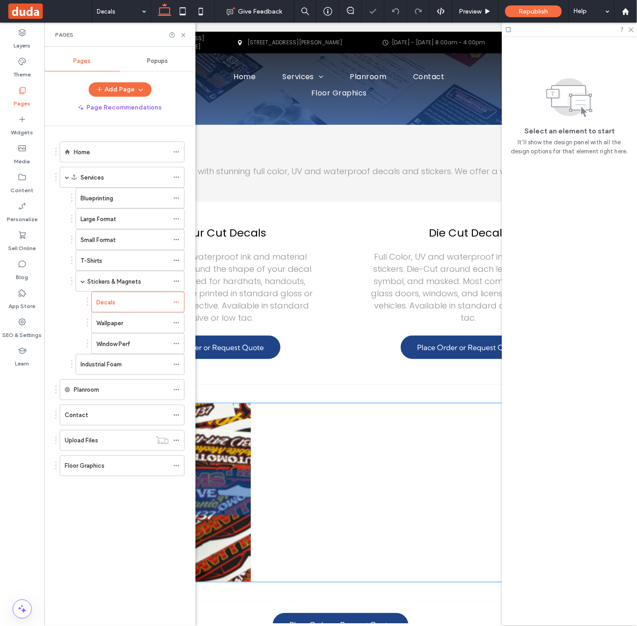
click at [335, 439] on div at bounding box center [340, 492] width 179 height 179
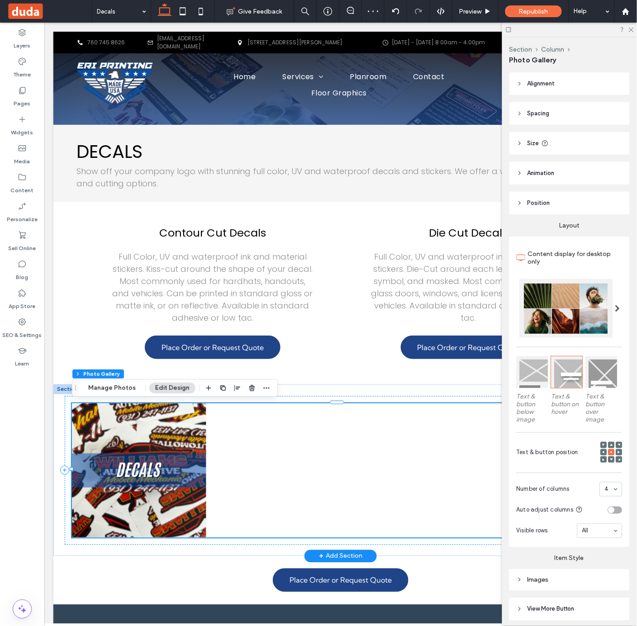
click at [386, 468] on div at bounding box center [407, 470] width 134 height 134
click at [26, 103] on label "Pages" at bounding box center [22, 101] width 17 height 13
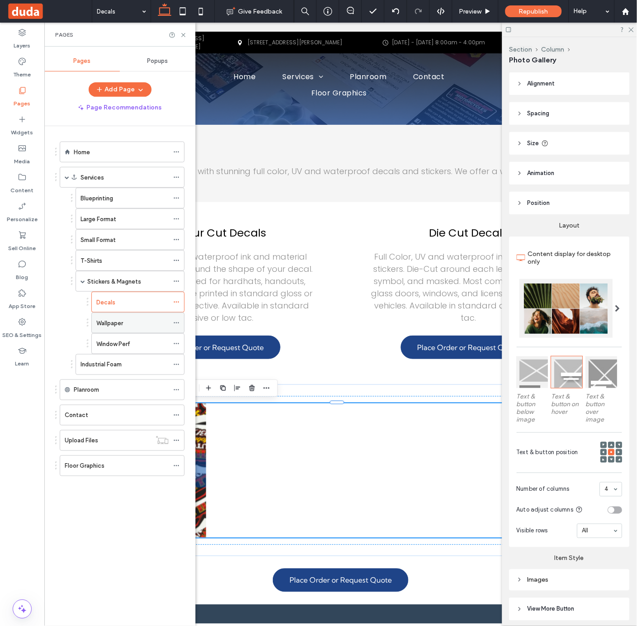
click at [123, 323] on label "Wallpaper" at bounding box center [109, 323] width 27 height 16
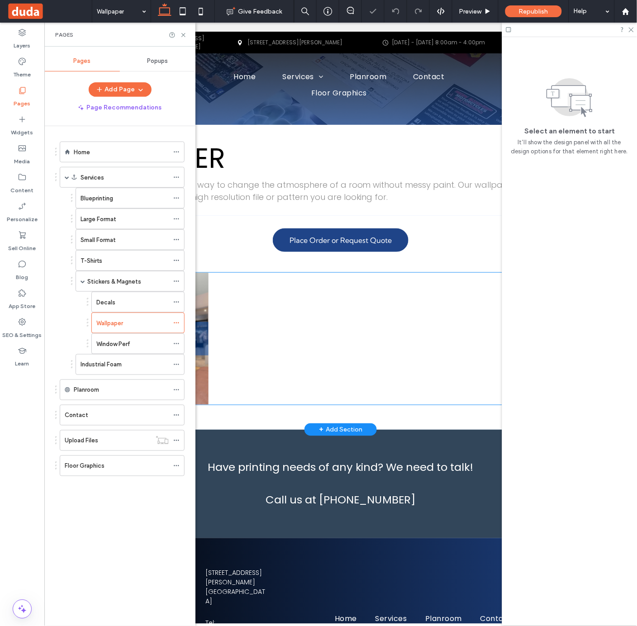
click at [349, 306] on div at bounding box center [406, 338] width 132 height 132
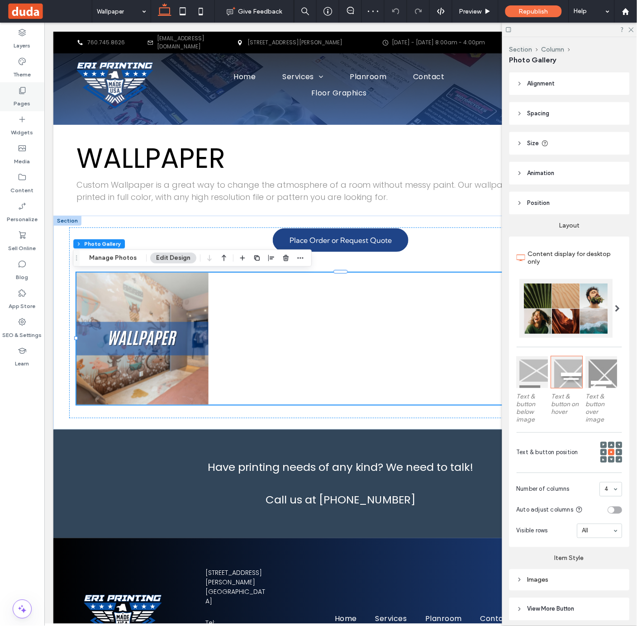
click at [15, 86] on div "Pages" at bounding box center [22, 96] width 44 height 29
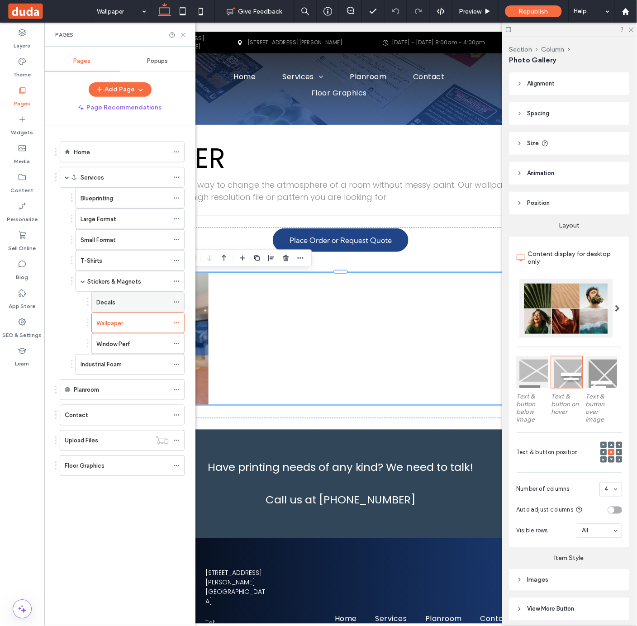
click at [140, 303] on div "Decals" at bounding box center [132, 303] width 72 height 10
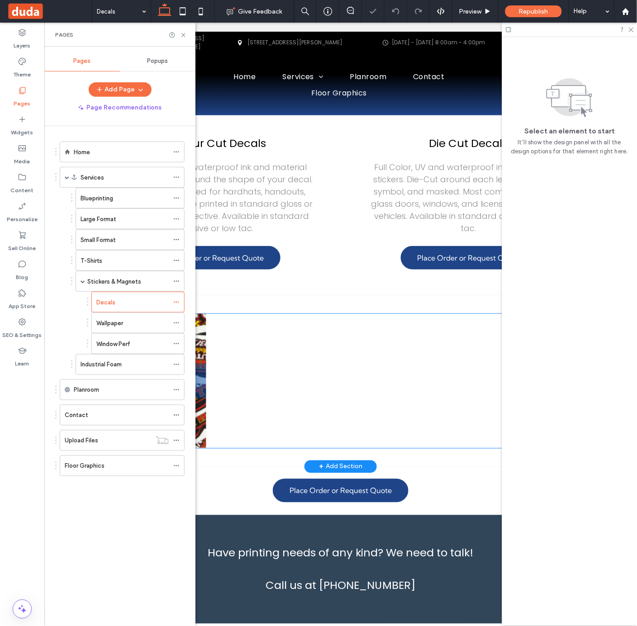
scroll to position [129, 0]
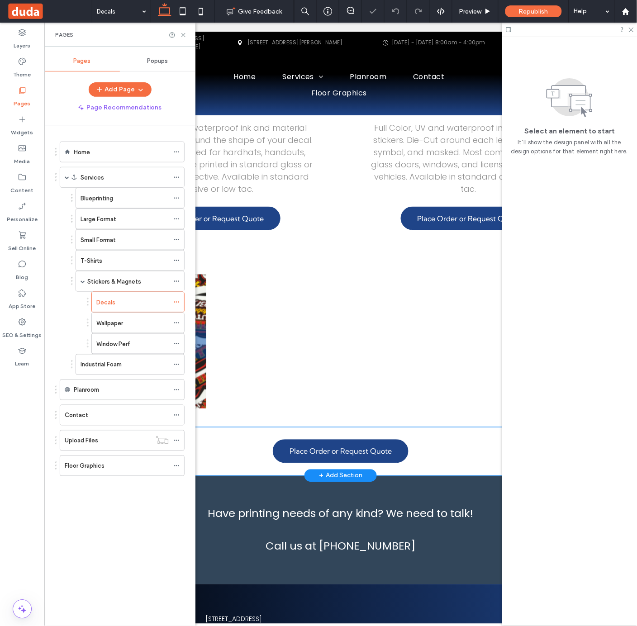
click at [481, 432] on div "Place Order or Request Quote" at bounding box center [340, 451] width 543 height 48
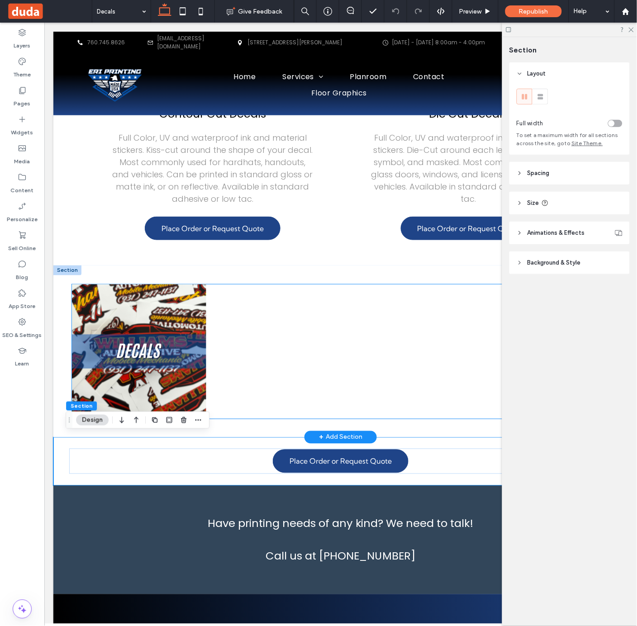
scroll to position [120, 0]
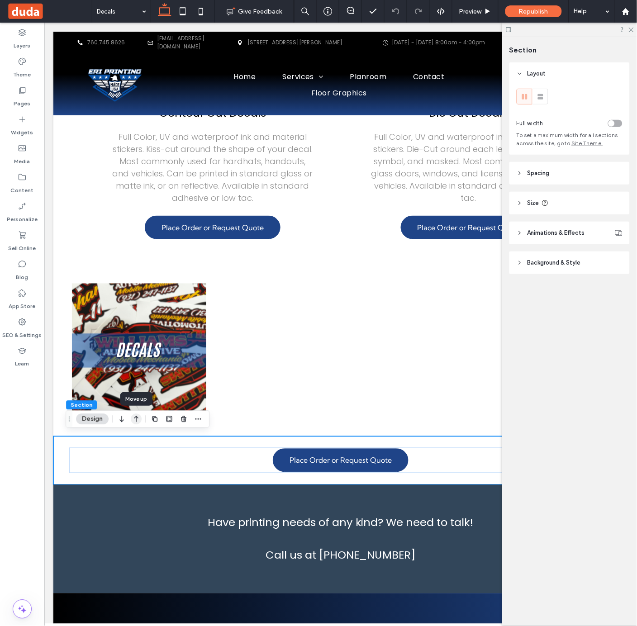
click at [135, 418] on icon "button" at bounding box center [136, 419] width 11 height 16
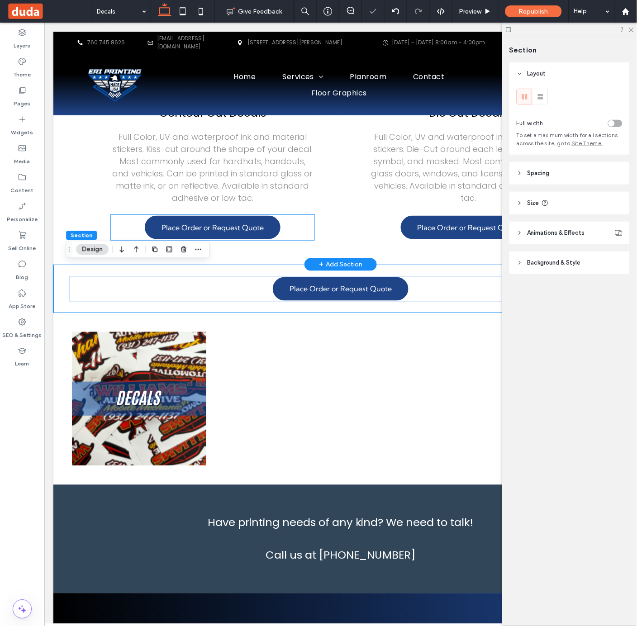
click at [283, 230] on div "Place Order or Request Quote" at bounding box center [212, 226] width 204 height 25
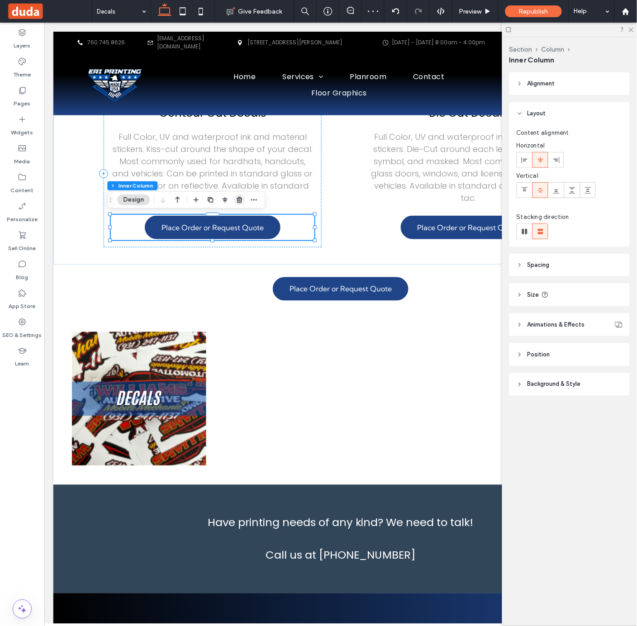
click at [237, 199] on use "button" at bounding box center [239, 200] width 5 height 6
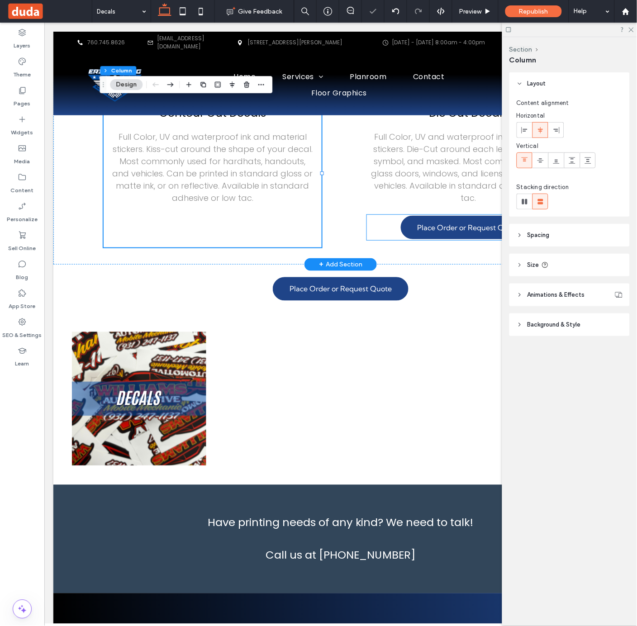
click at [387, 217] on div "Place Order or Request Quote" at bounding box center [469, 226] width 204 height 25
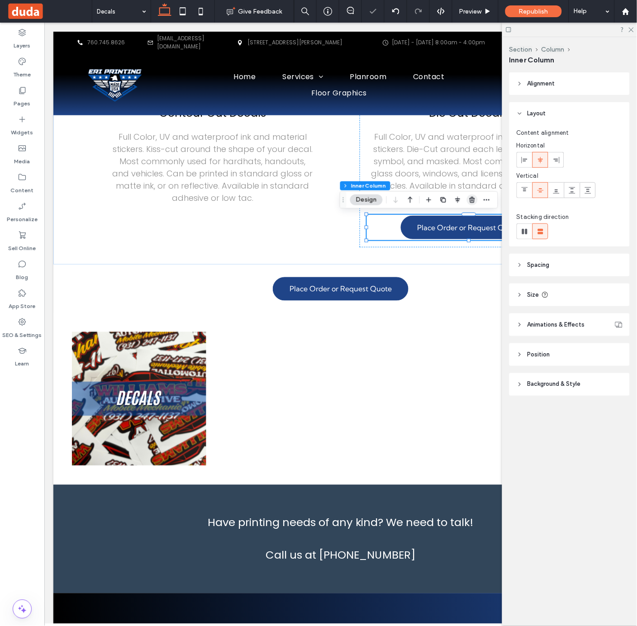
click at [473, 197] on use "button" at bounding box center [472, 200] width 5 height 6
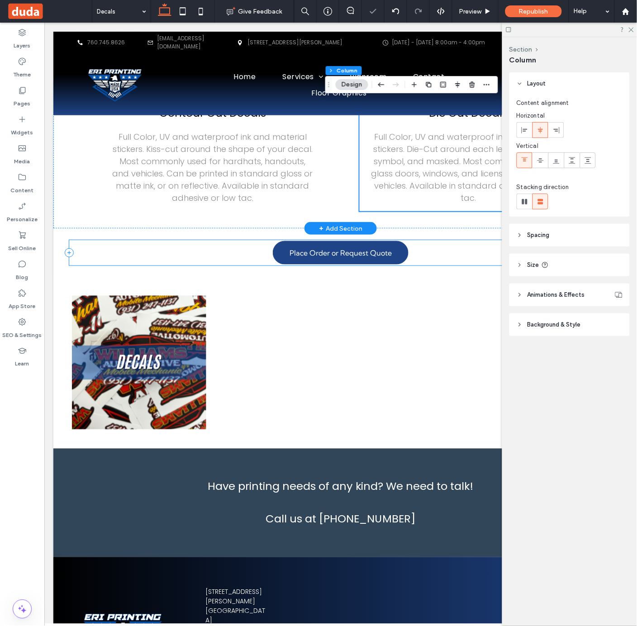
scroll to position [0, 0]
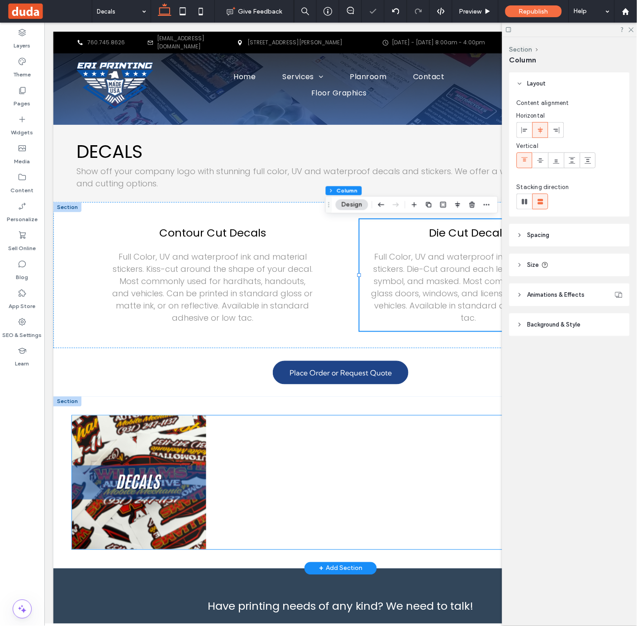
click at [422, 470] on div at bounding box center [407, 482] width 134 height 134
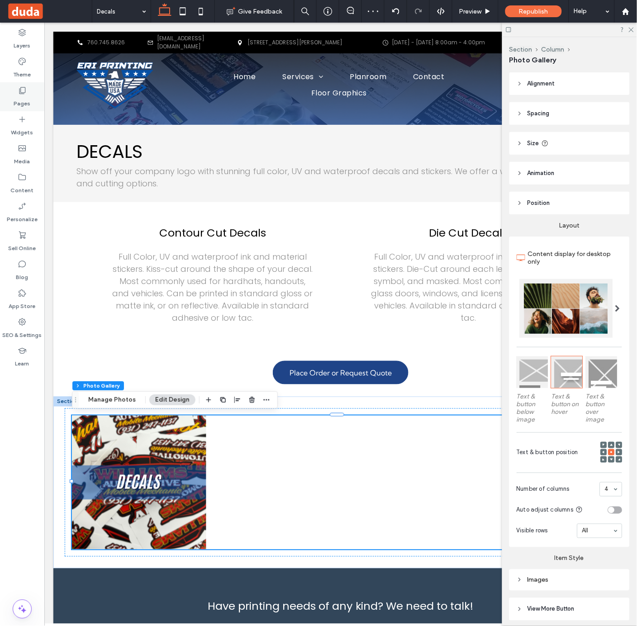
click at [30, 92] on div "Pages" at bounding box center [22, 96] width 44 height 29
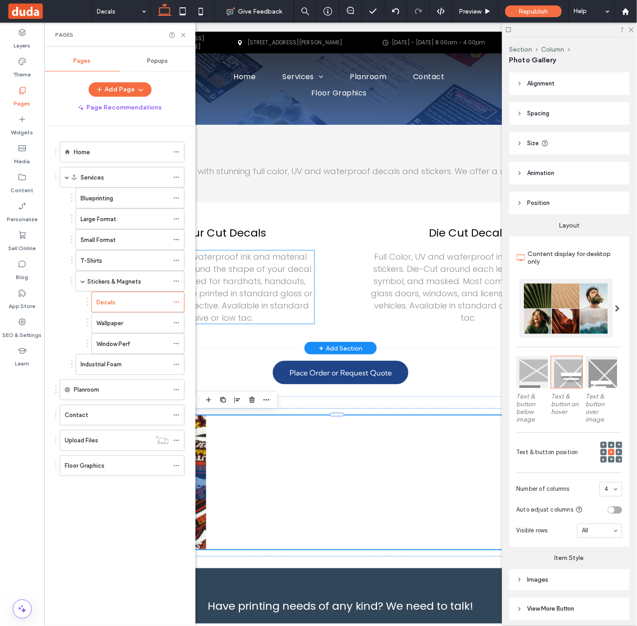
click at [256, 271] on span "Full Color, UV and waterproof ink and material stickers. Kiss-cut around the sh…" at bounding box center [212, 287] width 200 height 72
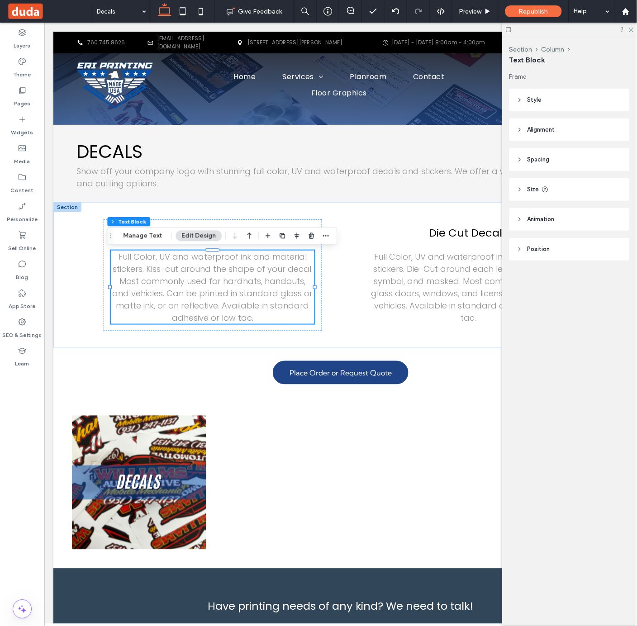
click at [548, 100] on header "Style" at bounding box center [570, 100] width 120 height 23
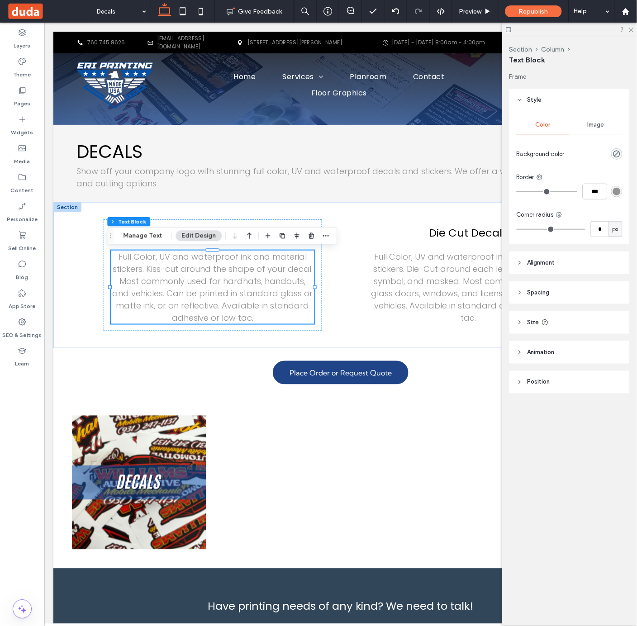
click at [553, 265] on span "Alignment" at bounding box center [542, 262] width 28 height 9
click at [521, 290] on div at bounding box center [524, 285] width 15 height 15
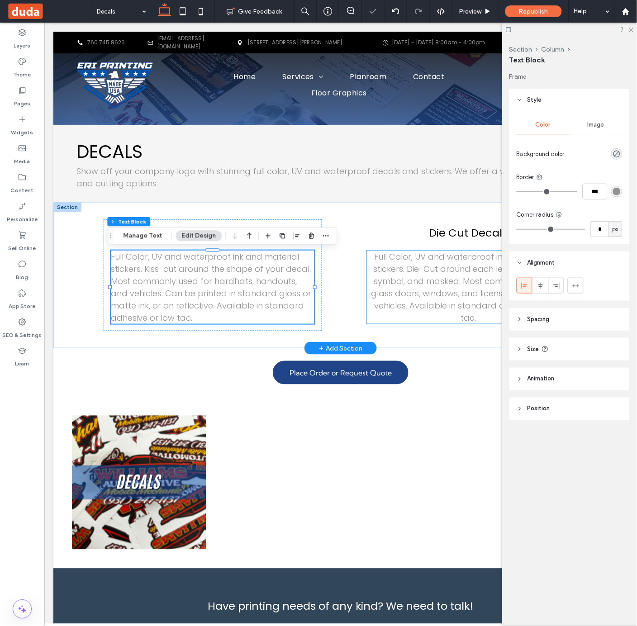
click at [424, 276] on span "Full Color, UV and waterproof ink and material stickers. Die-Cut around each le…" at bounding box center [468, 287] width 195 height 72
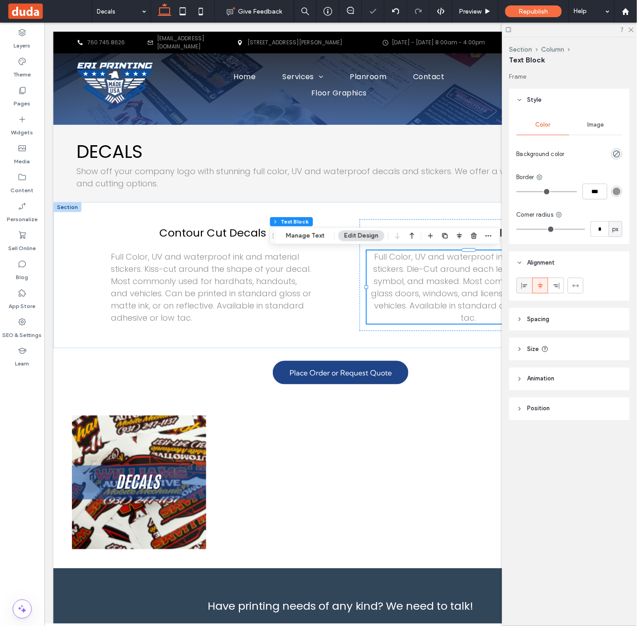
click at [521, 288] on icon at bounding box center [524, 285] width 7 height 7
click at [446, 392] on div "Place Order or Request Quote" at bounding box center [340, 372] width 543 height 48
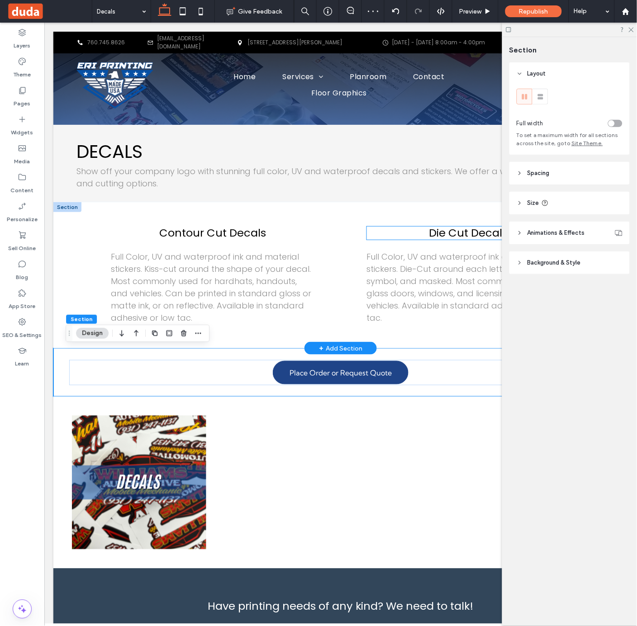
click at [445, 225] on span "Die Cut Decals" at bounding box center [468, 232] width 79 height 15
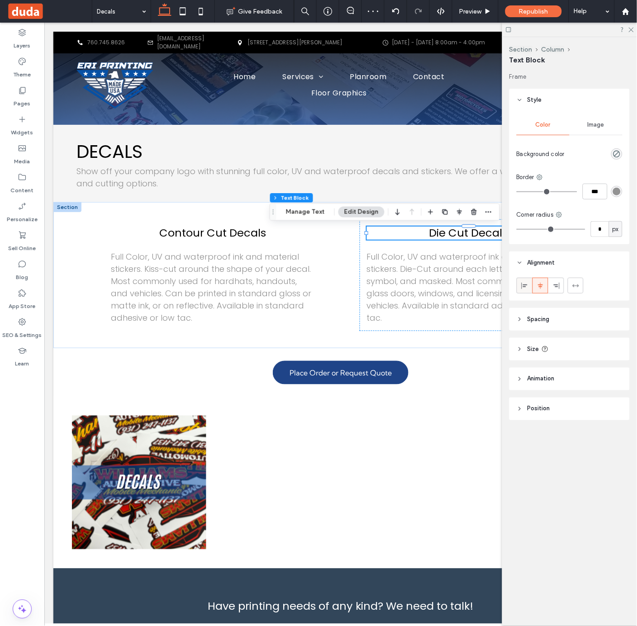
click at [523, 286] on icon at bounding box center [524, 285] width 7 height 7
click at [228, 237] on span "Contour Cut Decals" at bounding box center [212, 232] width 107 height 15
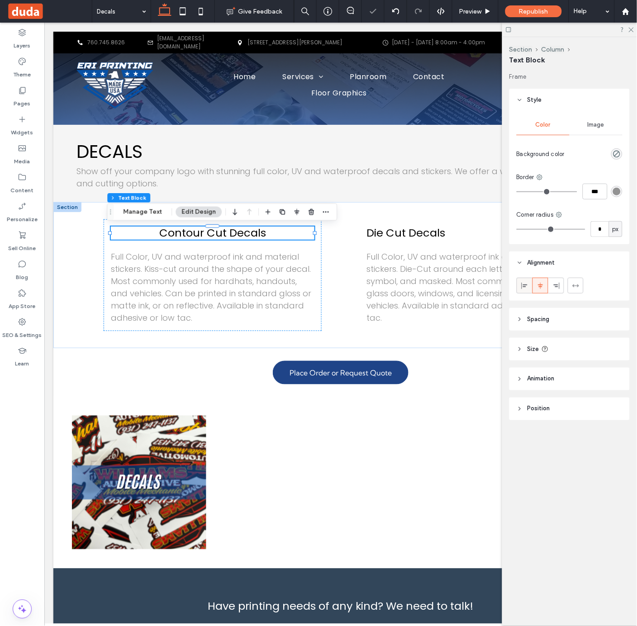
click at [521, 283] on icon at bounding box center [524, 285] width 7 height 7
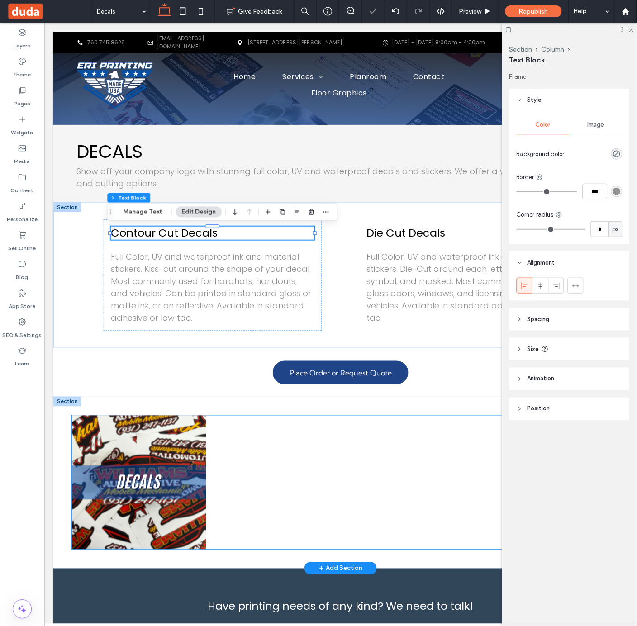
click at [477, 432] on div at bounding box center [542, 482] width 134 height 134
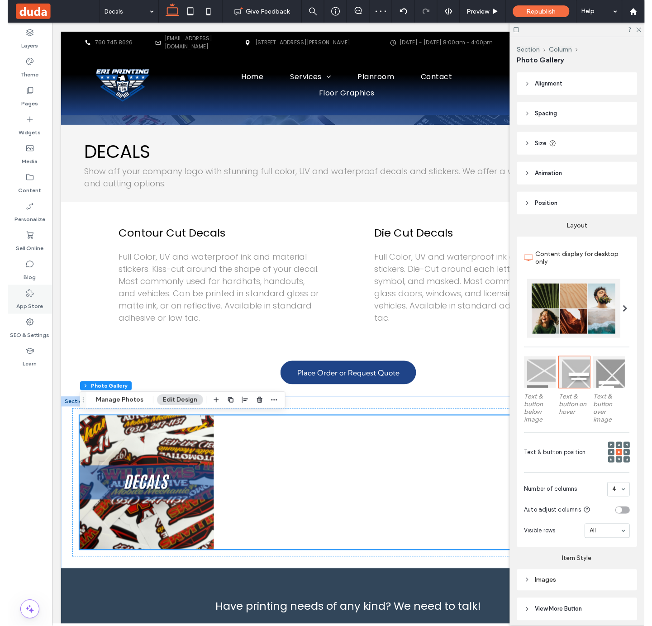
scroll to position [25, 0]
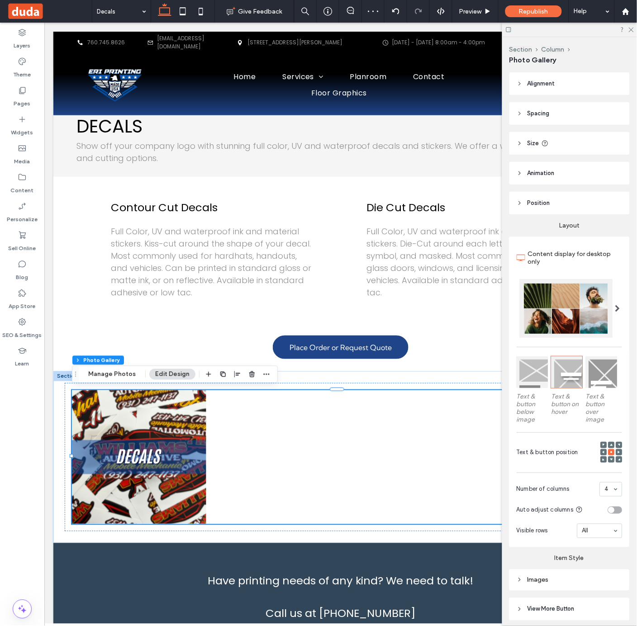
drag, startPoint x: 1, startPoint y: 276, endPoint x: -15, endPoint y: 279, distance: 16.6
click at [0, 279] on html ".wqwq-1{fill:#231f20;} .cls-1q, .cls-2q { fill-rule: evenodd; } .cls-2q { fill:…" at bounding box center [318, 313] width 637 height 626
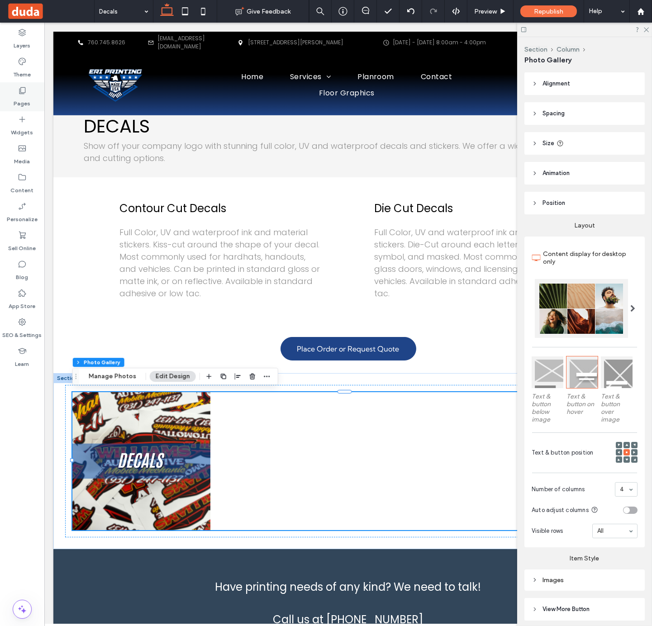
click at [30, 98] on div "Pages" at bounding box center [22, 96] width 44 height 29
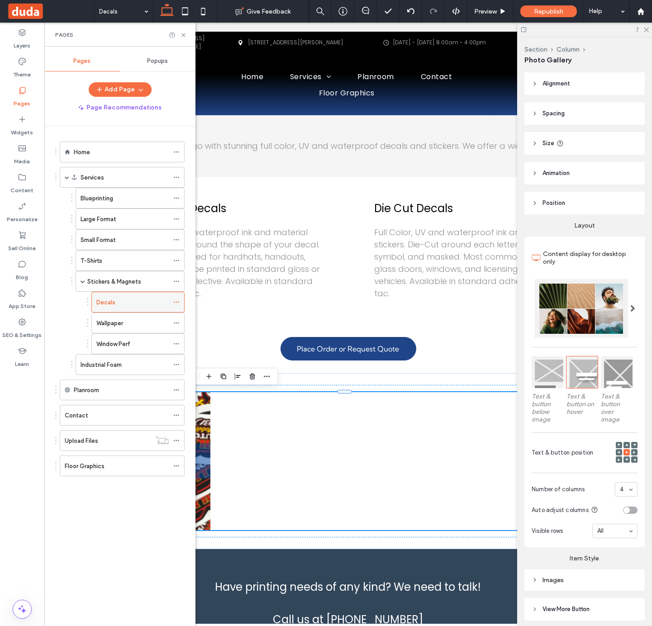
click at [137, 311] on div "Decals" at bounding box center [132, 302] width 72 height 20
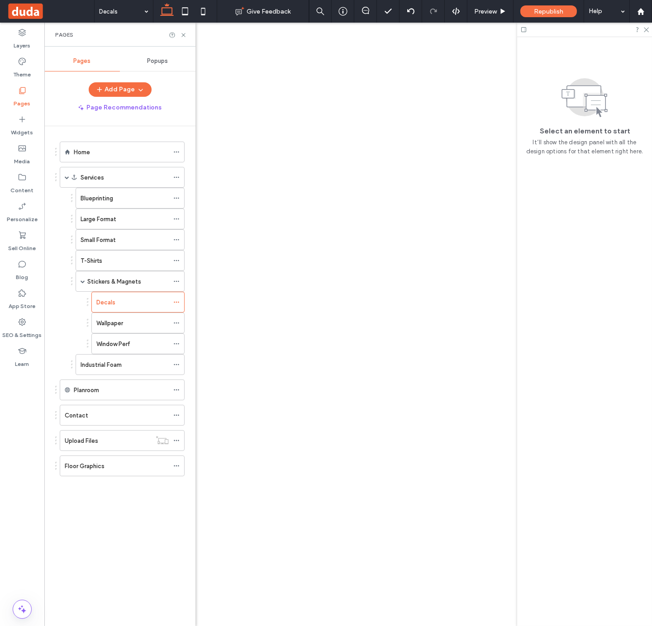
click at [139, 326] on div at bounding box center [326, 313] width 652 height 626
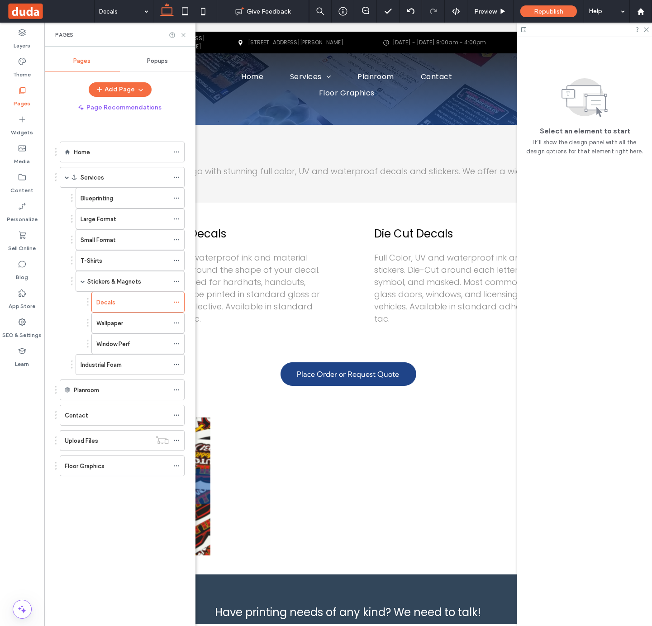
scroll to position [0, 0]
click at [139, 326] on div "Wallpaper" at bounding box center [132, 324] width 72 height 10
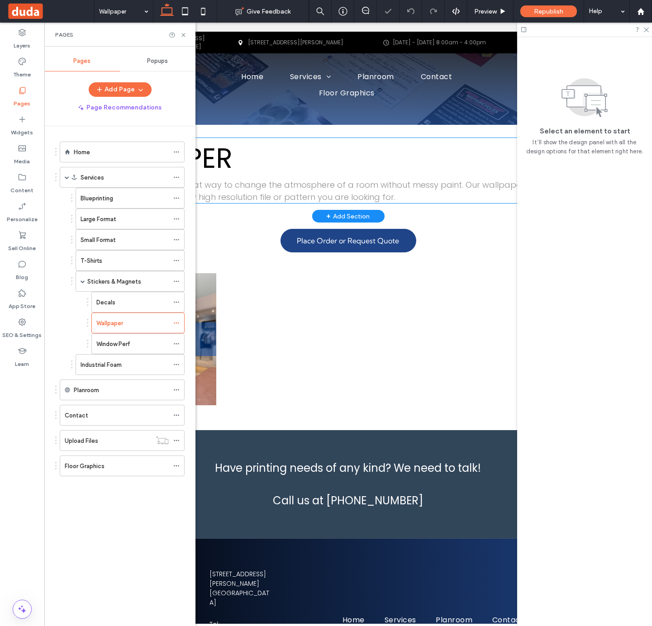
click at [292, 171] on h2 "WALLPAPER" at bounding box center [348, 158] width 529 height 41
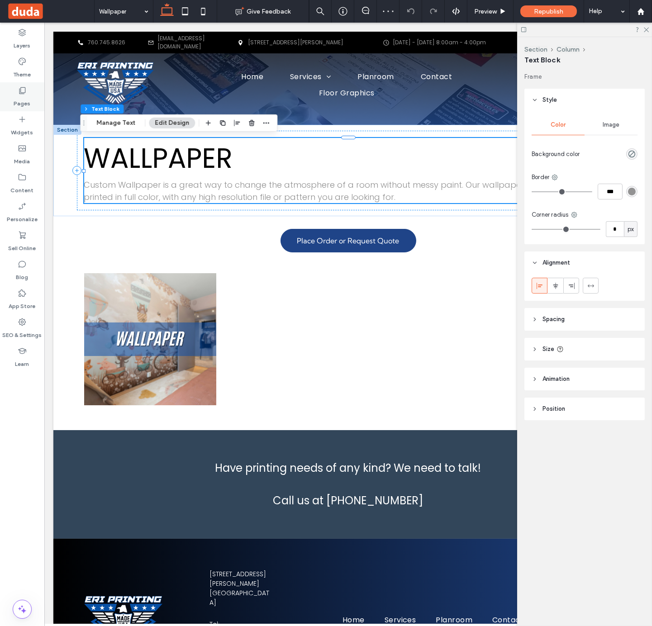
click at [24, 84] on div "Pages" at bounding box center [22, 96] width 44 height 29
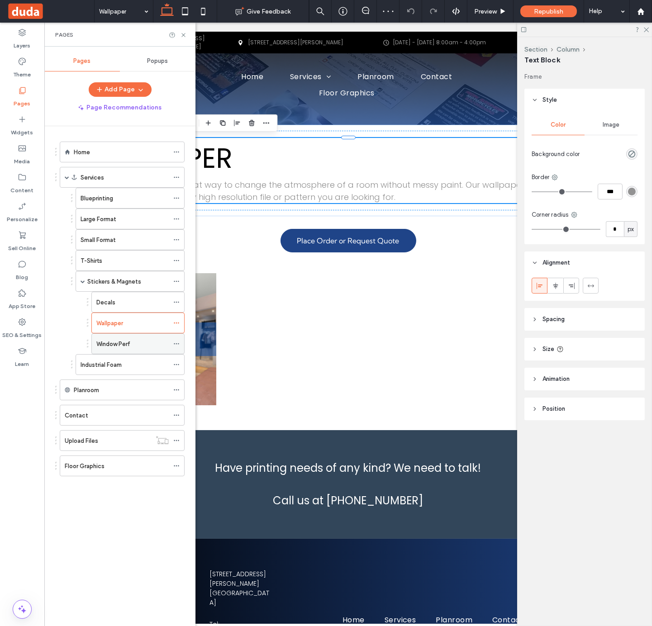
click at [136, 348] on div "Window Perf" at bounding box center [132, 344] width 72 height 10
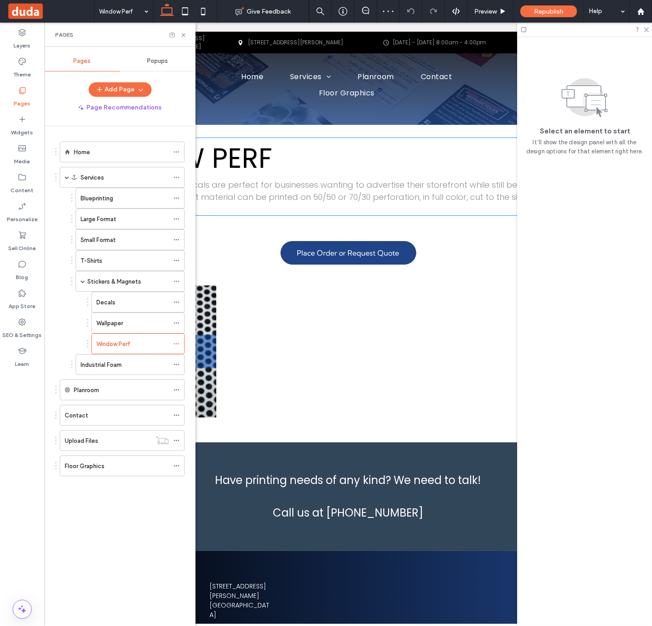
click at [275, 171] on h2 "WINDOW PERF" at bounding box center [348, 158] width 529 height 41
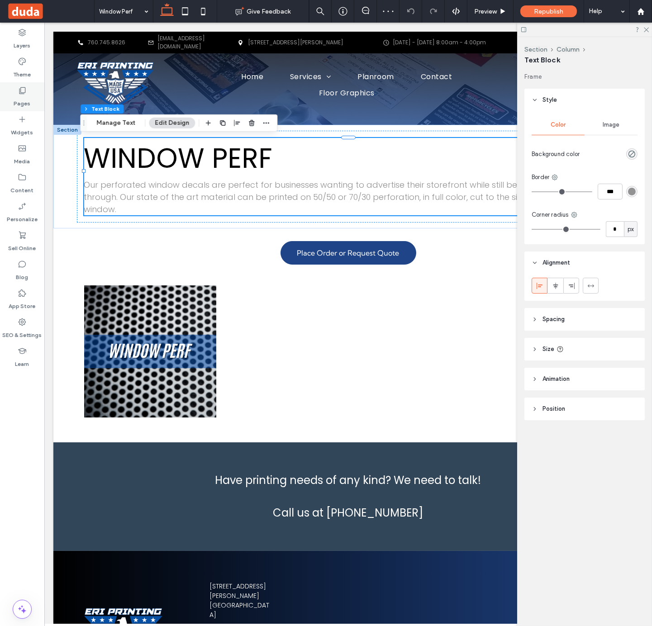
click at [30, 100] on div "Pages" at bounding box center [22, 96] width 44 height 29
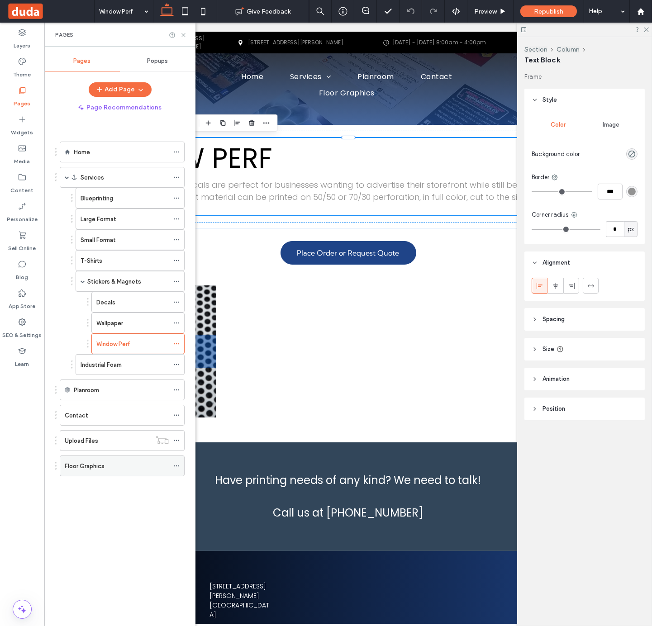
click at [97, 471] on label "Floor Graphics" at bounding box center [85, 466] width 40 height 16
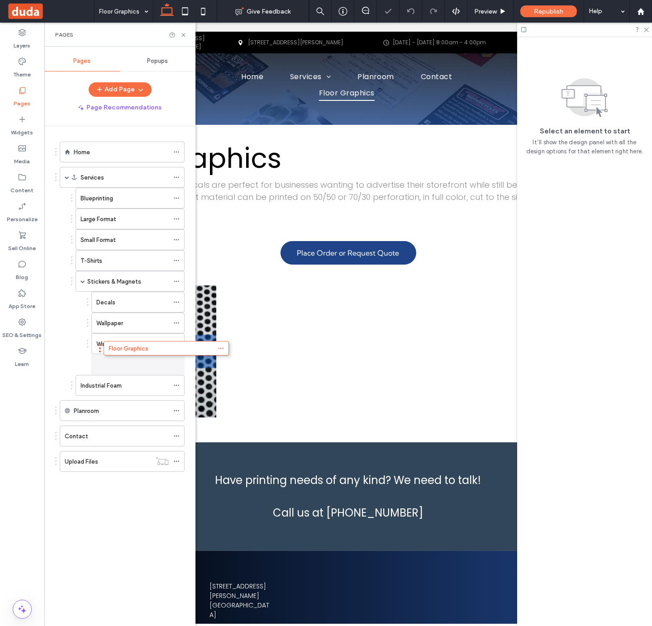
drag, startPoint x: 56, startPoint y: 470, endPoint x: 99, endPoint y: 356, distance: 121.9
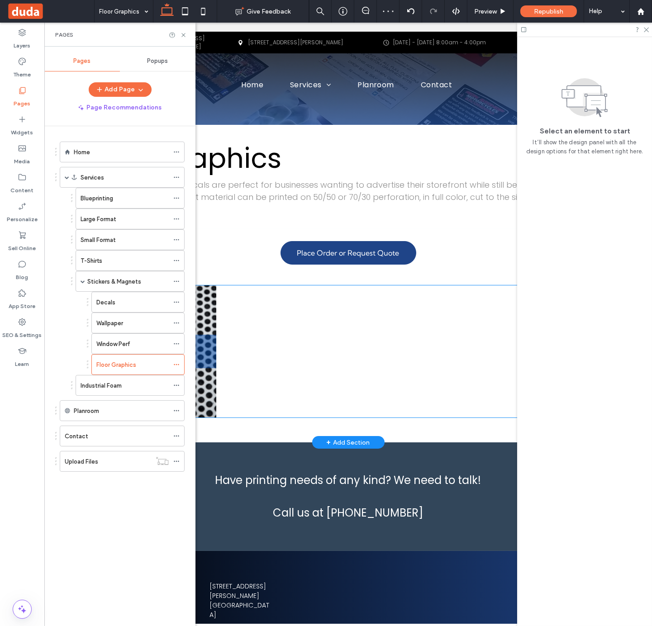
click at [348, 296] on div at bounding box center [414, 352] width 132 height 132
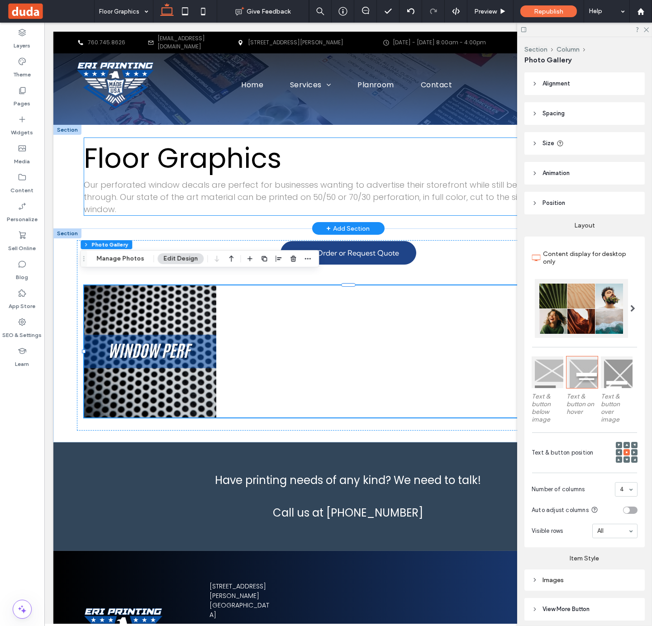
click at [202, 156] on span "Floor Graphics" at bounding box center [183, 158] width 198 height 38
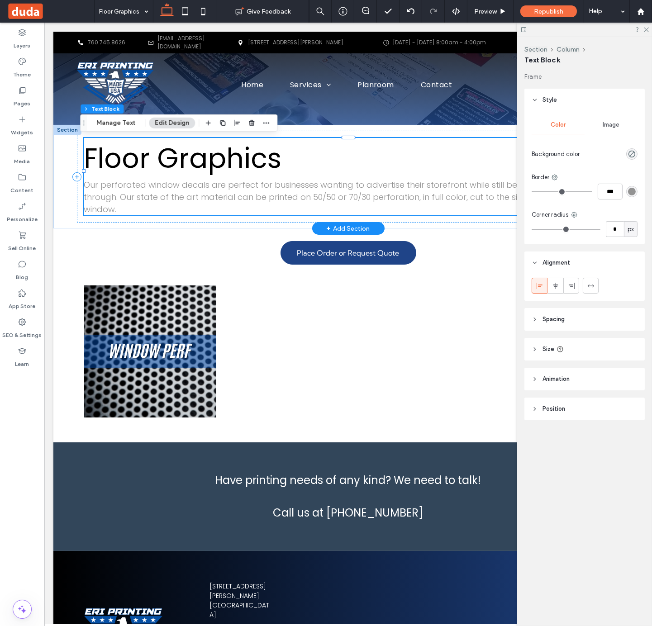
click at [202, 156] on div "Floor Graphics Our perforated window decals are perfect for businesses wanting …" at bounding box center [348, 176] width 529 height 77
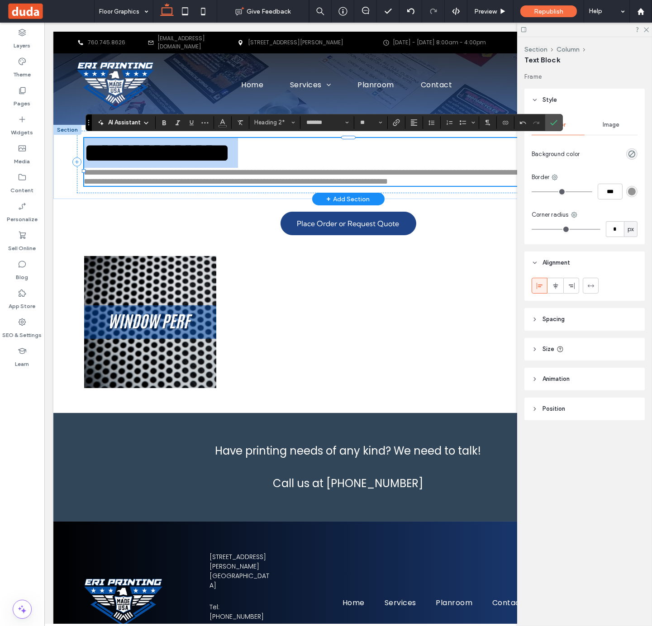
click at [202, 156] on span "**********" at bounding box center [157, 152] width 147 height 27
drag, startPoint x: 276, startPoint y: 160, endPoint x: 90, endPoint y: 167, distance: 186.1
click at [90, 167] on h2 "**********" at bounding box center [348, 153] width 529 height 30
click at [173, 186] on span "**********" at bounding box center [345, 176] width 523 height 17
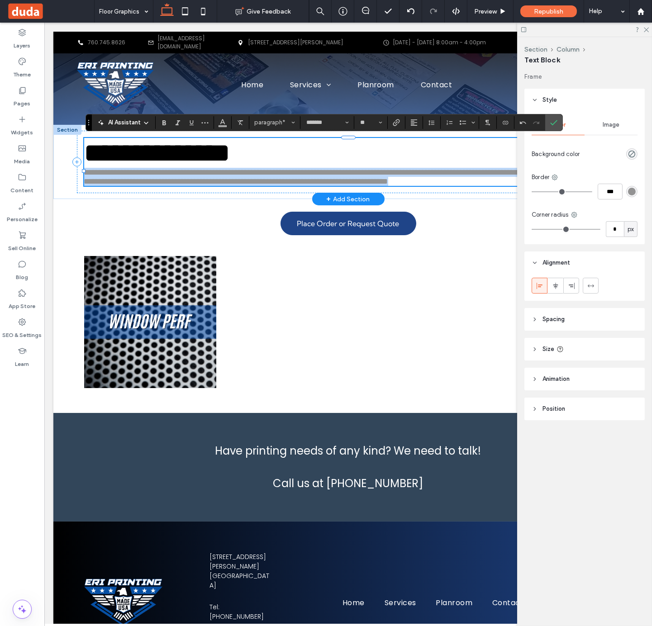
click at [173, 186] on span "**********" at bounding box center [345, 176] width 523 height 17
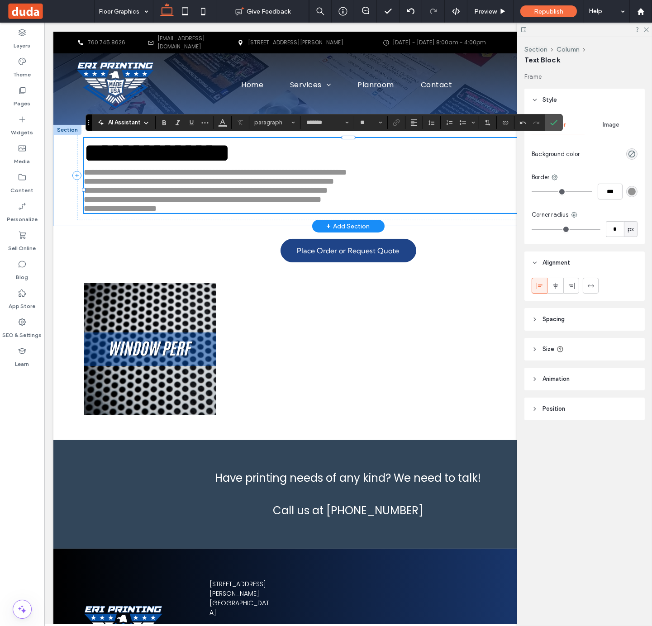
type input "**"
click at [414, 177] on p "**********" at bounding box center [348, 172] width 529 height 9
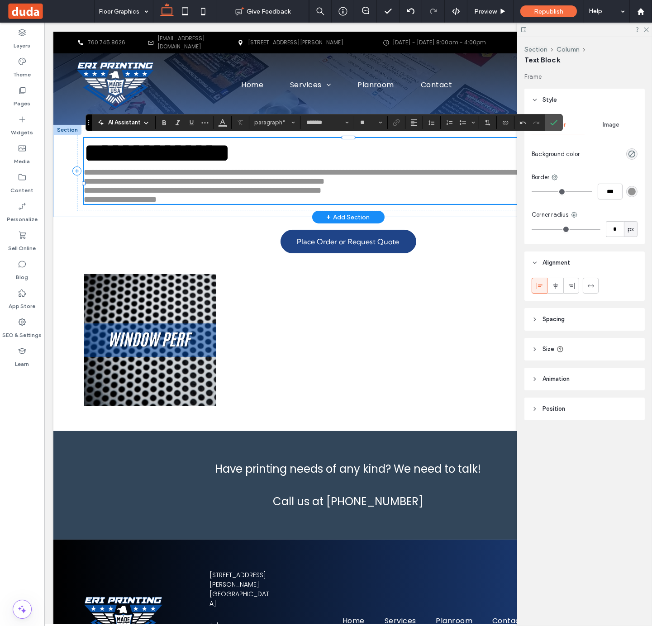
click at [428, 195] on p "**********" at bounding box center [348, 190] width 529 height 9
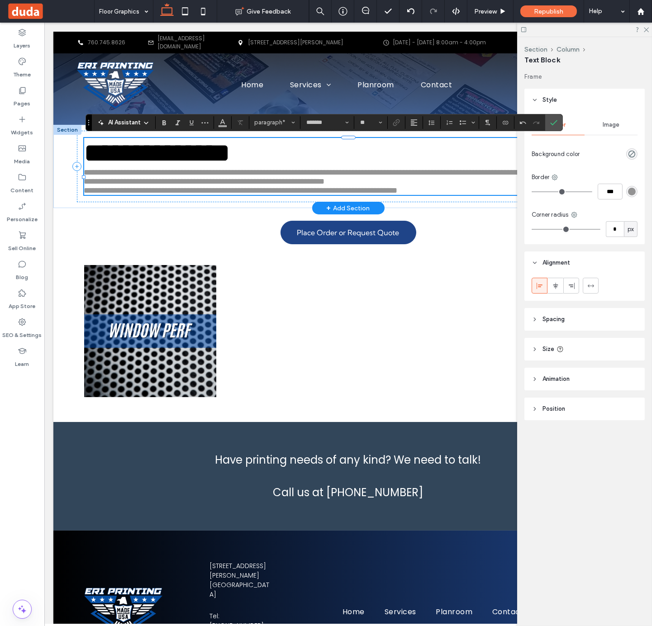
scroll to position [0, 134]
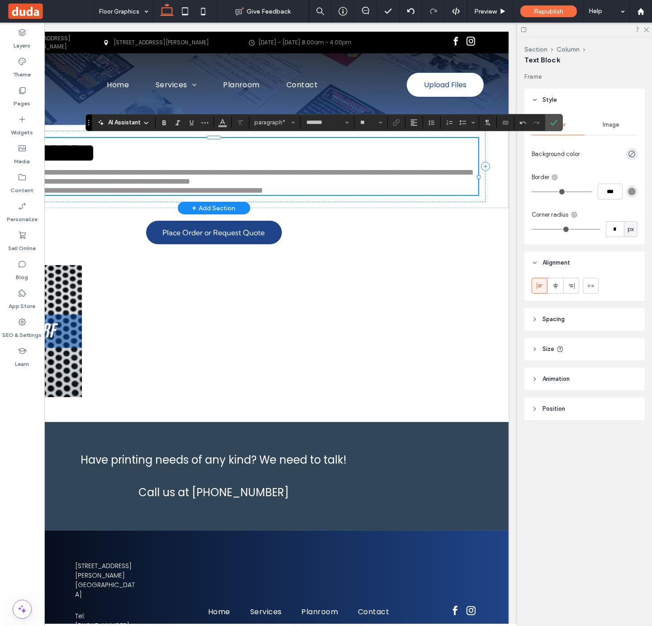
click at [413, 186] on p "**********" at bounding box center [214, 177] width 529 height 18
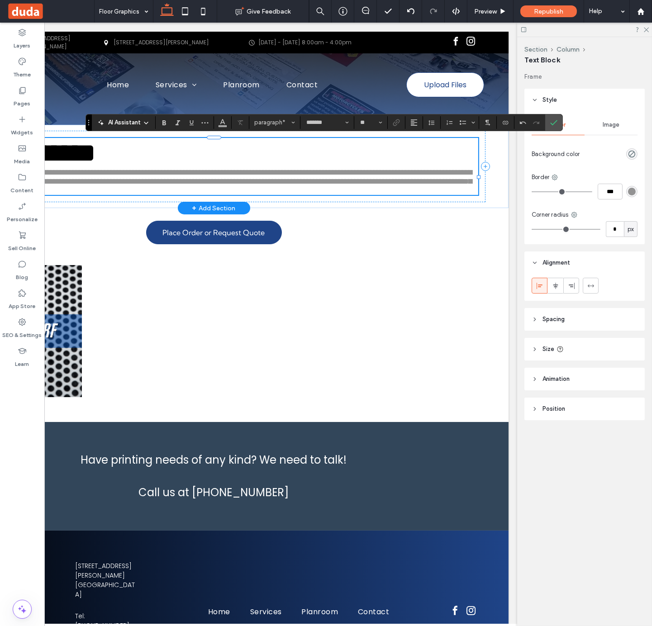
click at [433, 185] on span "**********" at bounding box center [211, 181] width 523 height 26
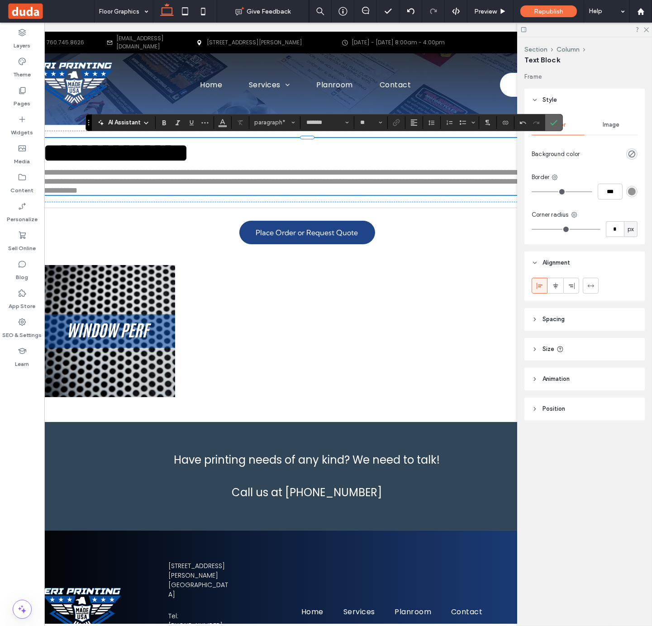
click at [557, 122] on icon "Confirm" at bounding box center [553, 122] width 7 height 7
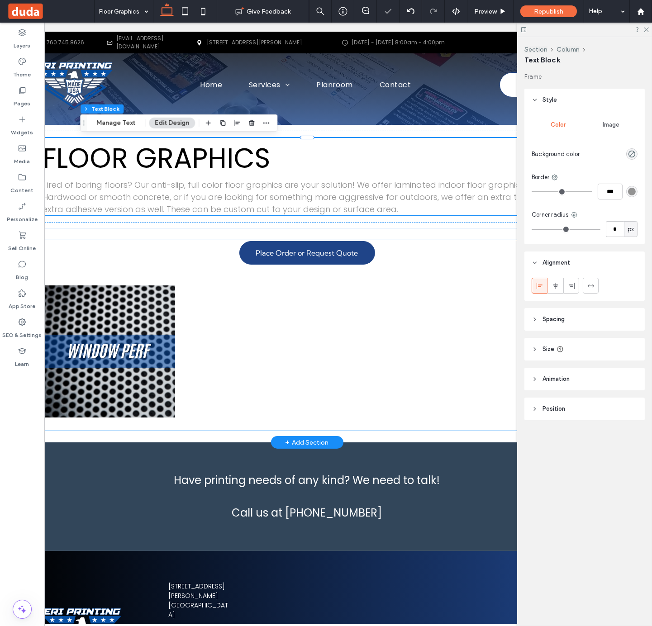
scroll to position [0, 0]
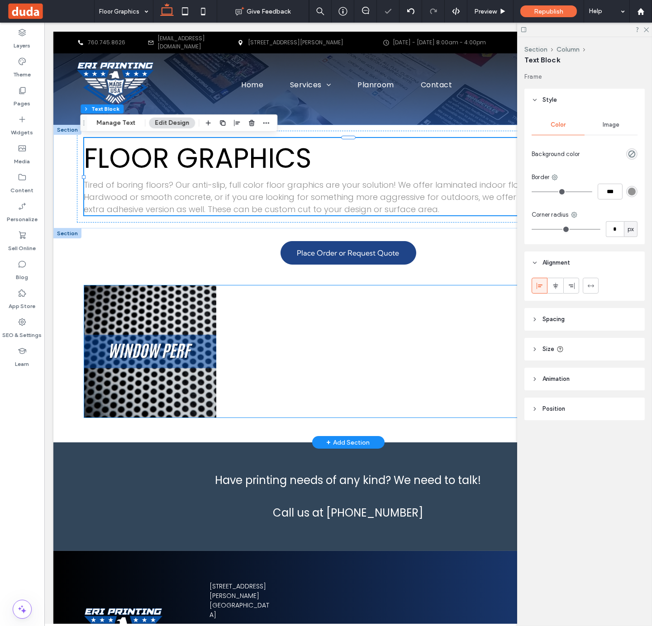
click at [127, 324] on link at bounding box center [150, 352] width 132 height 132
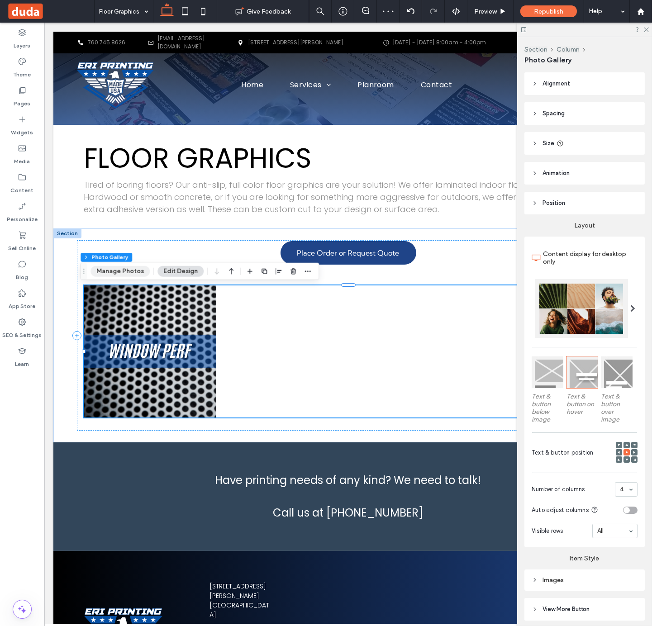
click at [112, 271] on button "Manage Photos" at bounding box center [119, 271] width 59 height 11
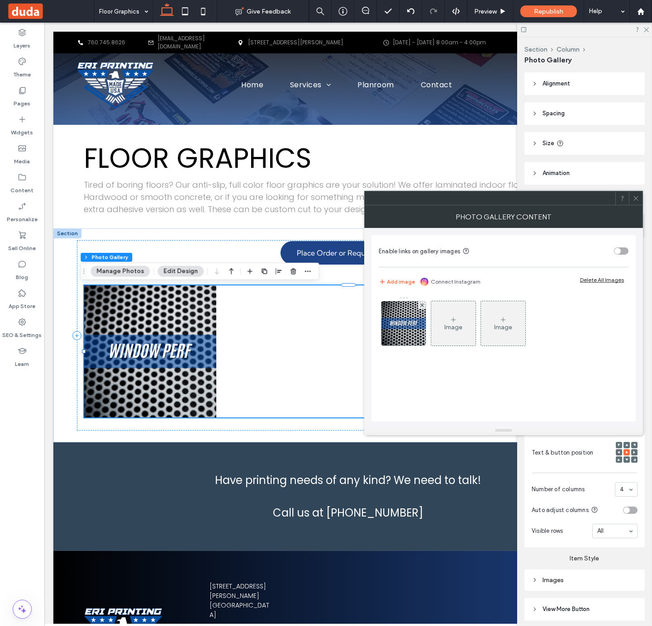
click at [461, 325] on div "Image" at bounding box center [453, 328] width 18 height 8
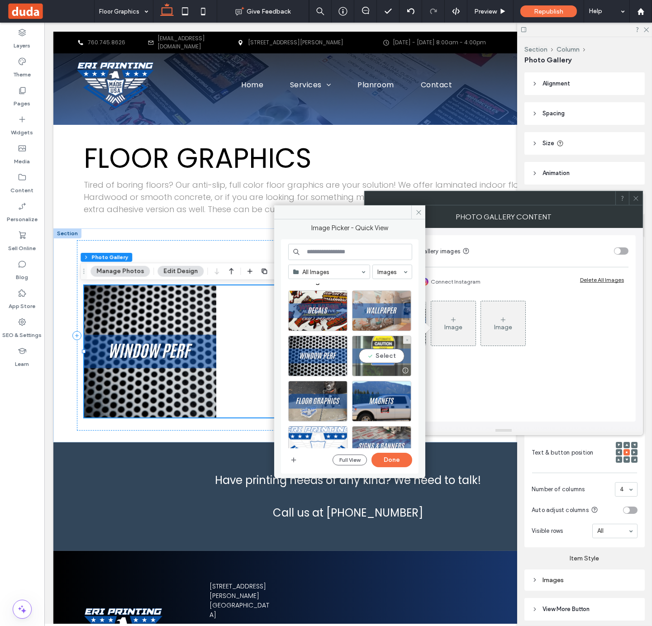
scroll to position [33, 0]
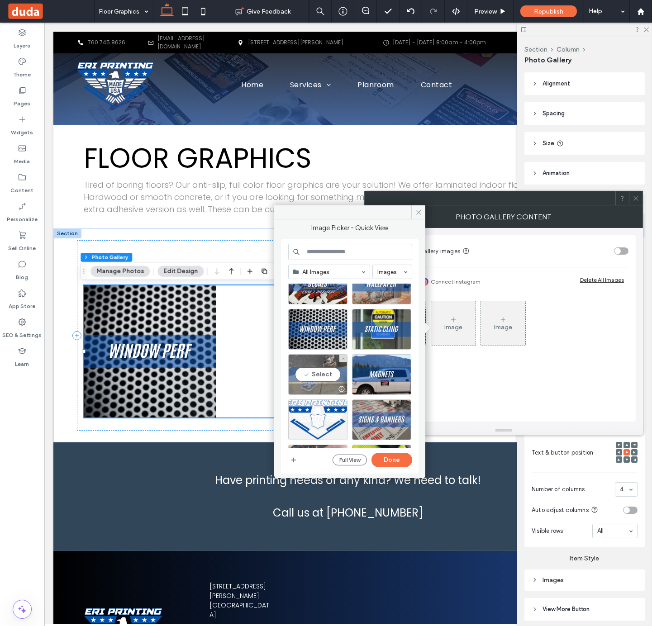
click at [309, 380] on div "Select" at bounding box center [317, 374] width 59 height 41
click at [390, 463] on button "Done" at bounding box center [391, 460] width 41 height 14
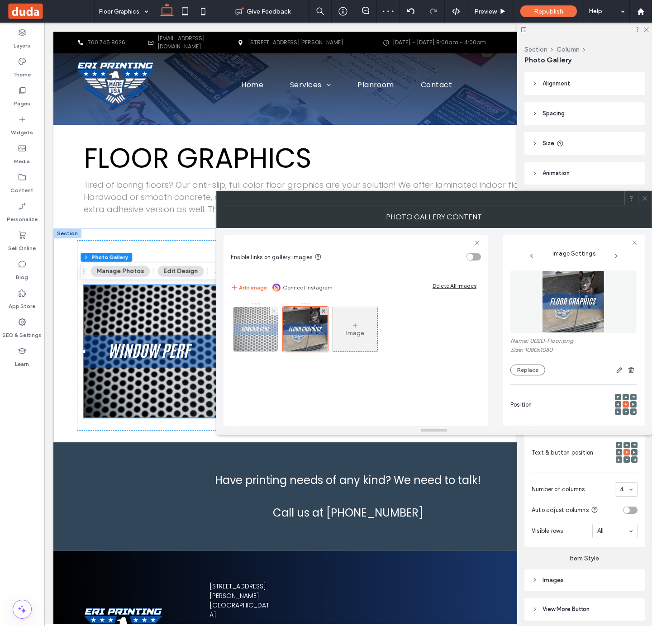
click at [274, 311] on use at bounding box center [274, 311] width 4 height 4
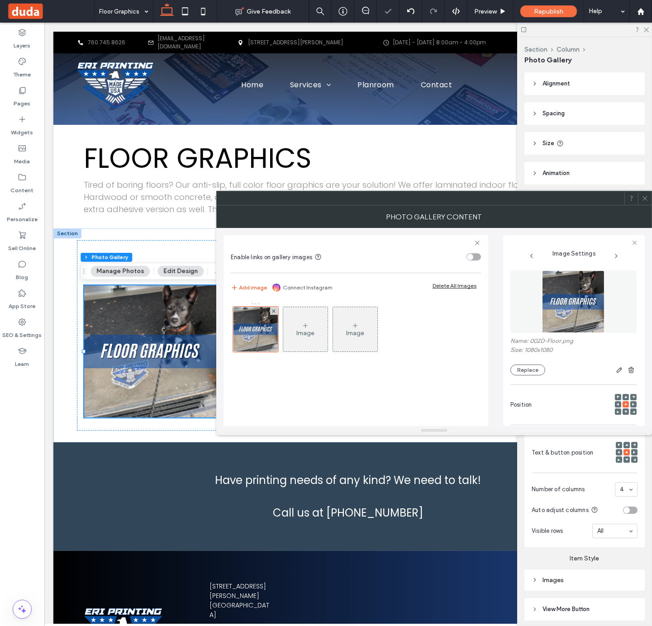
click at [637, 201] on icon at bounding box center [645, 198] width 7 height 7
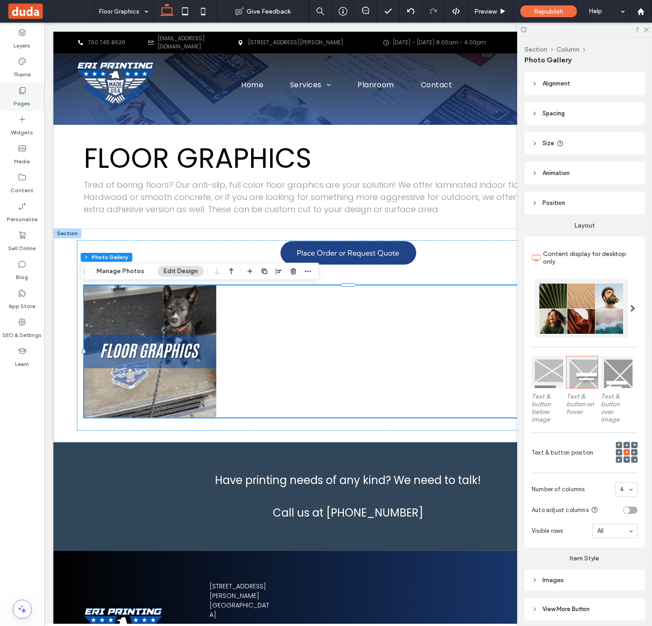
click at [29, 93] on div "Pages" at bounding box center [22, 96] width 44 height 29
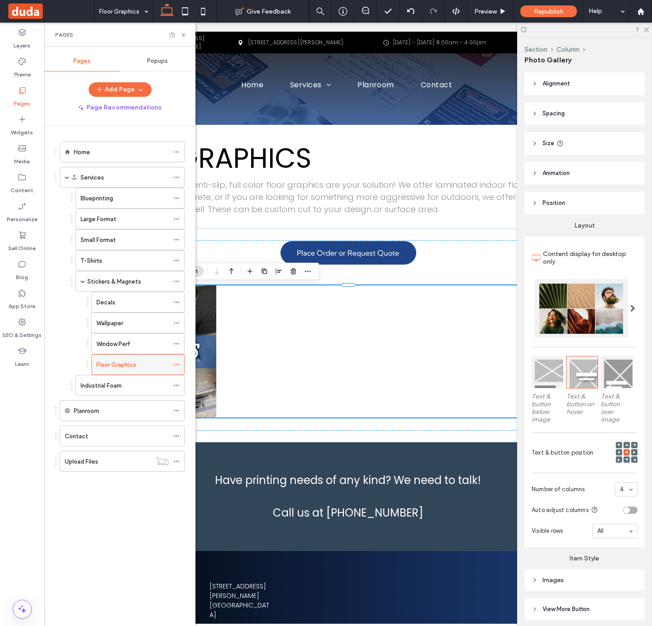
click at [179, 366] on icon at bounding box center [176, 365] width 6 height 6
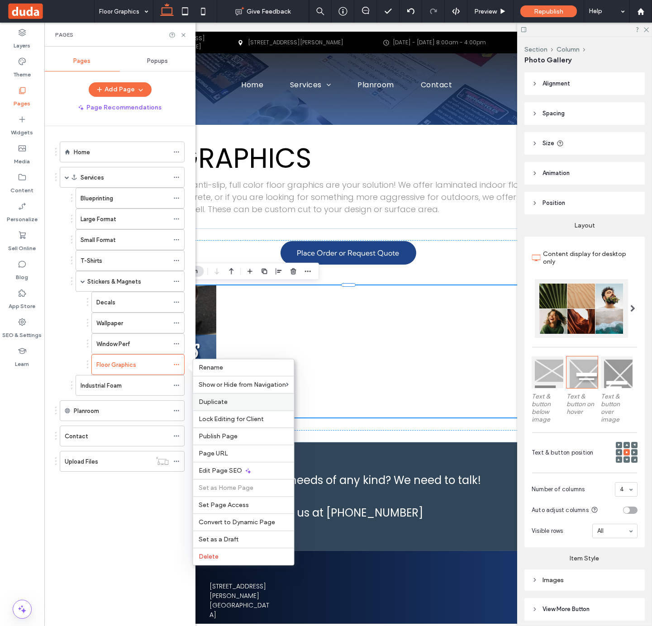
click at [241, 395] on div "Duplicate" at bounding box center [243, 401] width 101 height 17
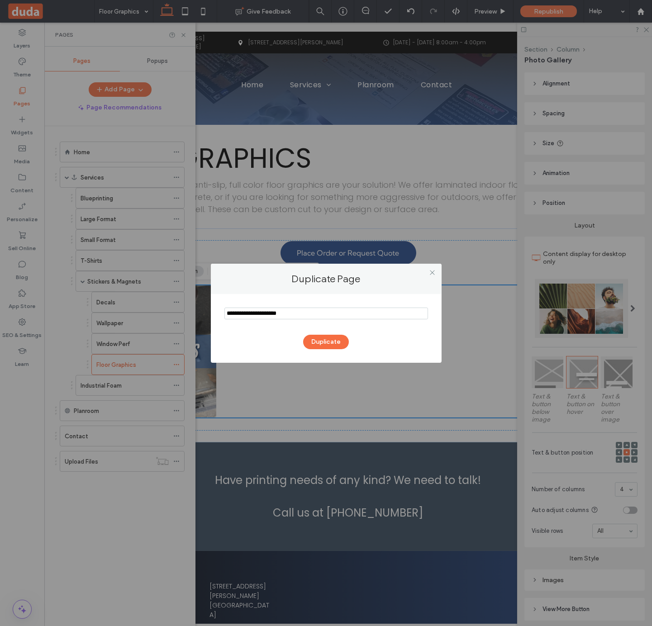
click at [282, 313] on input "notEmpty" at bounding box center [326, 314] width 204 height 12
type input "**********"
click at [329, 343] on button "Duplicate" at bounding box center [326, 342] width 46 height 14
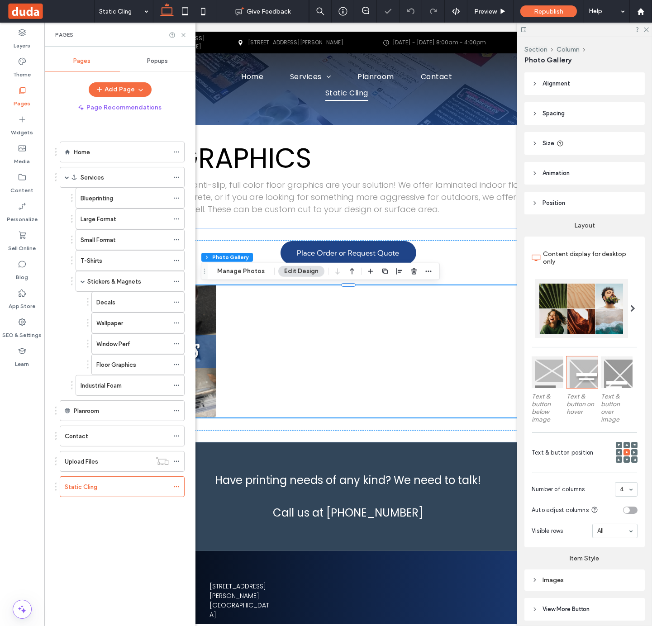
click at [57, 490] on div "Static Cling" at bounding box center [119, 486] width 129 height 21
drag, startPoint x: 56, startPoint y: 490, endPoint x: 98, endPoint y: 374, distance: 122.8
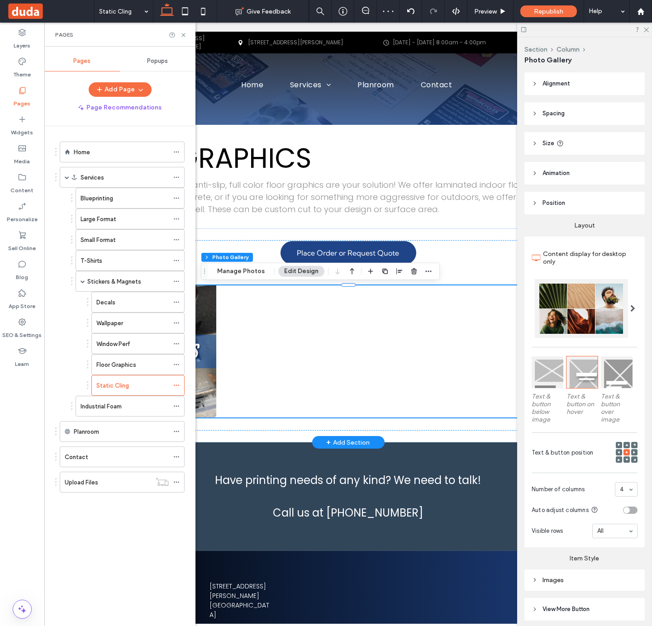
click at [295, 343] on div at bounding box center [282, 352] width 132 height 132
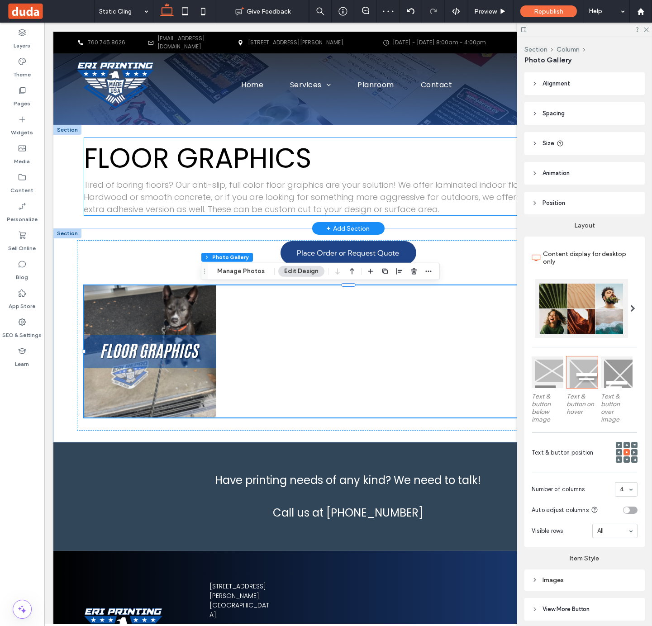
click at [208, 158] on span "FLOOR GRAPHICS" at bounding box center [198, 158] width 228 height 38
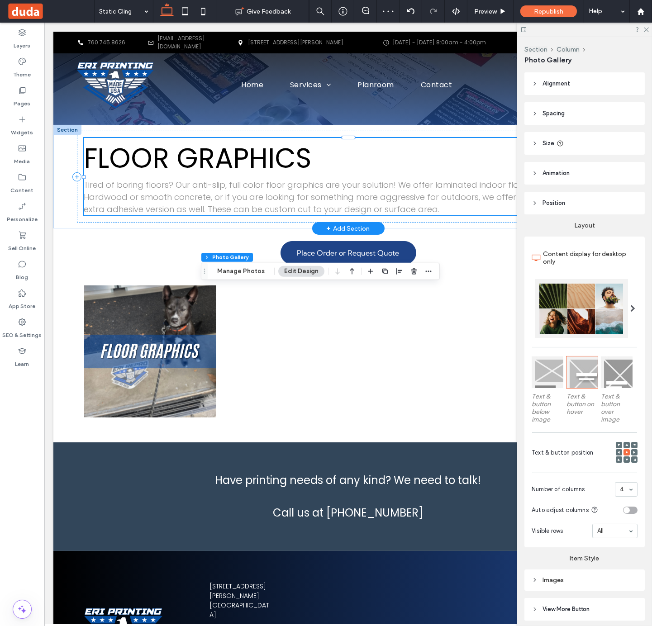
click at [208, 158] on span "FLOOR GRAPHICS" at bounding box center [198, 158] width 228 height 38
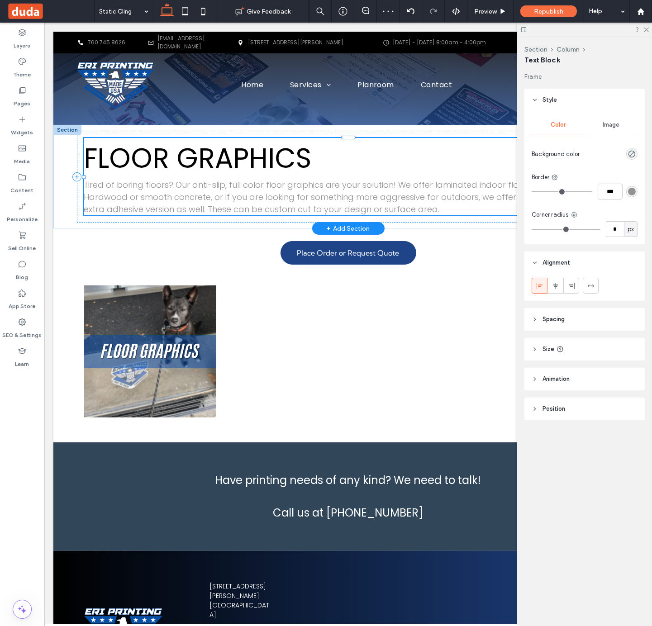
type input "*******"
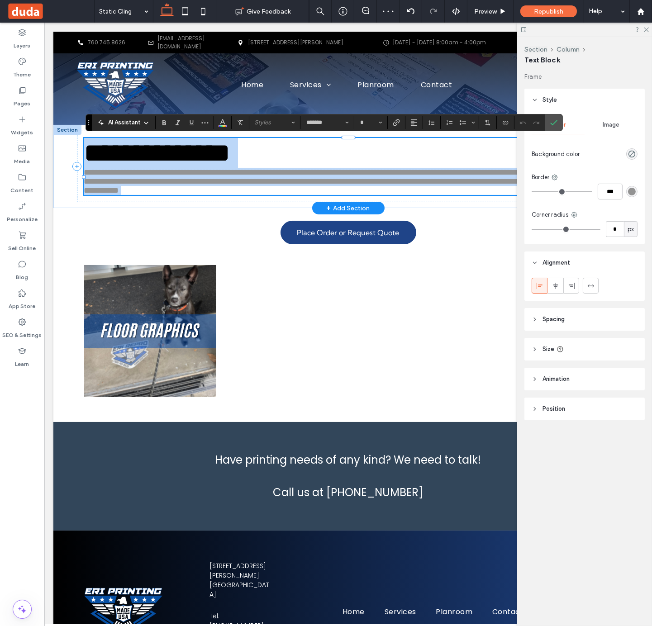
click at [227, 159] on span "**********" at bounding box center [157, 152] width 147 height 27
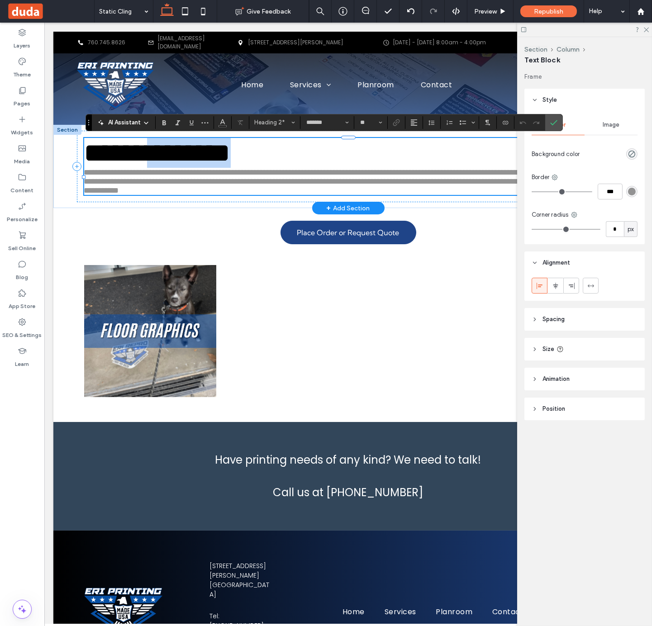
click at [227, 159] on span "**********" at bounding box center [157, 152] width 147 height 27
type input "**"
click at [231, 167] on span "**********" at bounding box center [157, 152] width 147 height 27
drag, startPoint x: 313, startPoint y: 153, endPoint x: 100, endPoint y: 155, distance: 213.6
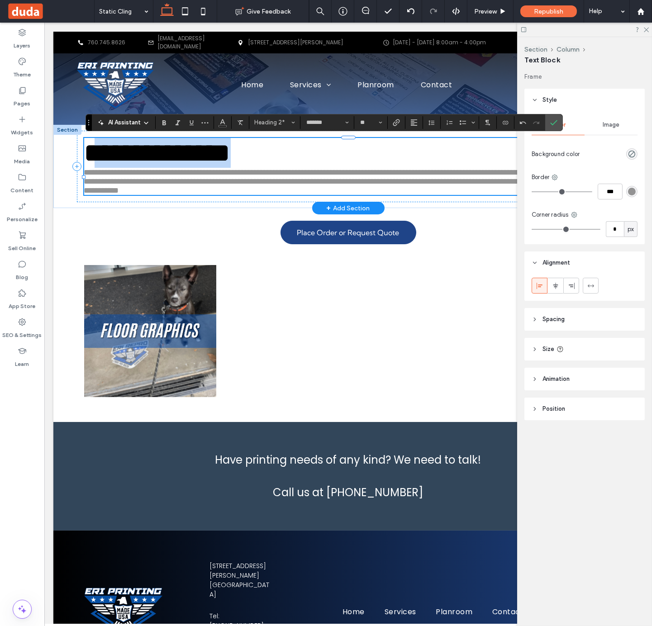
click at [100, 155] on h2 "**********" at bounding box center [348, 153] width 529 height 30
click at [95, 158] on span "**********" at bounding box center [152, 152] width 136 height 27
click at [284, 190] on span "**********" at bounding box center [345, 181] width 523 height 26
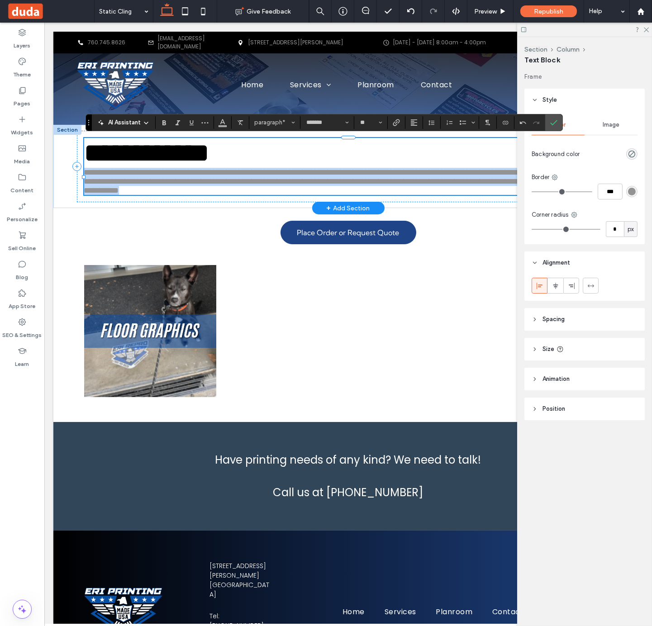
click at [284, 190] on span "**********" at bounding box center [345, 181] width 523 height 26
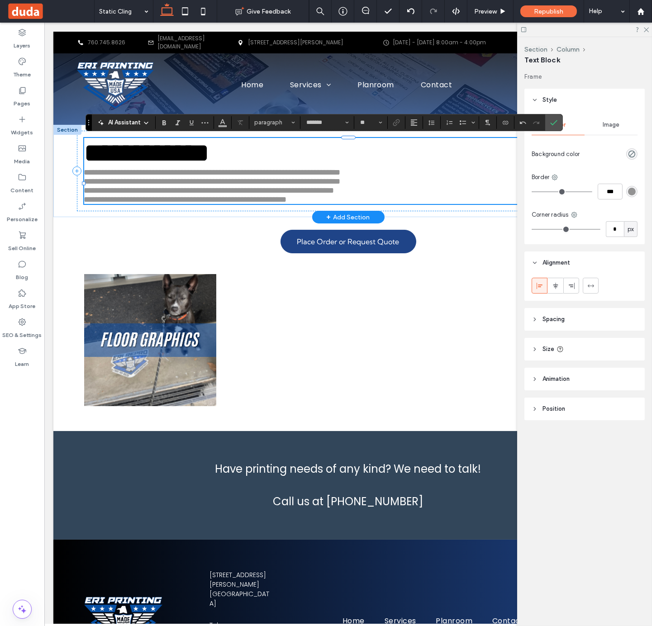
click at [419, 168] on h2 "**********" at bounding box center [348, 153] width 529 height 30
type input "**"
click at [422, 177] on p "**********" at bounding box center [348, 172] width 529 height 9
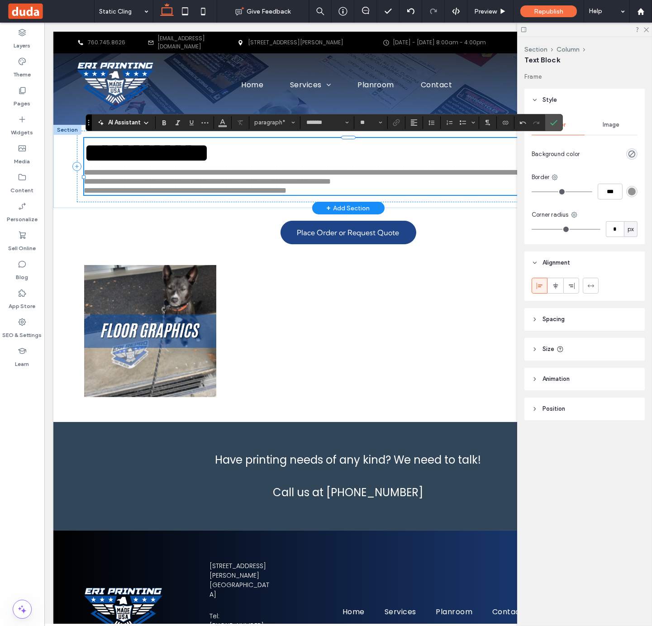
scroll to position [0, 134]
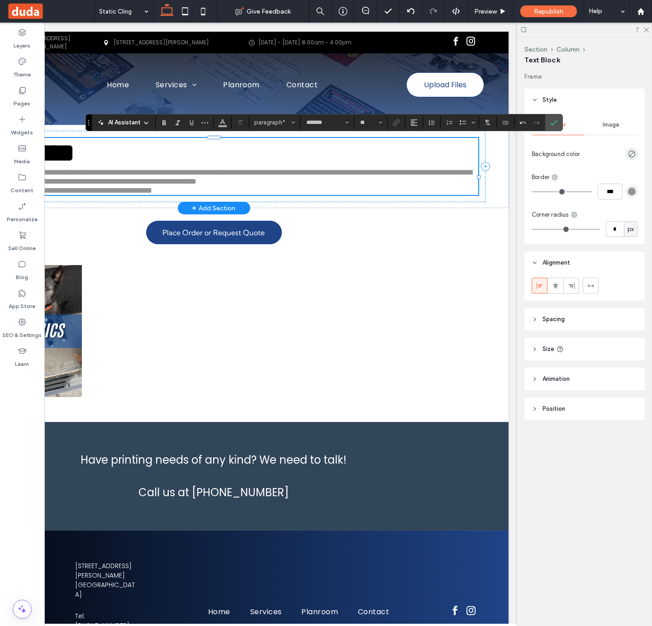
click at [405, 186] on p "**********" at bounding box center [214, 177] width 529 height 18
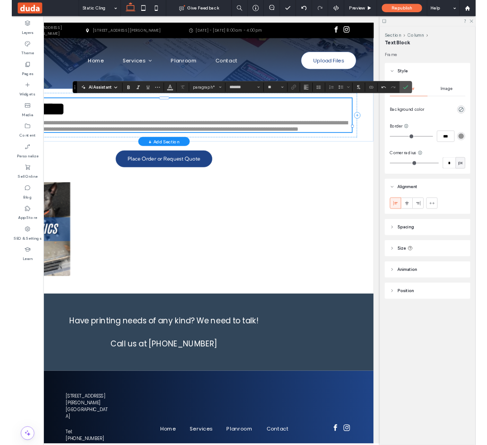
scroll to position [0, 0]
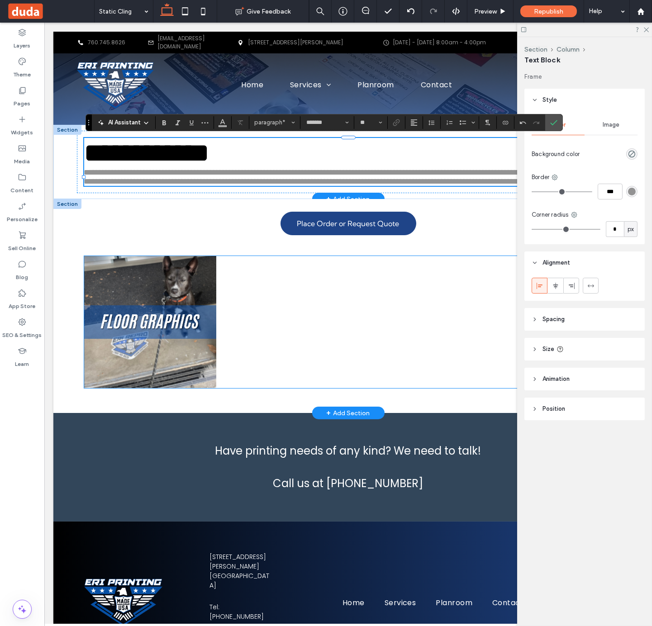
click at [142, 346] on link at bounding box center [150, 322] width 132 height 132
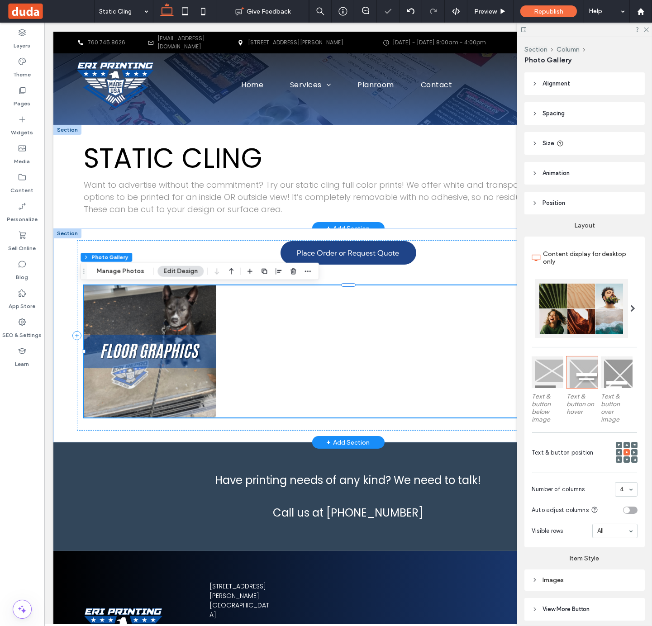
click at [183, 333] on link at bounding box center [150, 352] width 132 height 132
click at [131, 276] on button "Manage Photos" at bounding box center [119, 271] width 59 height 11
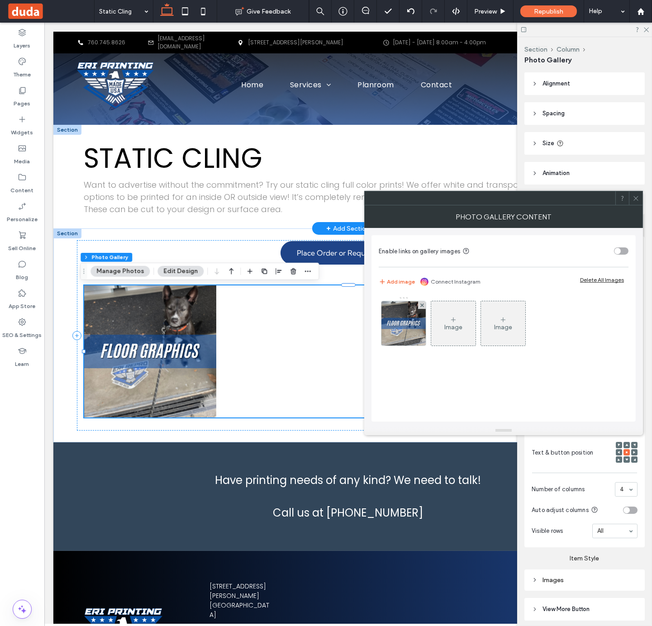
click at [444, 324] on div "Image" at bounding box center [453, 328] width 18 height 8
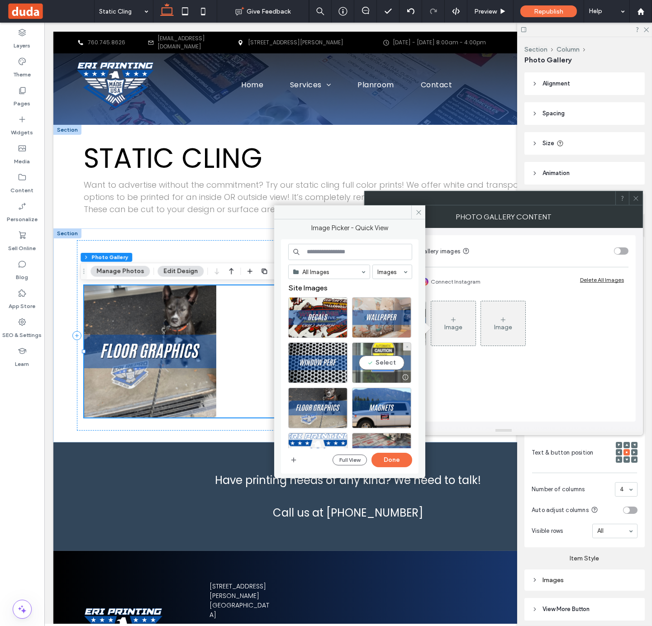
click at [389, 366] on div "Select" at bounding box center [381, 363] width 59 height 41
click at [381, 454] on button "Done" at bounding box center [391, 460] width 41 height 14
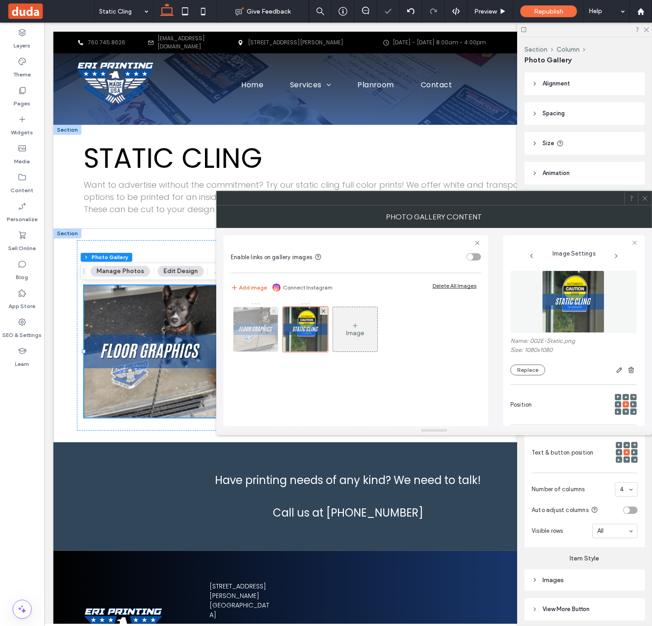
click at [273, 310] on use at bounding box center [274, 311] width 4 height 4
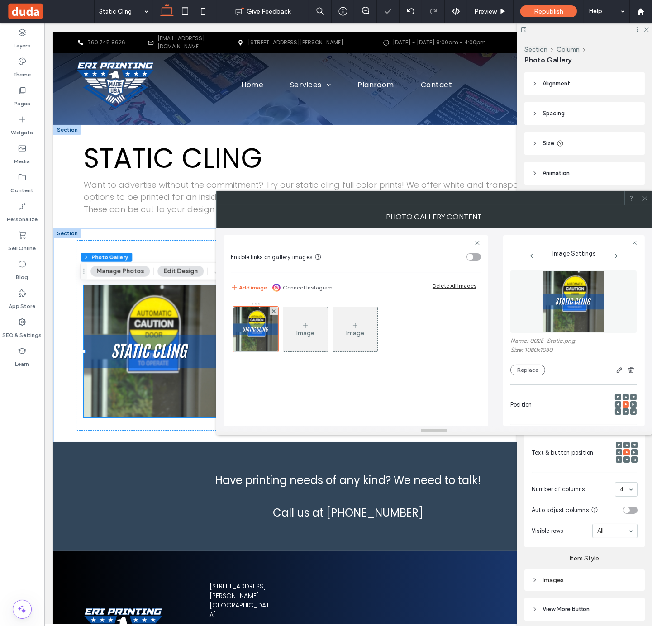
click at [637, 195] on div at bounding box center [645, 198] width 14 height 14
